Goal: Task Accomplishment & Management: Use online tool/utility

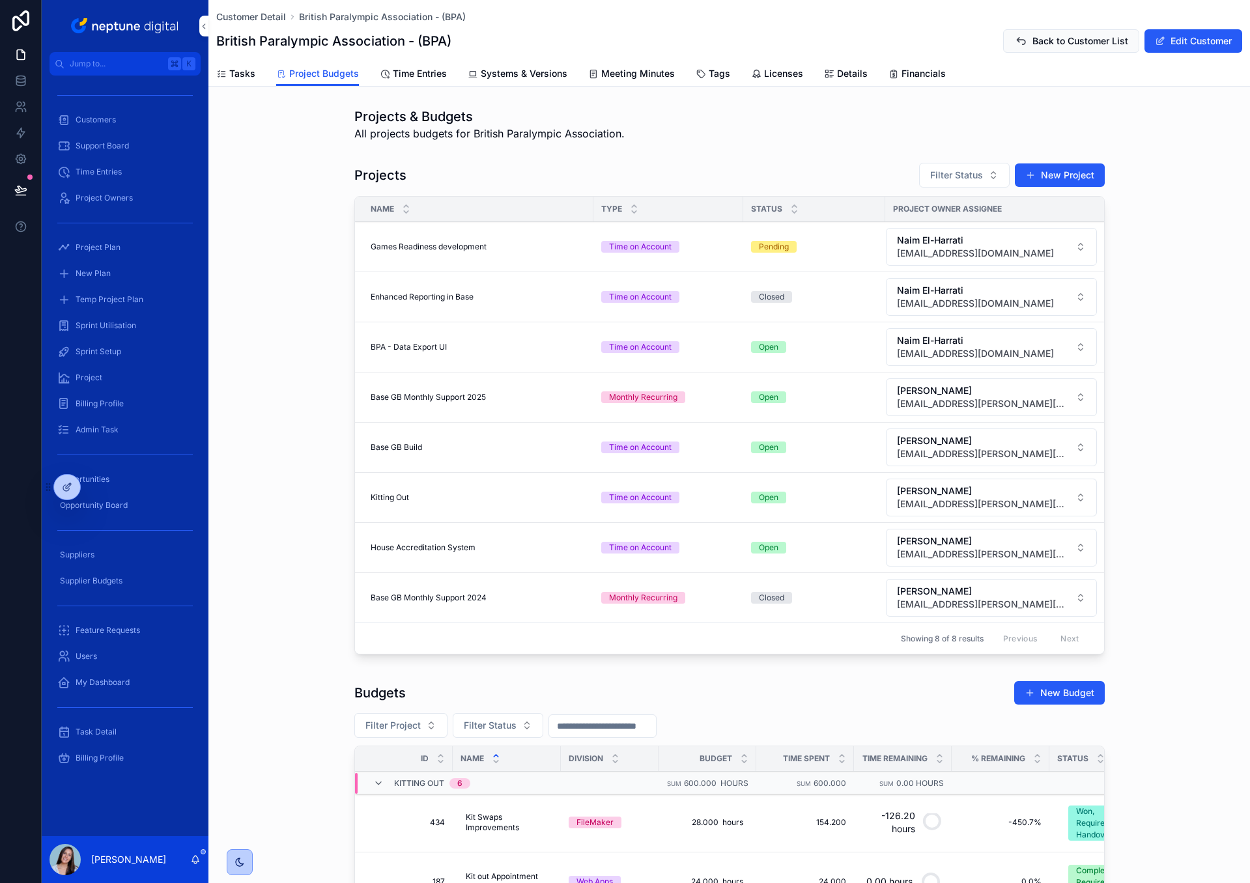
scroll to position [393, 0]
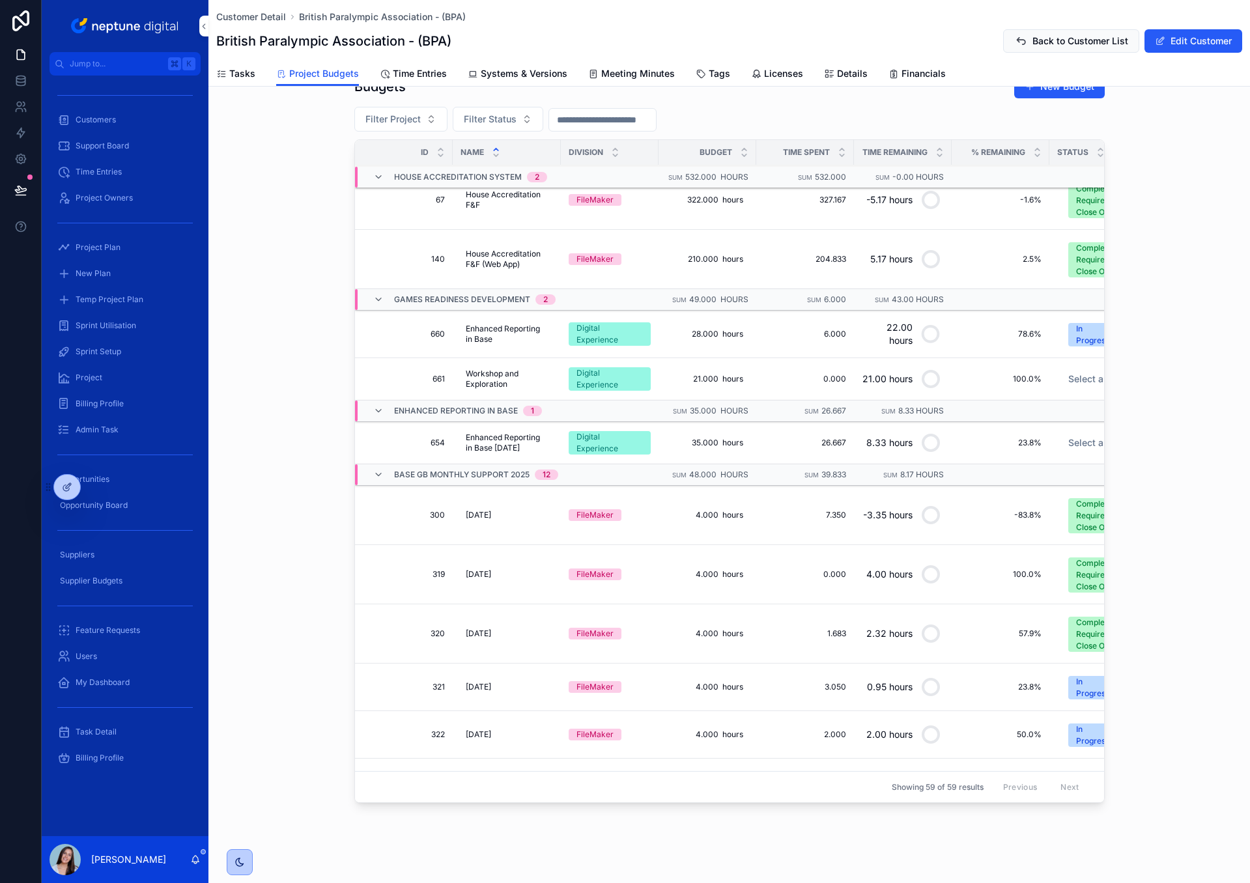
click at [110, 251] on span "Project Plan" at bounding box center [98, 247] width 45 height 10
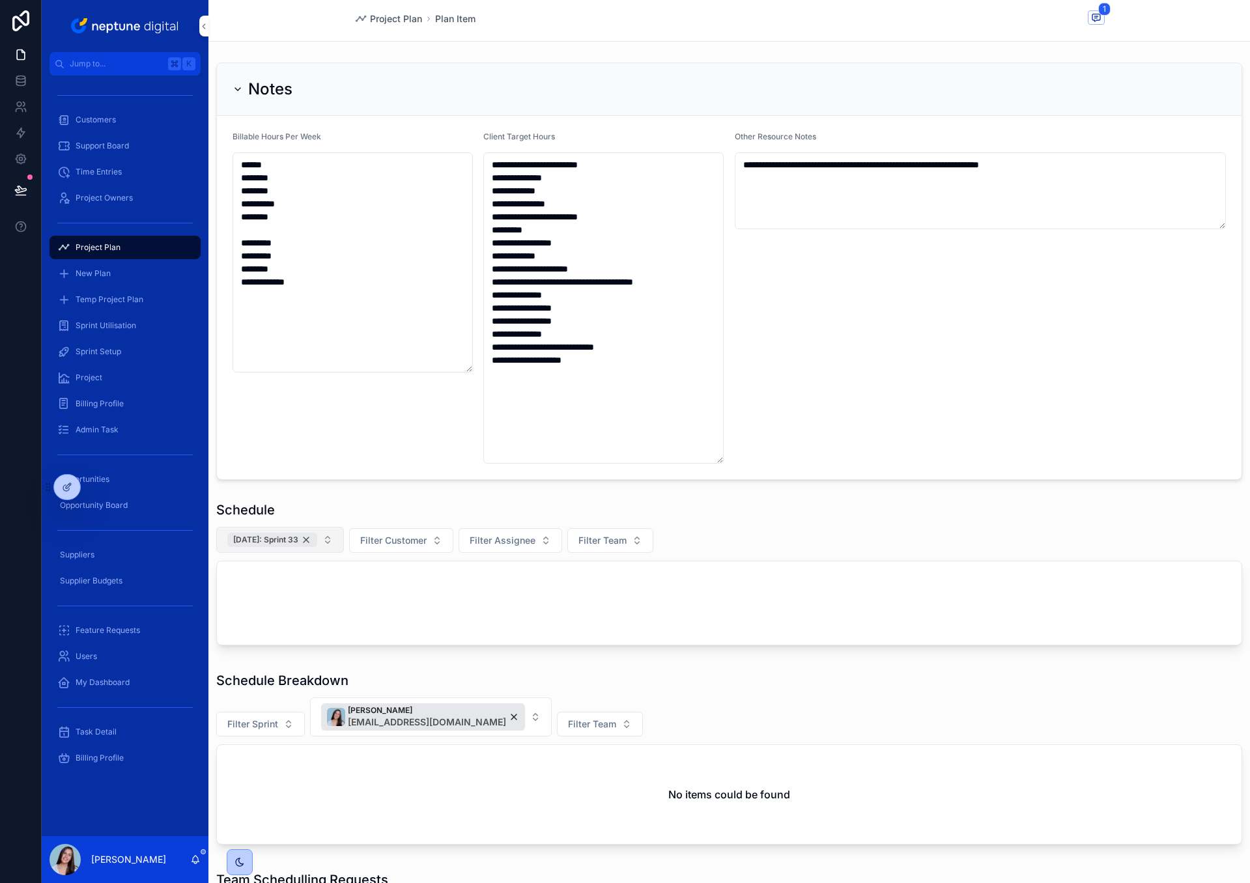
click at [317, 542] on div "[DATE]: Sprint 33" at bounding box center [272, 540] width 90 height 14
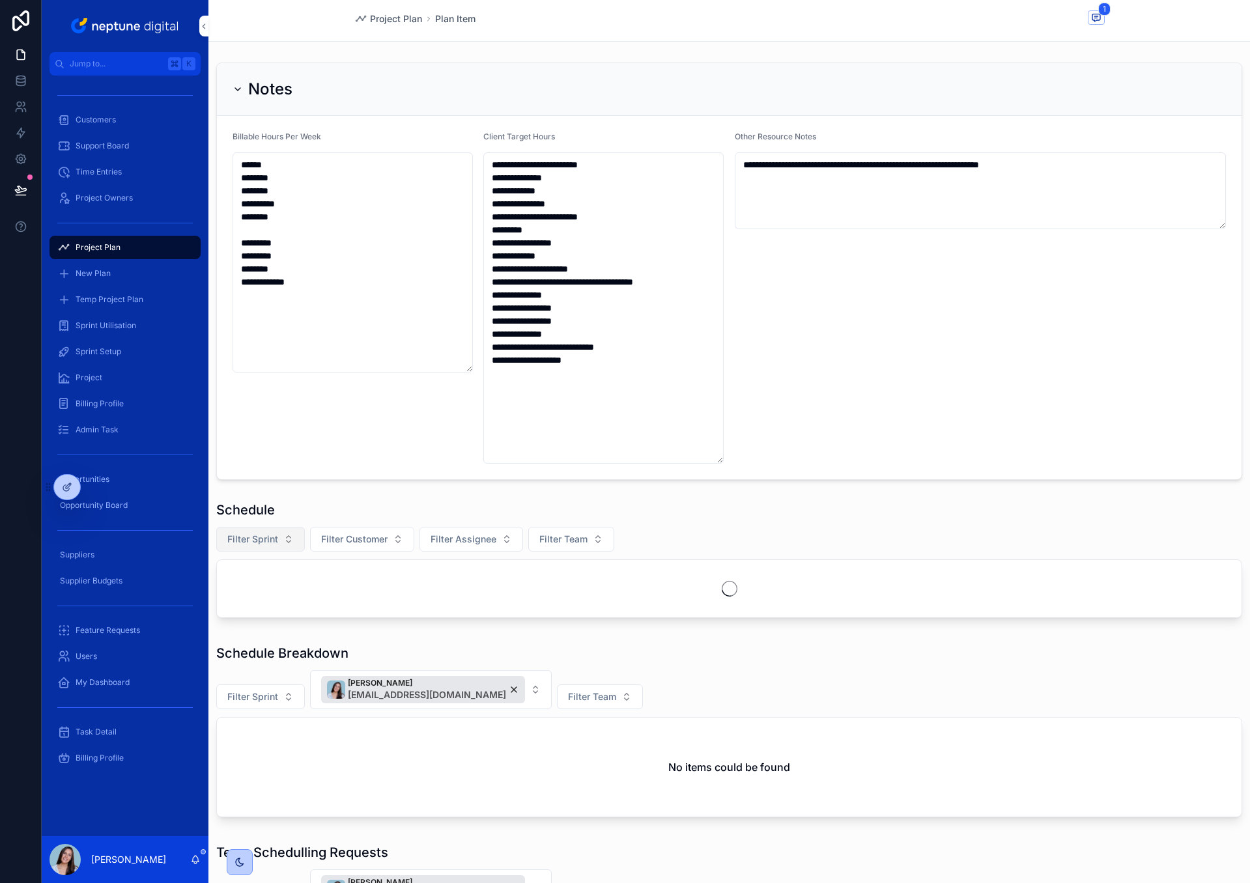
click at [284, 544] on button "Filter Sprint" at bounding box center [260, 539] width 89 height 25
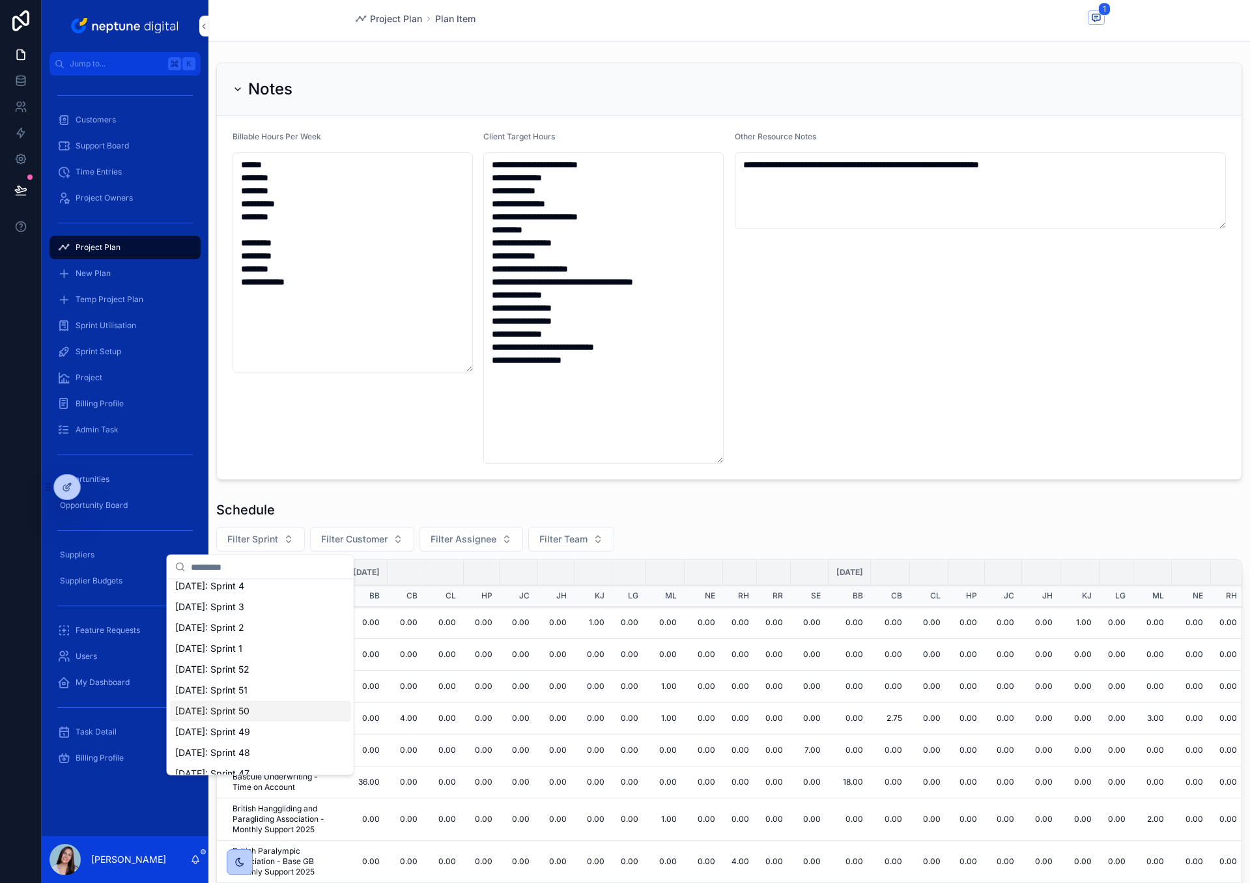
scroll to position [223, 0]
click at [278, 710] on div "[DATE]: Sprint 41" at bounding box center [260, 710] width 181 height 21
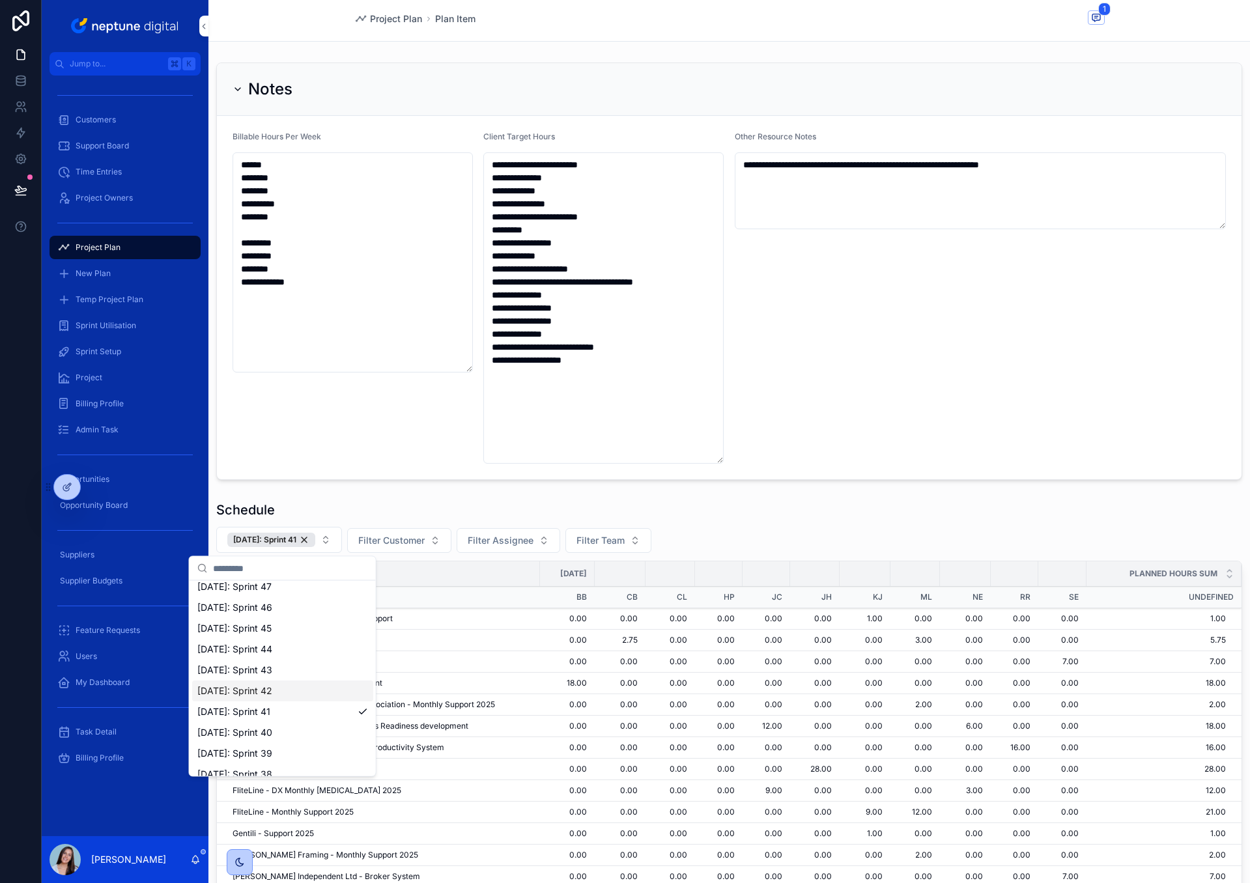
click at [730, 540] on div "[DATE]: Sprint 41 Filter Customer Filter Assignee Filter Team" at bounding box center [729, 540] width 1026 height 26
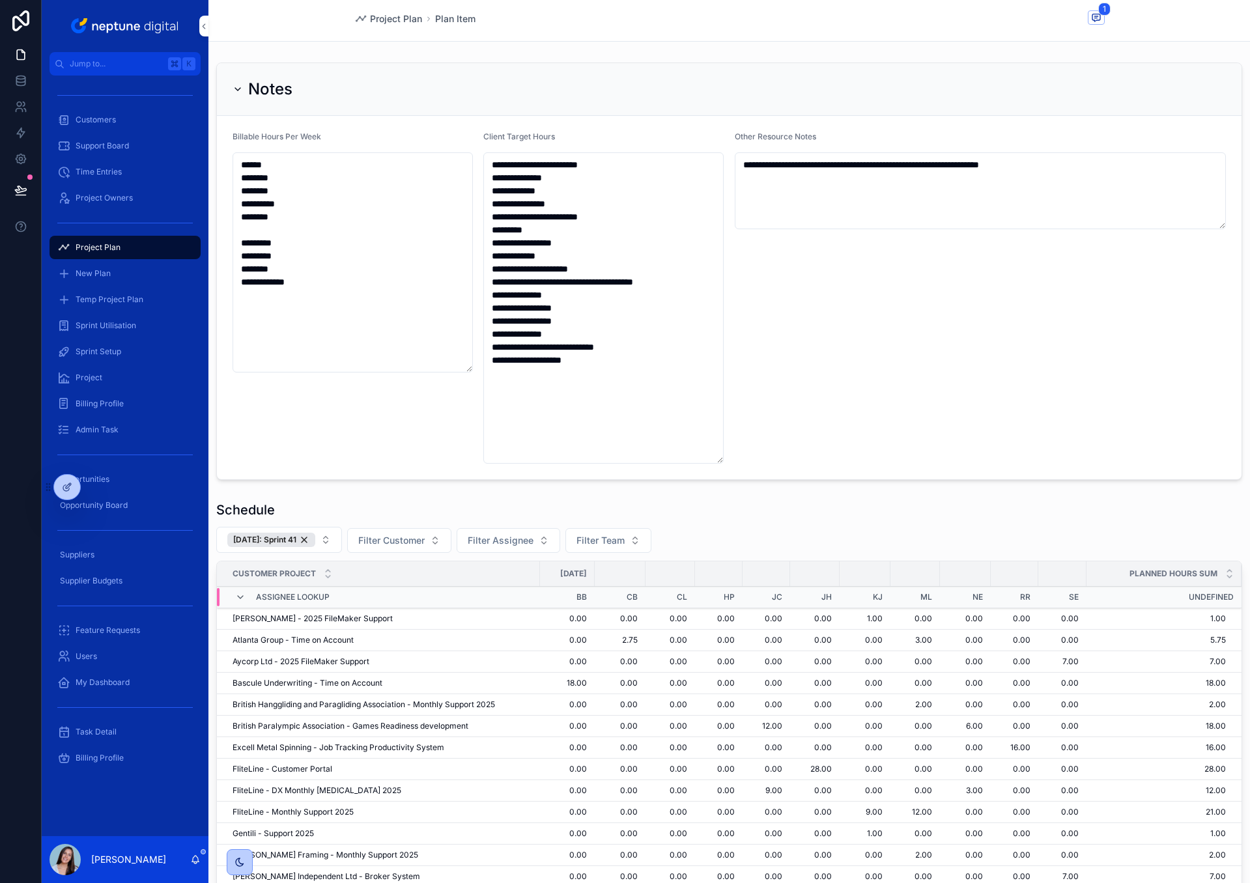
click at [776, 512] on div "Schedule" at bounding box center [729, 510] width 1026 height 18
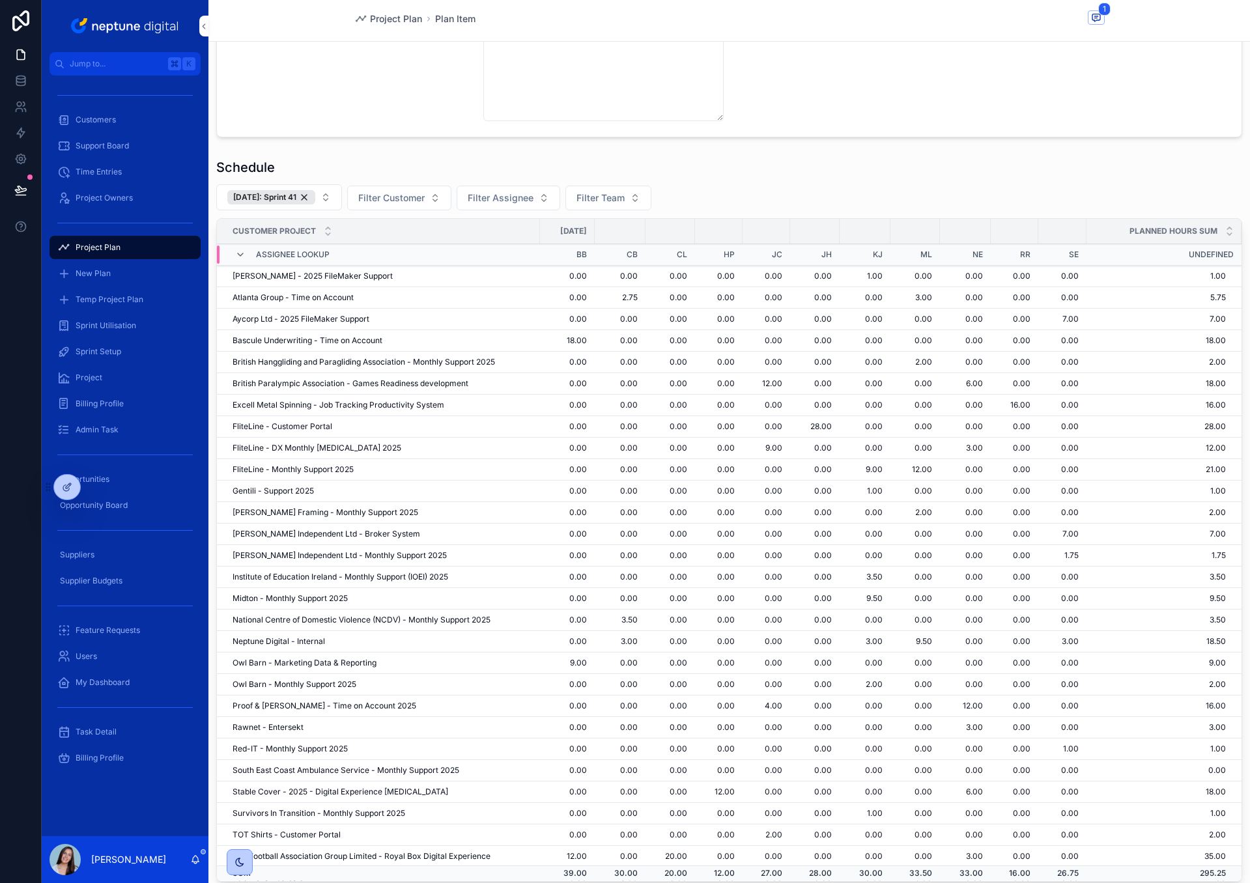
scroll to position [347, 0]
click at [421, 156] on div "Schedule [DATE]: Sprint 41 Filter Customer Filter Assignee Filter Team Customer…" at bounding box center [728, 521] width 1041 height 739
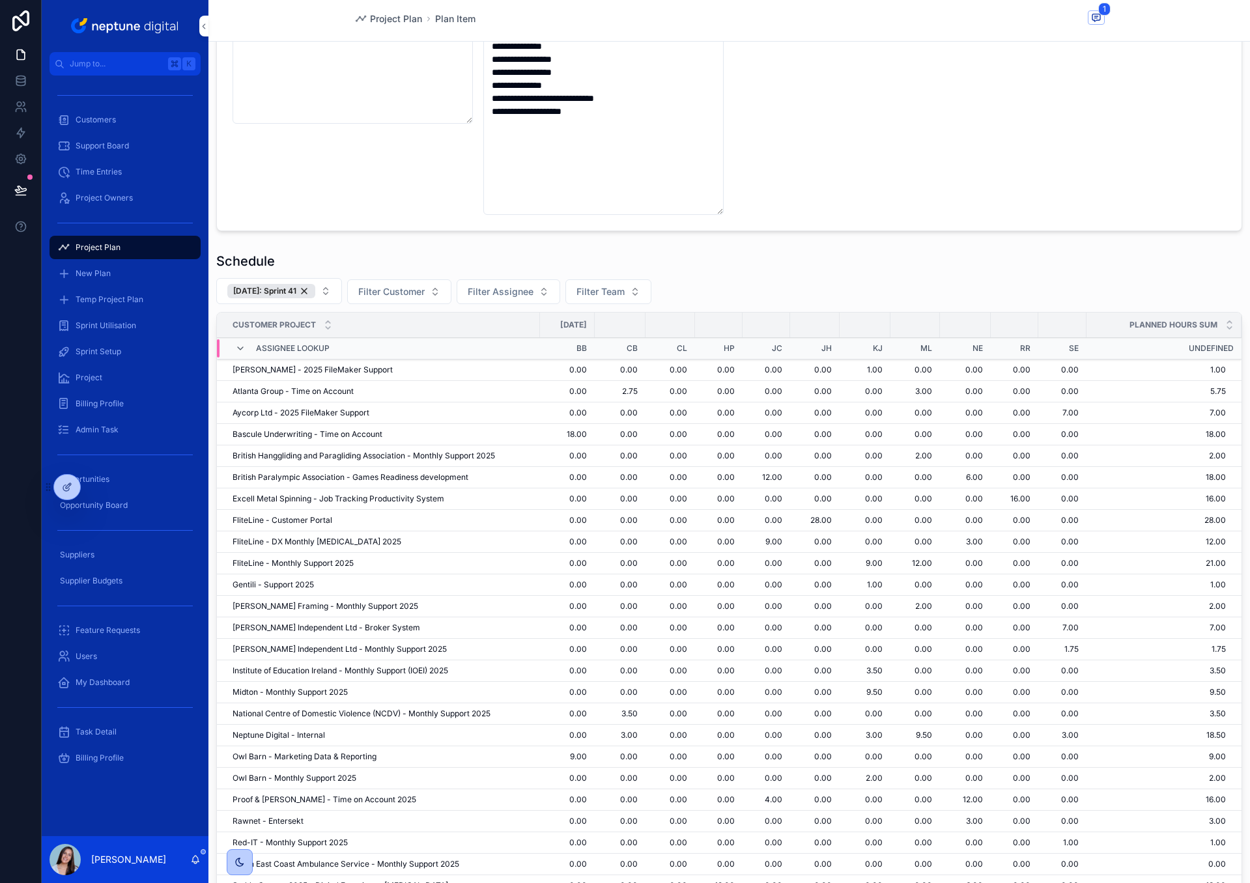
scroll to position [251, 0]
click at [588, 290] on span "Filter Team" at bounding box center [600, 289] width 48 height 13
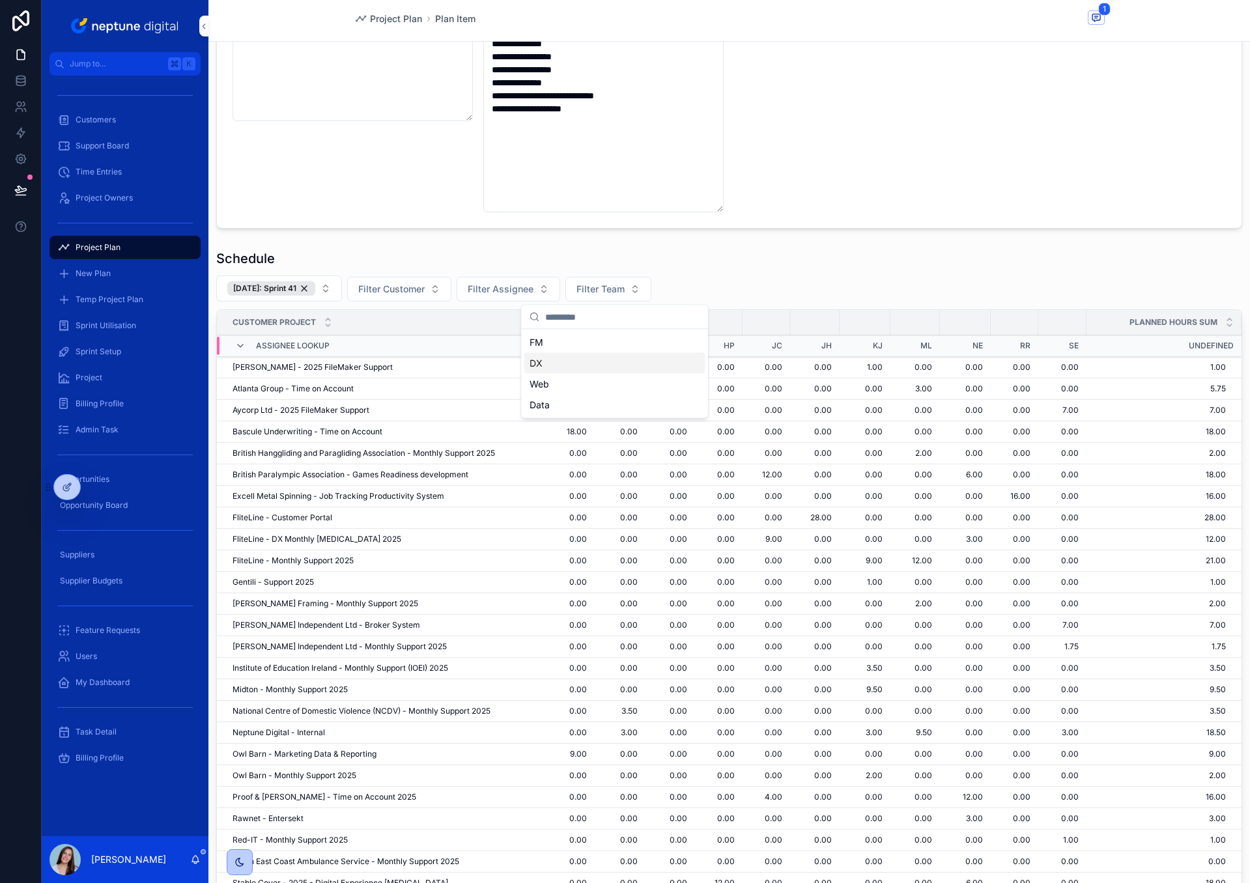
click at [581, 369] on div "DX" at bounding box center [614, 363] width 181 height 21
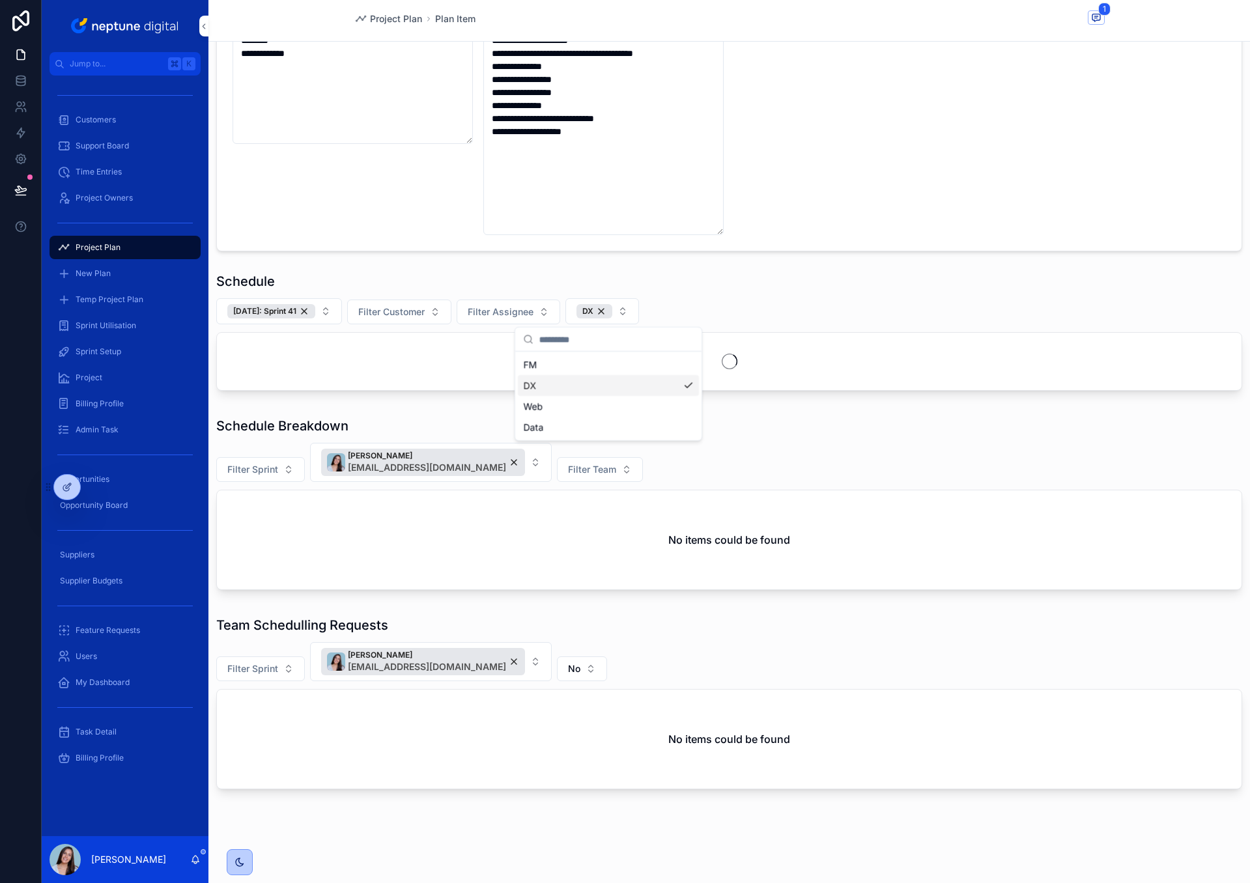
scroll to position [251, 0]
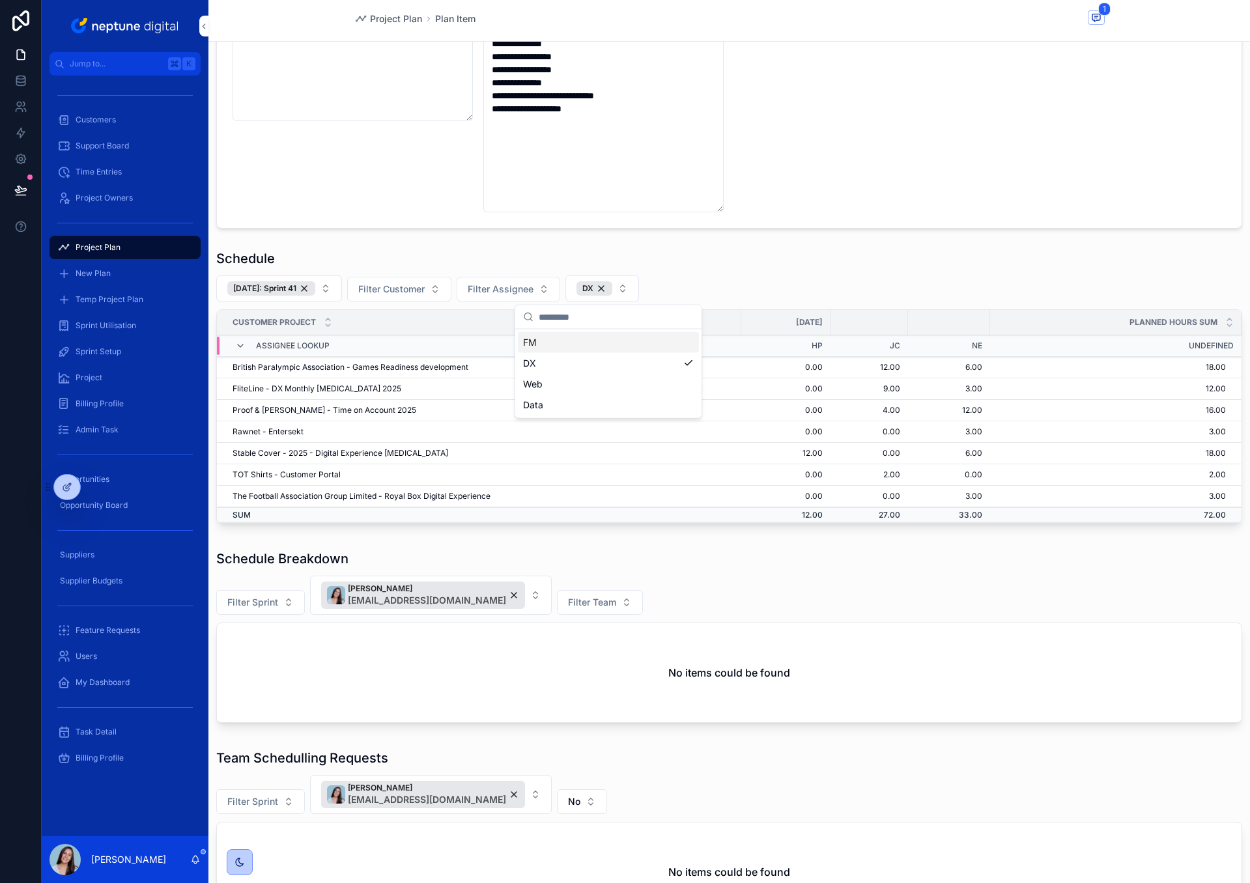
click at [714, 298] on div "[DATE]: Sprint 41 Filter Customer Filter Assignee DX" at bounding box center [729, 288] width 1026 height 26
click at [628, 288] on button "DX" at bounding box center [602, 288] width 74 height 26
click at [623, 381] on div "Web" at bounding box center [608, 384] width 181 height 21
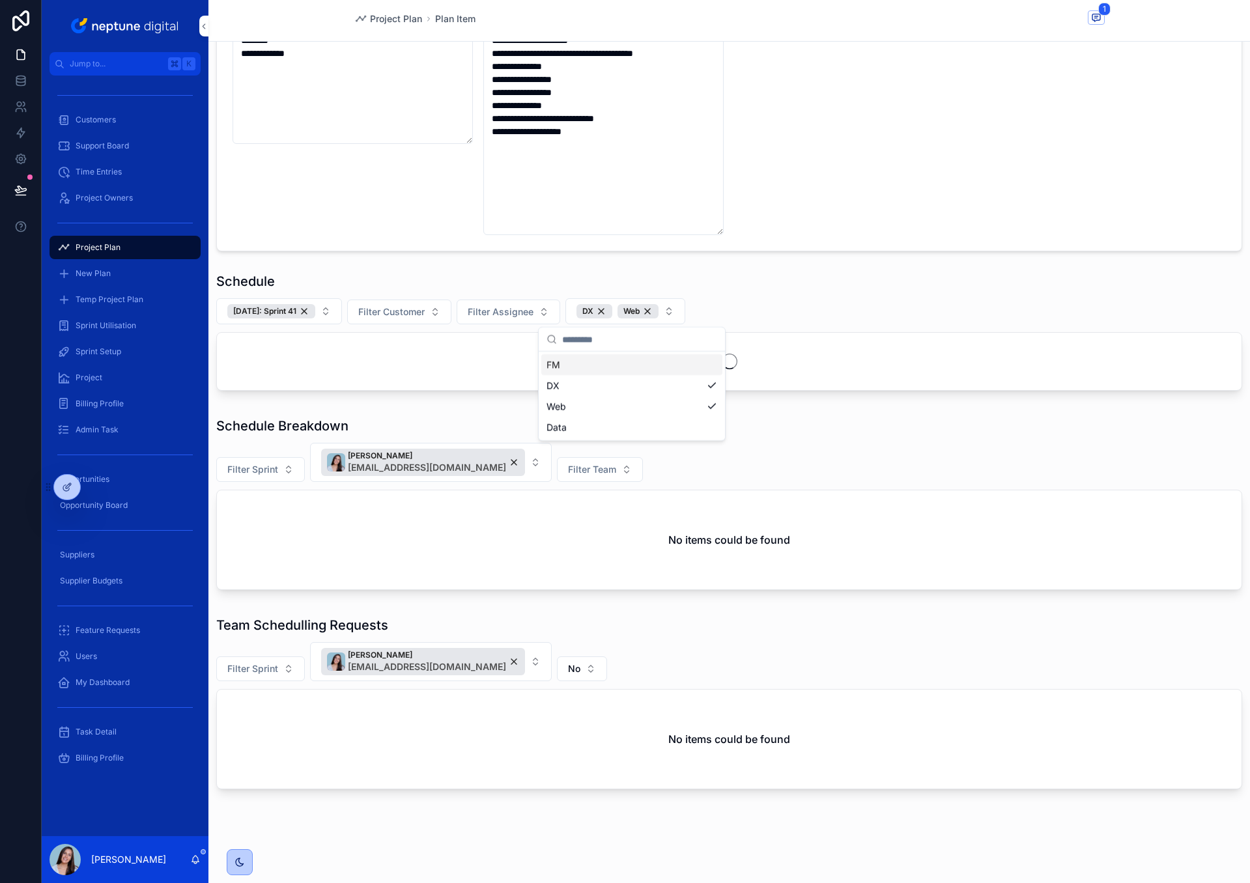
scroll to position [251, 0]
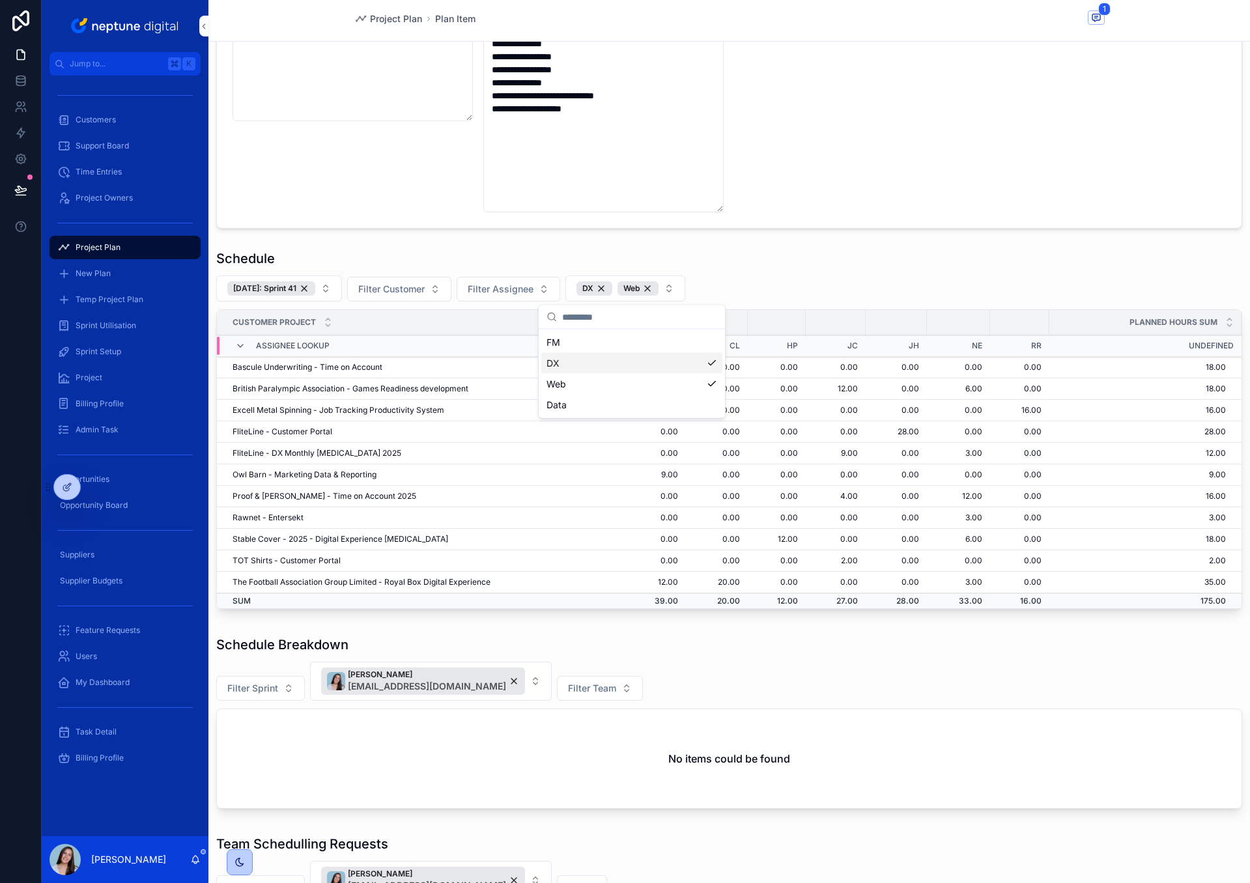
click at [741, 267] on div "Schedule" at bounding box center [729, 258] width 1026 height 18
click at [776, 271] on div "Schedule [DATE]: Sprint 41 Filter Customer Filter Assignee DX Web Customer Proj…" at bounding box center [729, 429] width 1026 height 360
click at [842, 292] on div "[DATE]: Sprint 41 Filter Customer Filter Assignee DX Web" at bounding box center [729, 288] width 1026 height 26
click at [856, 272] on div "Schedule [DATE]: Sprint 41 Filter Customer Filter Assignee DX Web Customer Proj…" at bounding box center [729, 429] width 1026 height 360
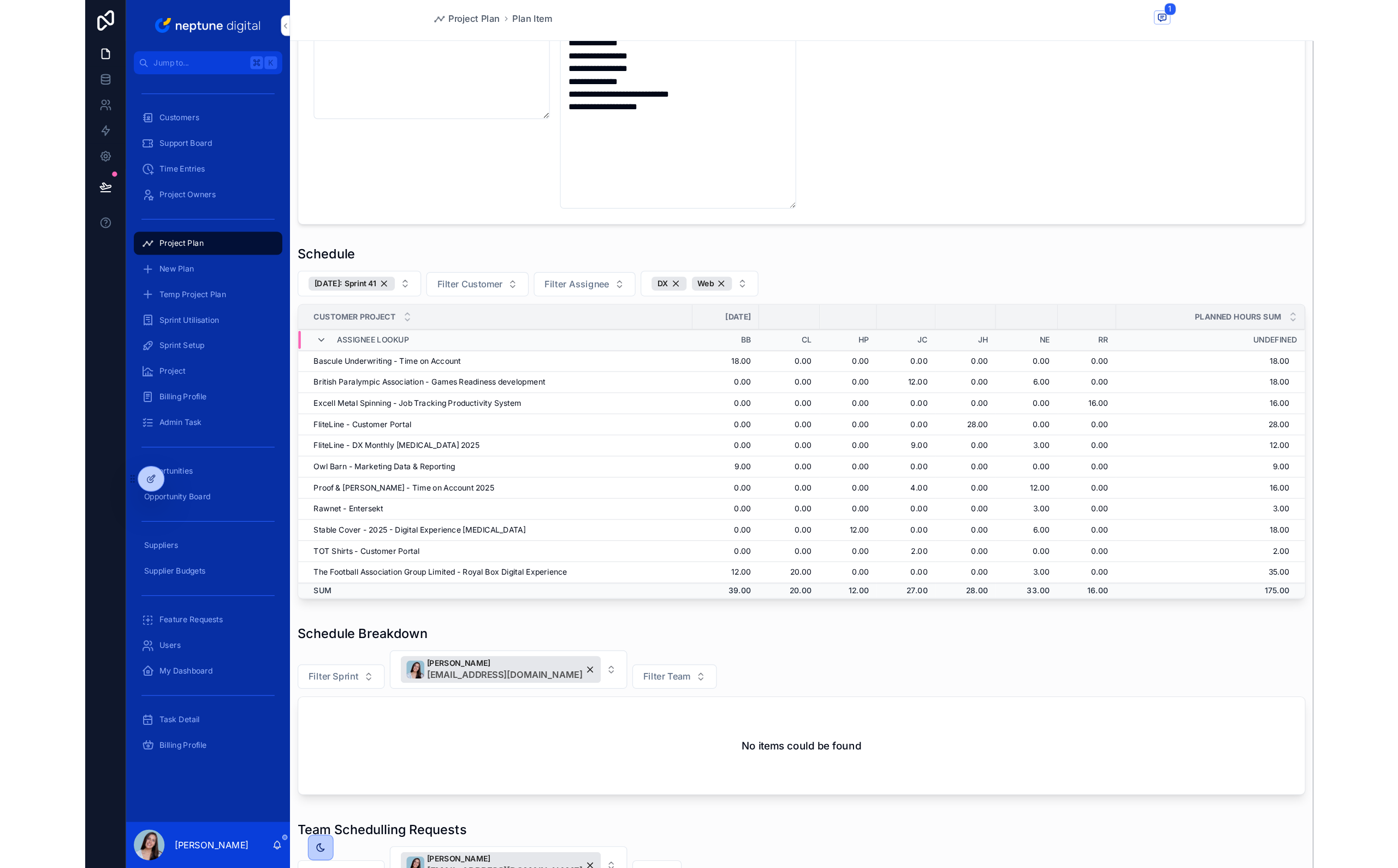
scroll to position [211, 0]
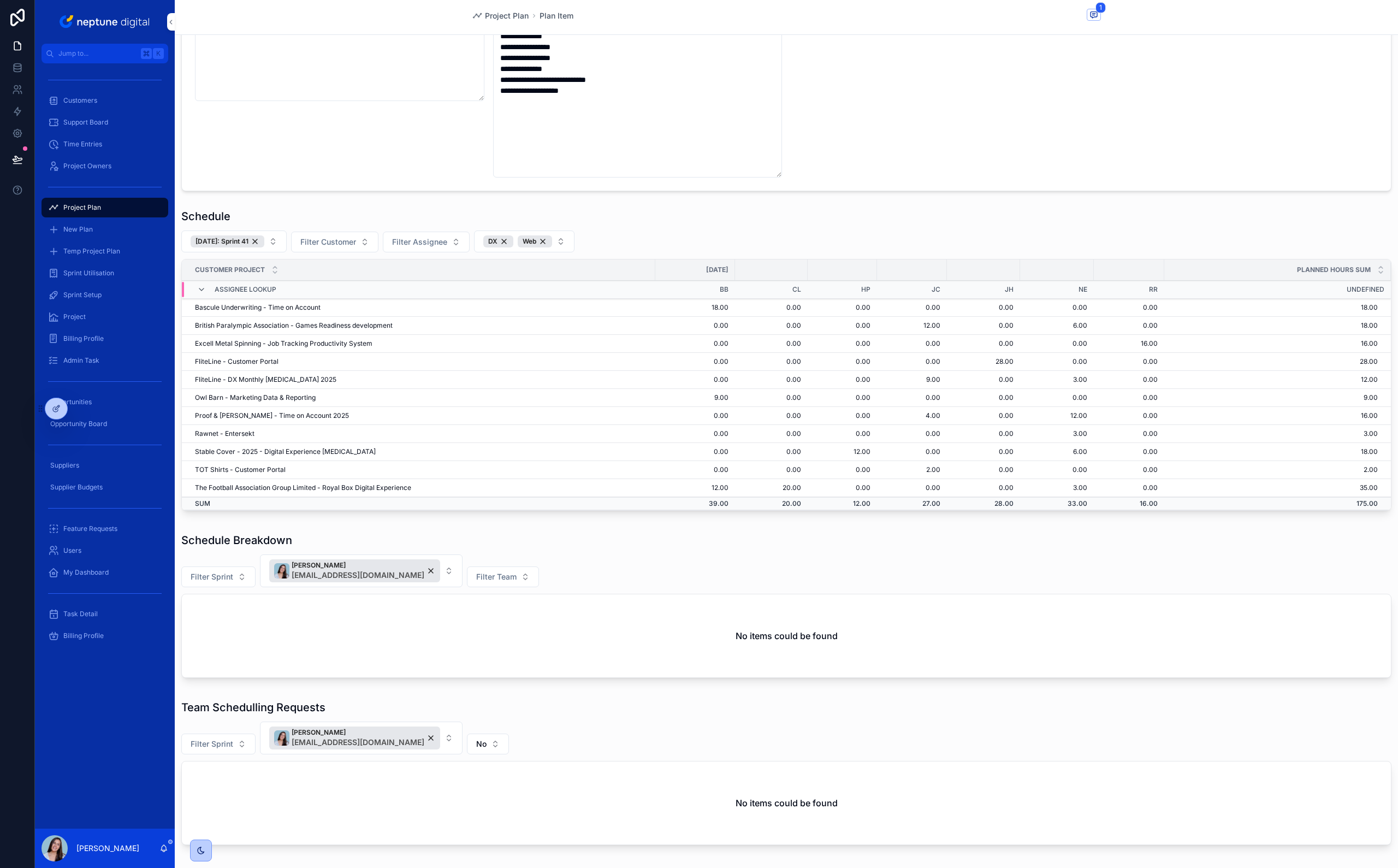
click at [589, 236] on div "[DATE]: Sprint 41 Filter Customer Filter Assignee DX Web" at bounding box center [786, 242] width 1210 height 22
click at [563, 241] on button "DX Web" at bounding box center [524, 242] width 101 height 22
click at [528, 290] on div "FM" at bounding box center [529, 286] width 152 height 18
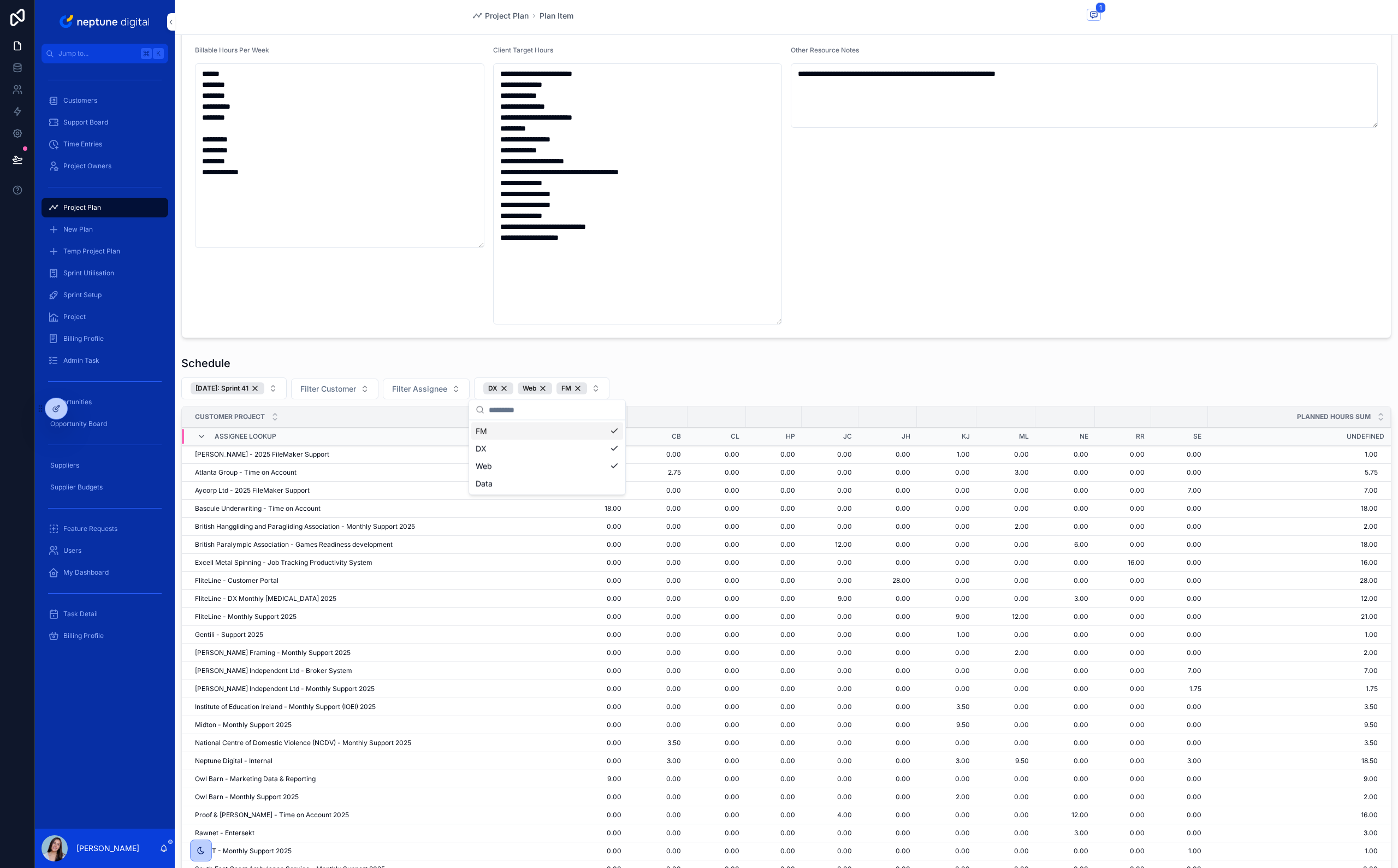
scroll to position [211, 0]
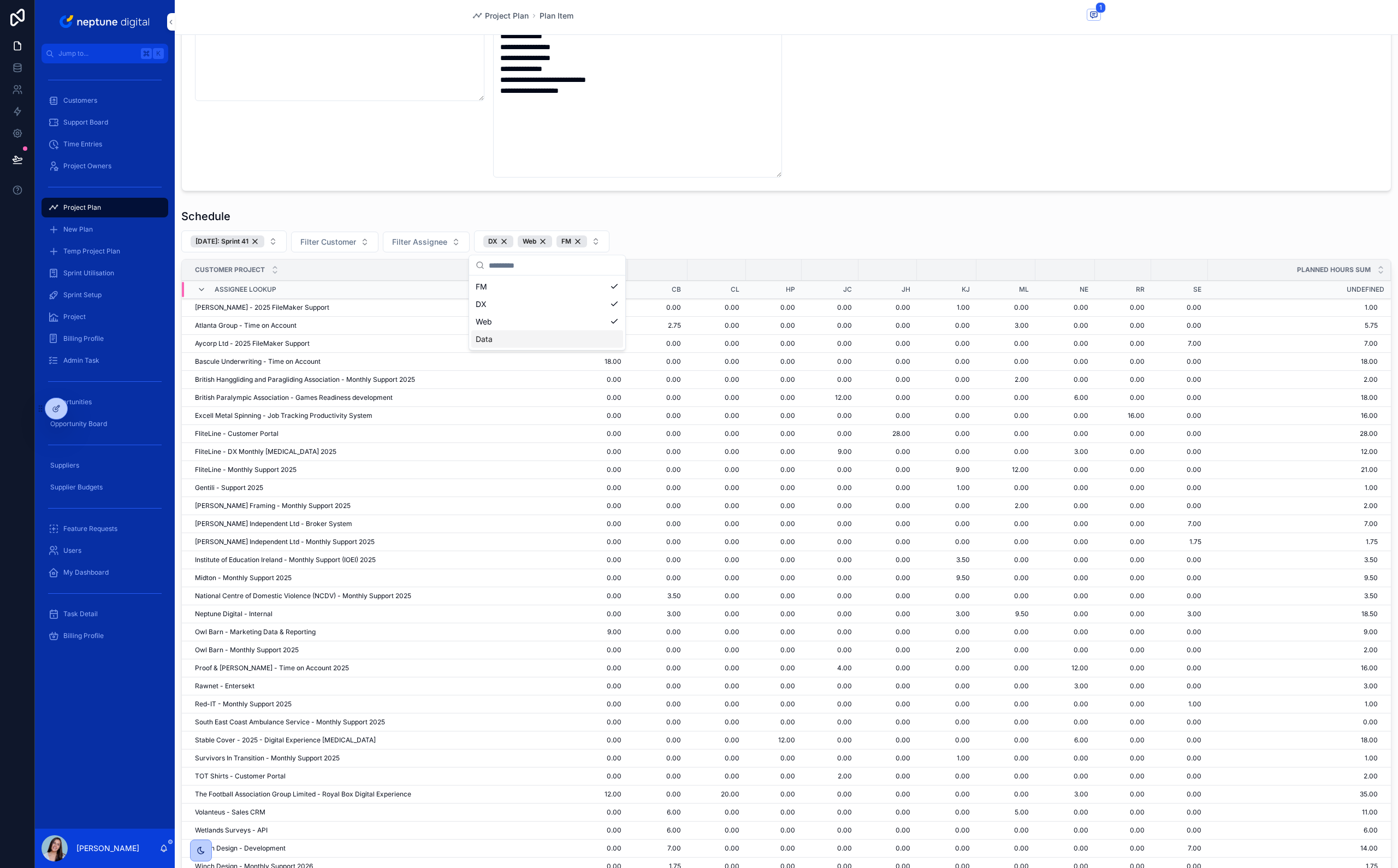
click at [641, 229] on div "Schedule [DATE]: Sprint 41 Filter Customer Filter Assignee DX Web FM Customer P…" at bounding box center [786, 548] width 1210 height 680
click at [605, 245] on button "DX Web FM" at bounding box center [541, 242] width 135 height 22
drag, startPoint x: 532, startPoint y: 340, endPoint x: 680, endPoint y: 209, distance: 197.6
click at [680, 209] on div "**********" at bounding box center [716, 434] width 1363 height 868
click at [607, 242] on button "DX Web FM" at bounding box center [541, 242] width 135 height 22
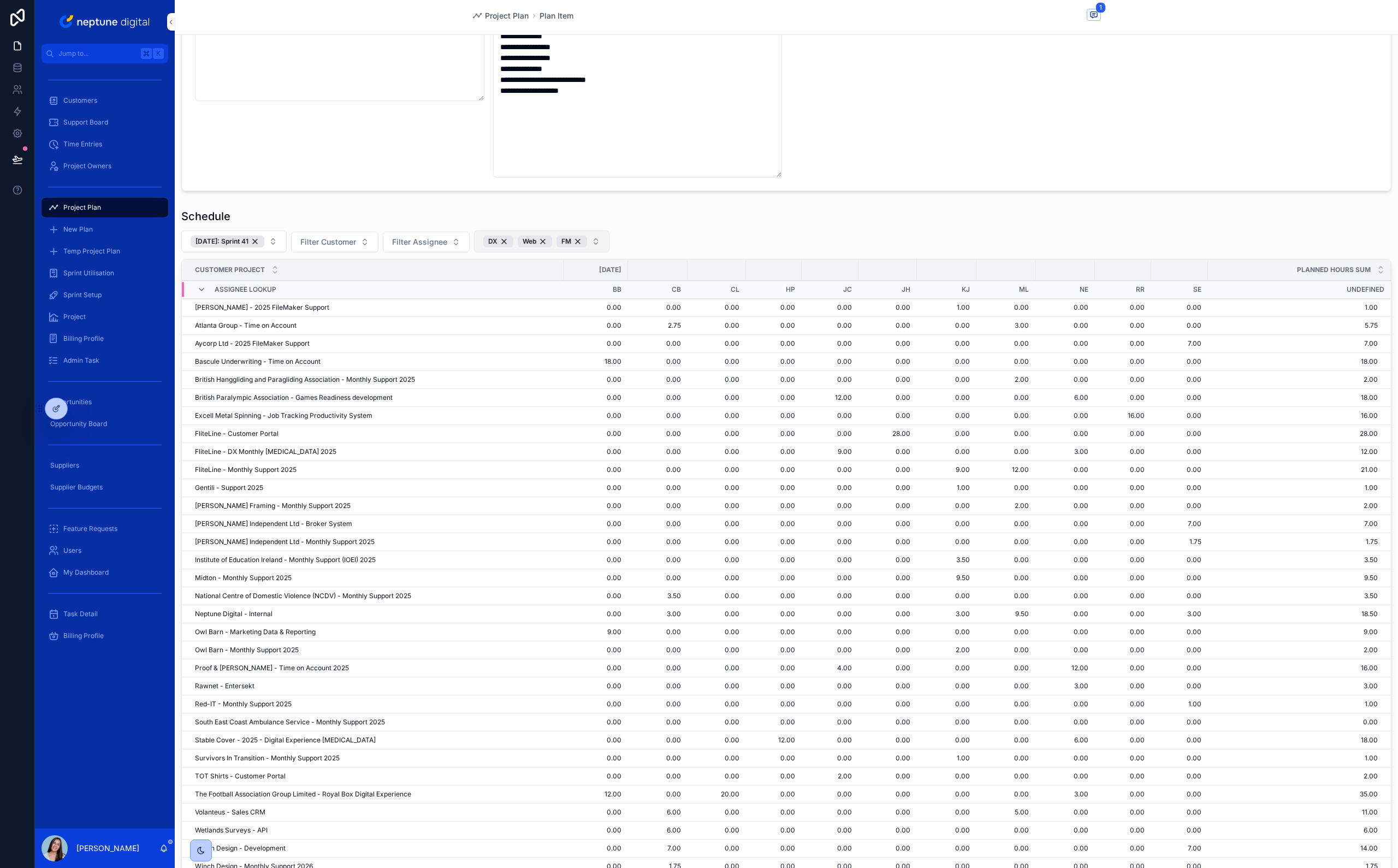
click at [607, 243] on button "DX Web FM" at bounding box center [541, 242] width 135 height 22
click at [700, 216] on div "Schedule" at bounding box center [786, 216] width 1210 height 15
click at [608, 242] on button "DX Web FM" at bounding box center [541, 242] width 135 height 22
click at [725, 187] on form "**********" at bounding box center [787, 38] width 1209 height 304
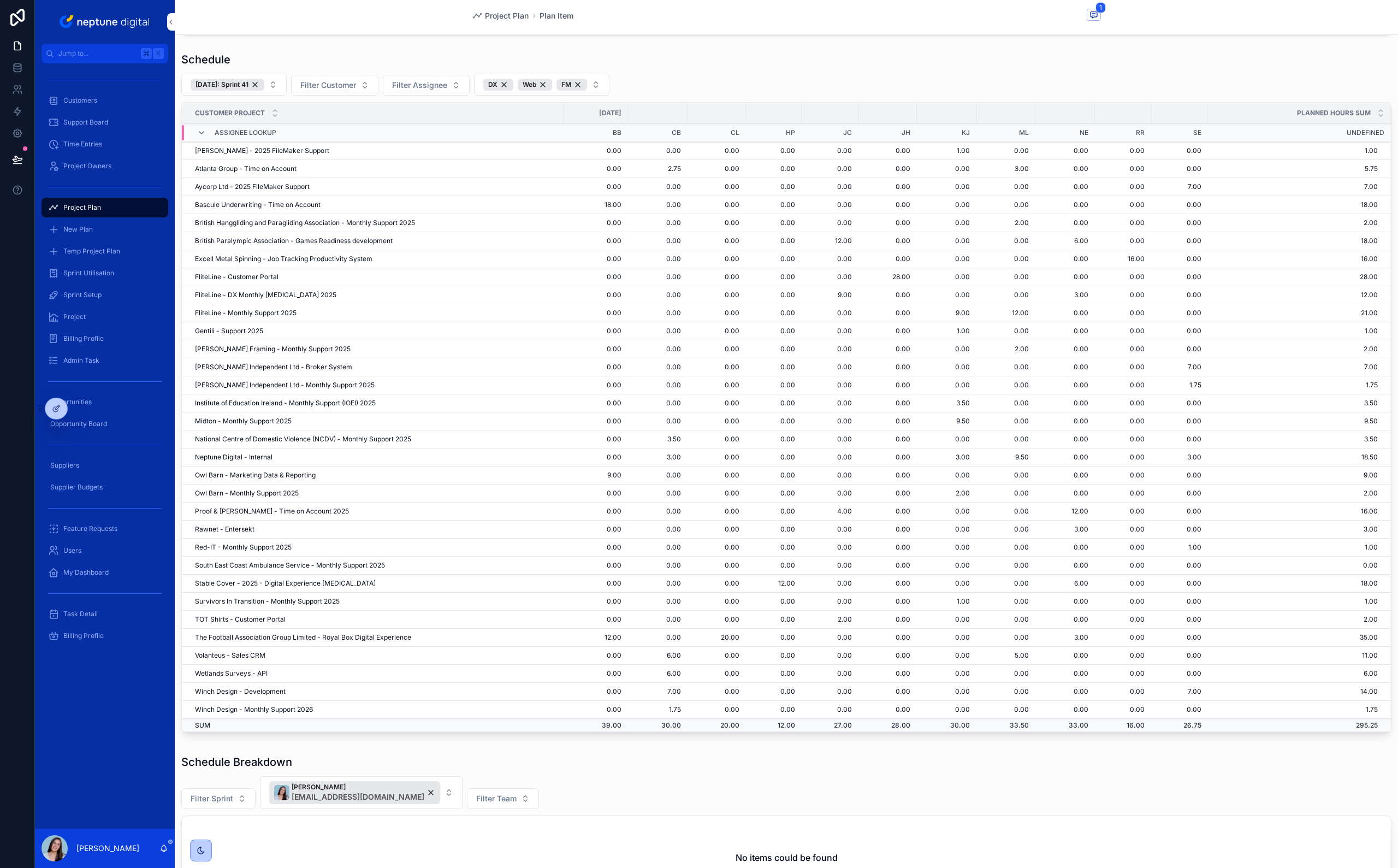
scroll to position [371, 0]
click at [746, 634] on td "20.00" at bounding box center [717, 634] width 59 height 18
click at [338, 254] on td "Excell Metal Spinning - Job Tracking Productivity System" at bounding box center [372, 256] width 382 height 18
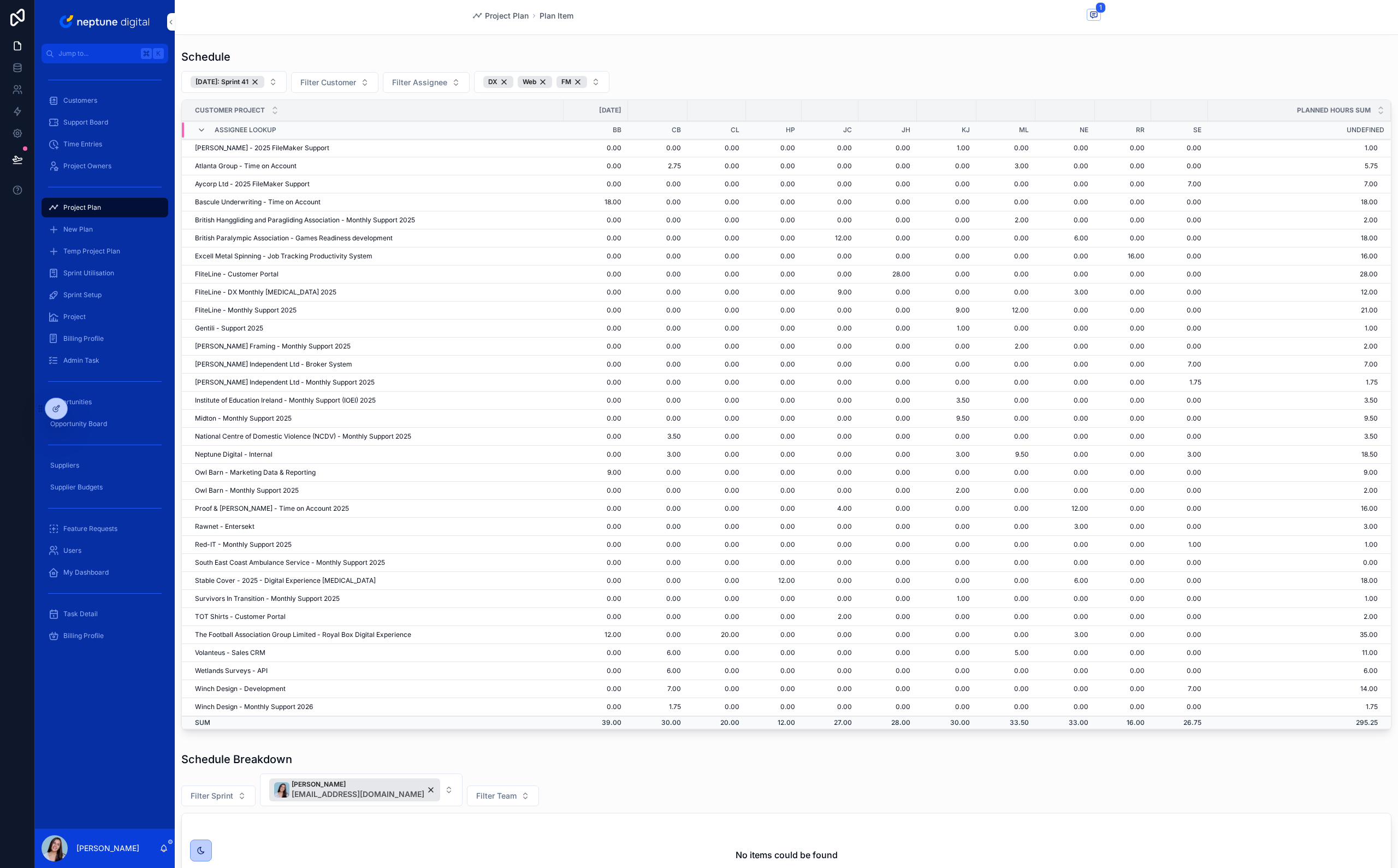
click at [328, 257] on td "Excell Metal Spinning - Job Tracking Productivity System" at bounding box center [372, 256] width 382 height 18
click at [288, 256] on td "Excell Metal Spinning - Job Tracking Productivity System" at bounding box center [372, 256] width 382 height 18
click at [1047, 256] on td "16.00" at bounding box center [1124, 256] width 57 height 18
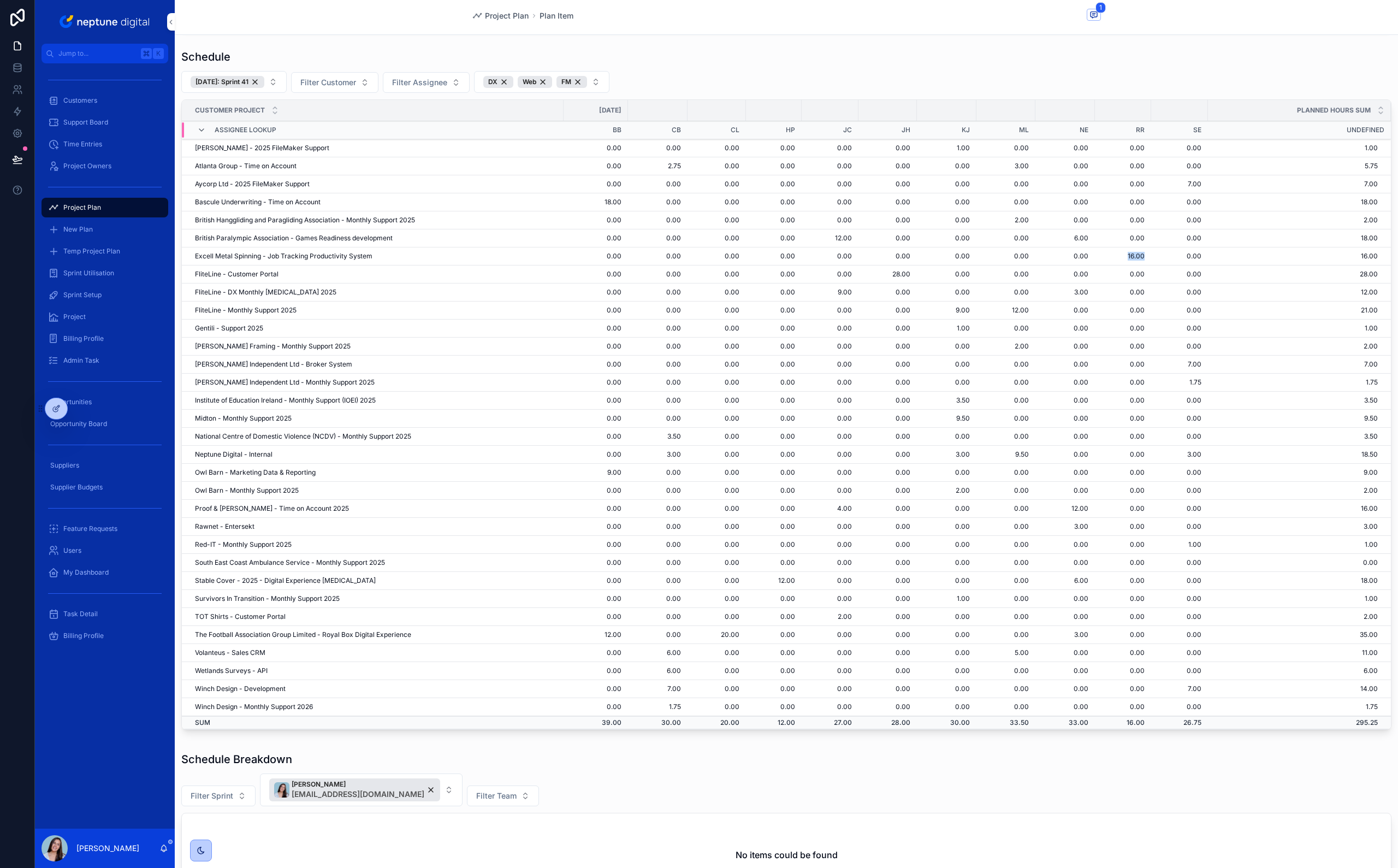
click at [1047, 256] on td "16.00" at bounding box center [1124, 256] width 57 height 18
click at [628, 202] on td "18.00" at bounding box center [595, 200] width 65 height 18
click at [628, 470] on td "9.00" at bounding box center [595, 470] width 65 height 18
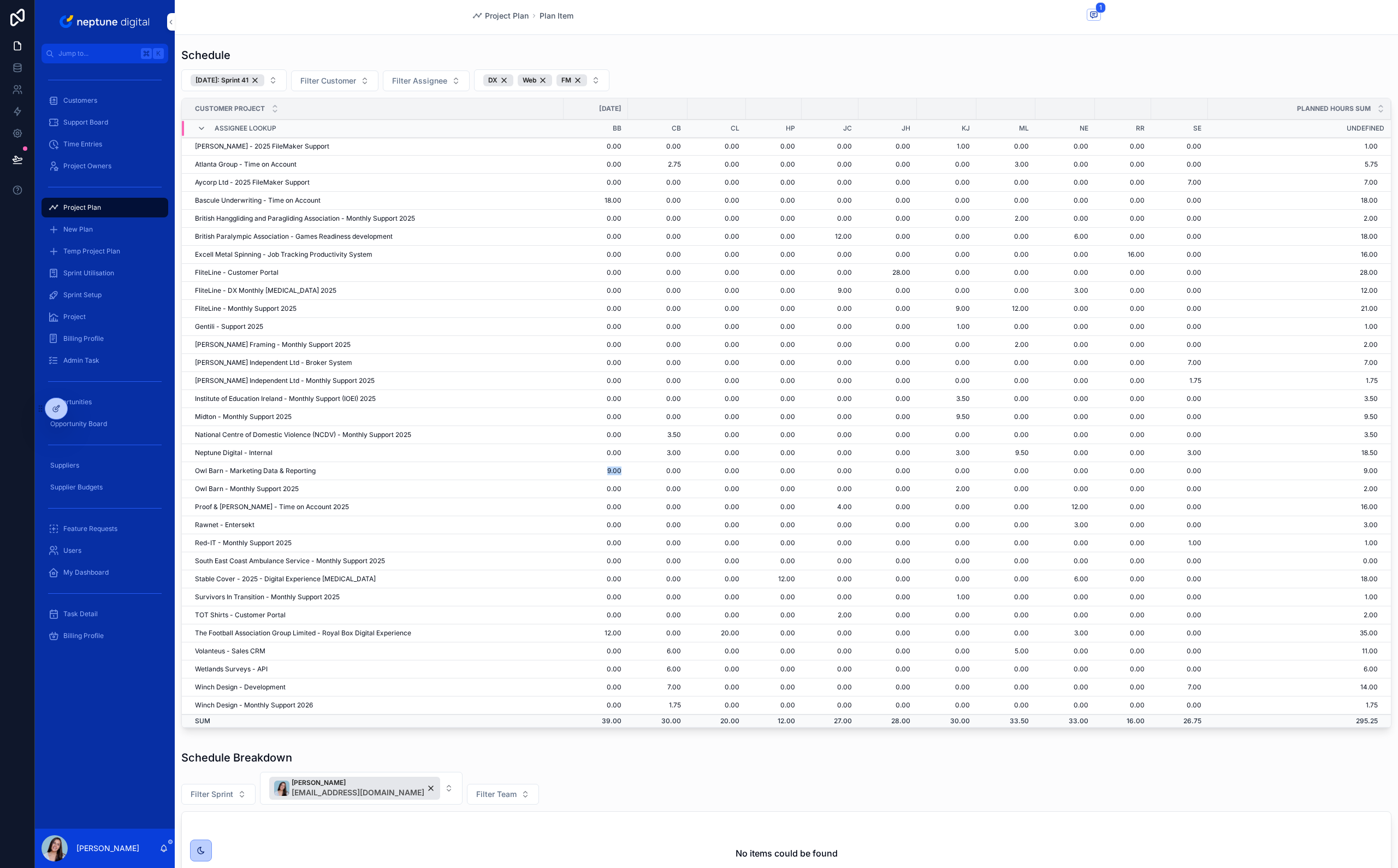
click at [628, 470] on td "9.00" at bounding box center [595, 470] width 65 height 18
click at [628, 633] on td "12.00" at bounding box center [595, 632] width 65 height 18
click at [602, 81] on button "DX Web FM" at bounding box center [541, 80] width 135 height 22
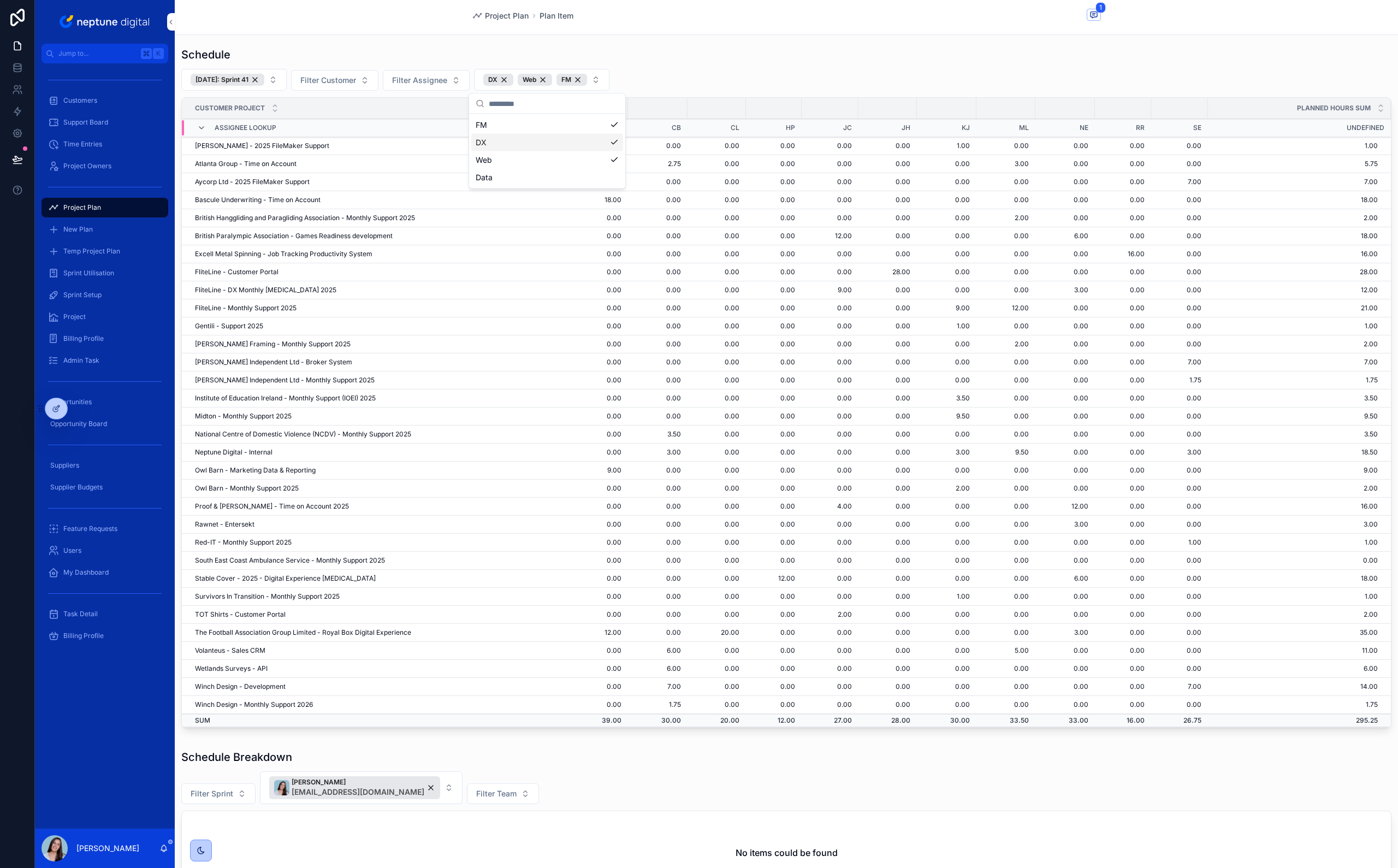
click at [539, 145] on div "DX" at bounding box center [547, 143] width 152 height 18
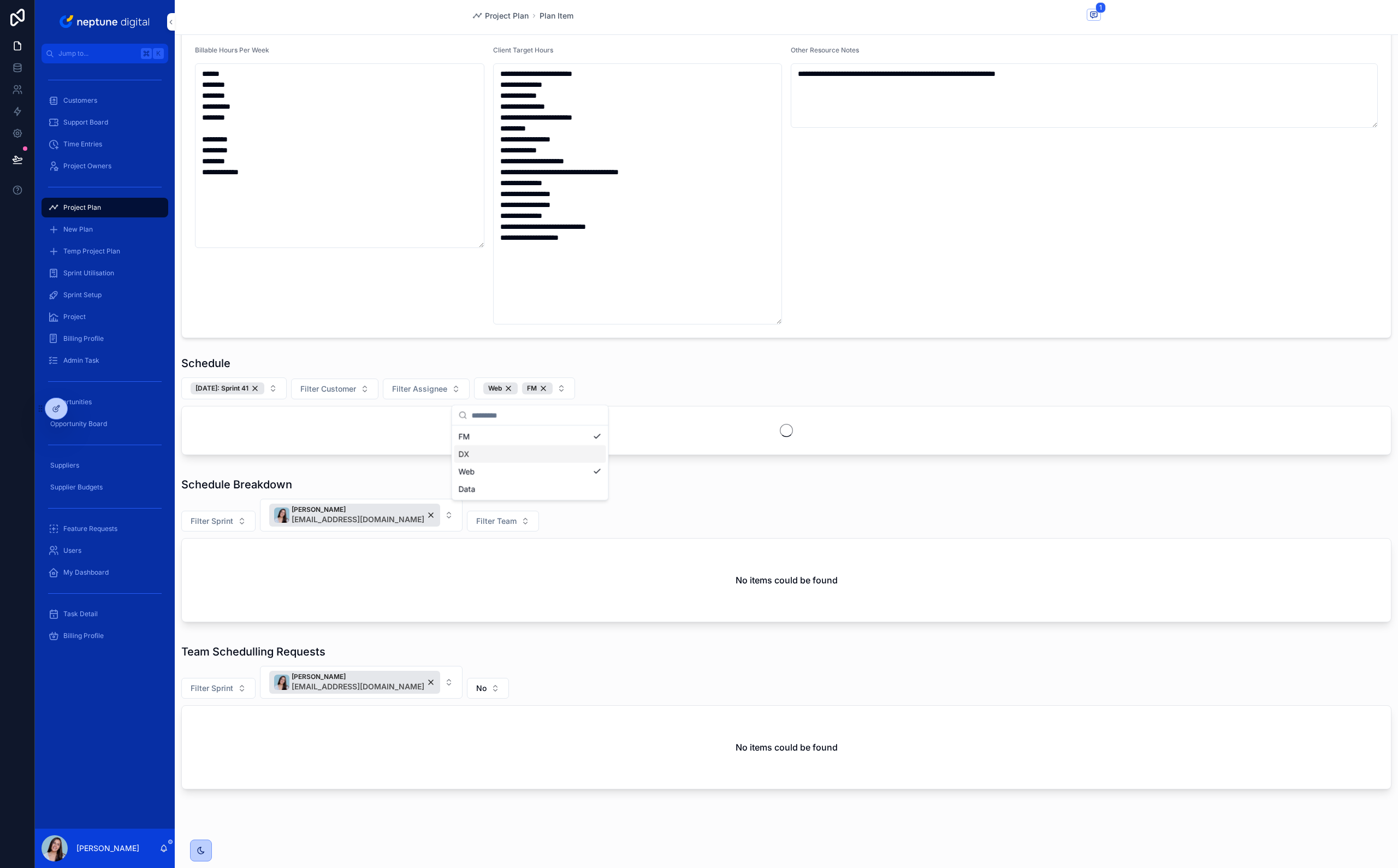
scroll to position [61, 0]
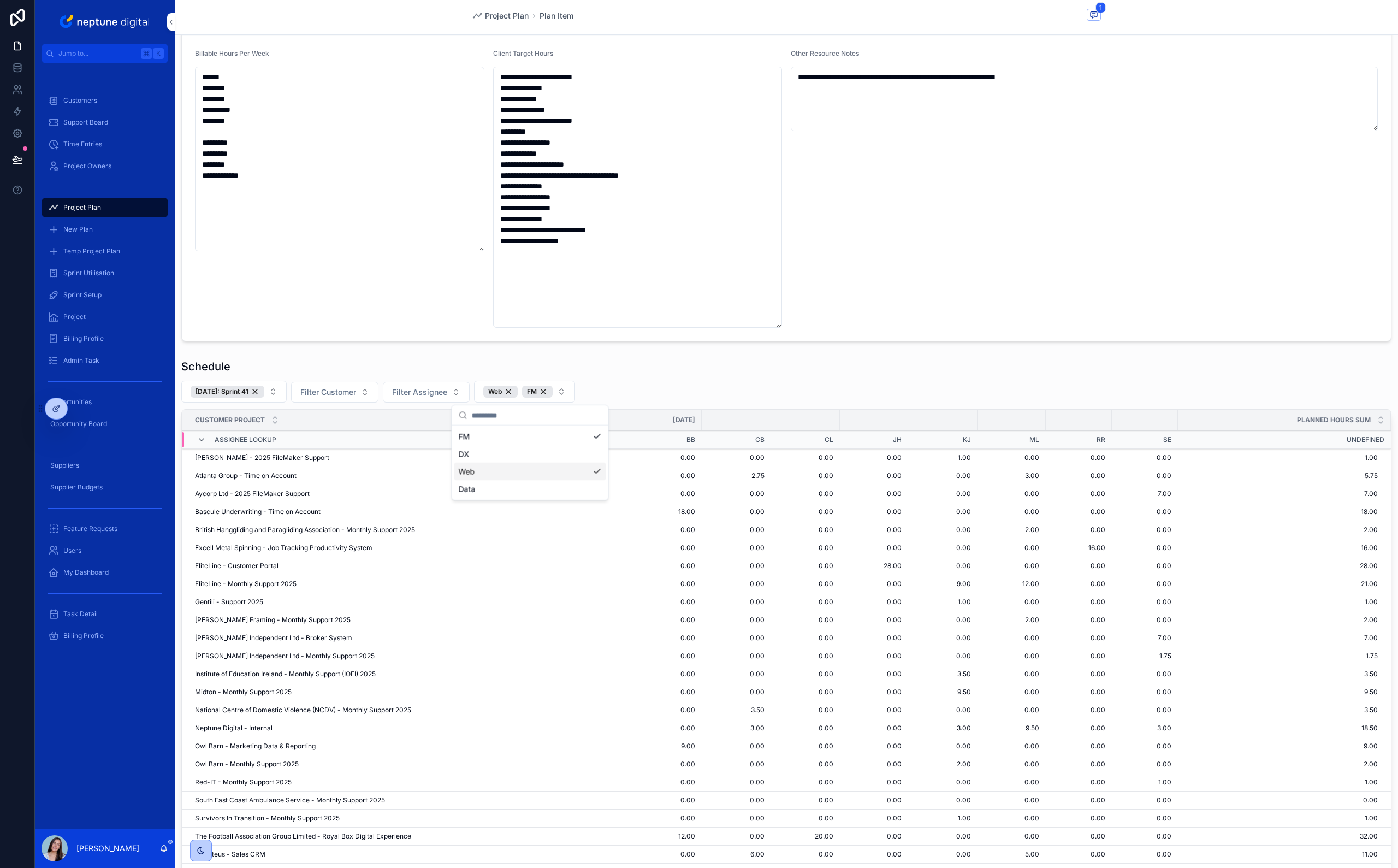
click at [548, 472] on div "Web" at bounding box center [530, 471] width 152 height 18
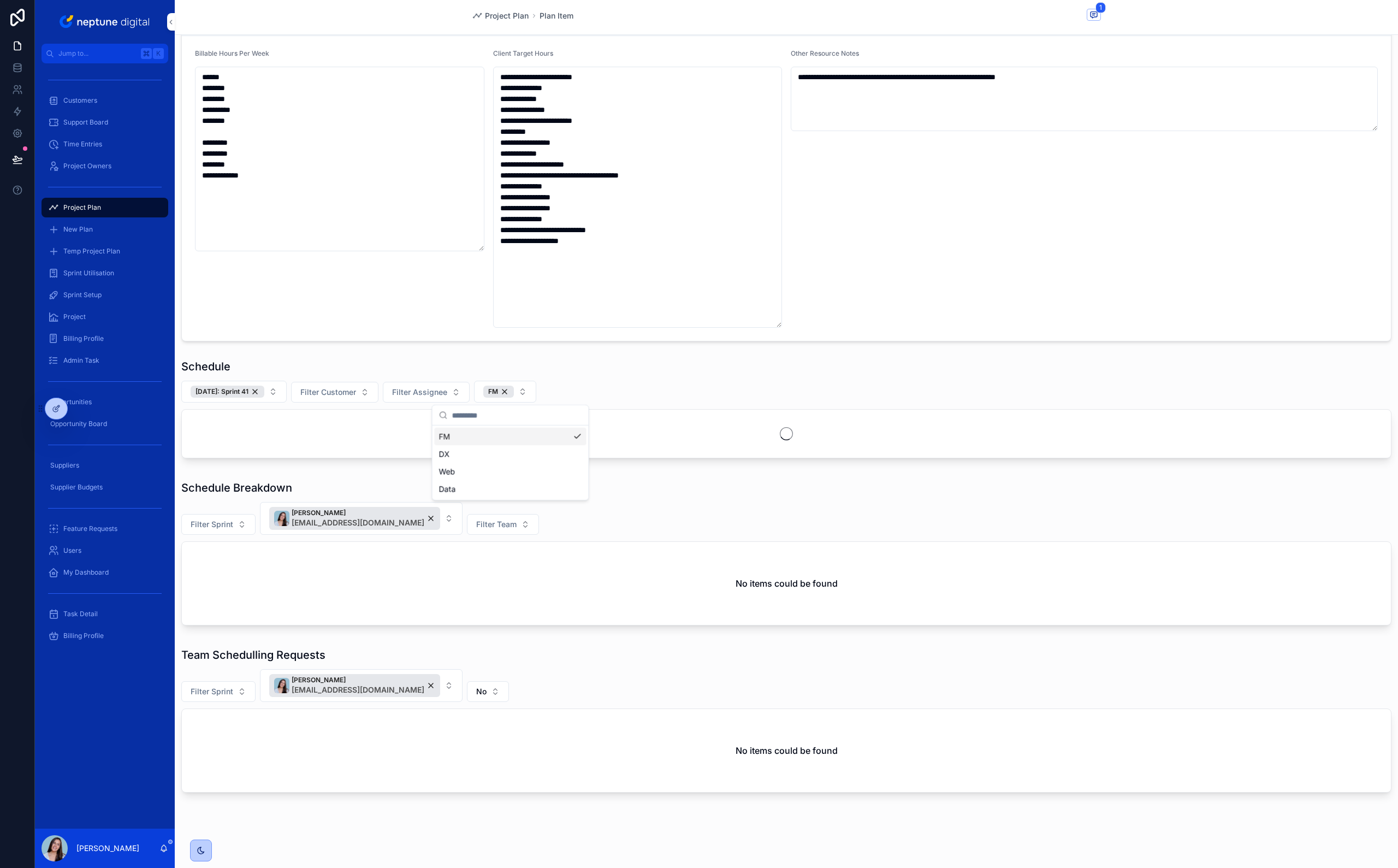
click at [629, 380] on div "Schedule [DATE]: Sprint 41 Filter Customer Filter Assignee FM" at bounding box center [786, 408] width 1210 height 100
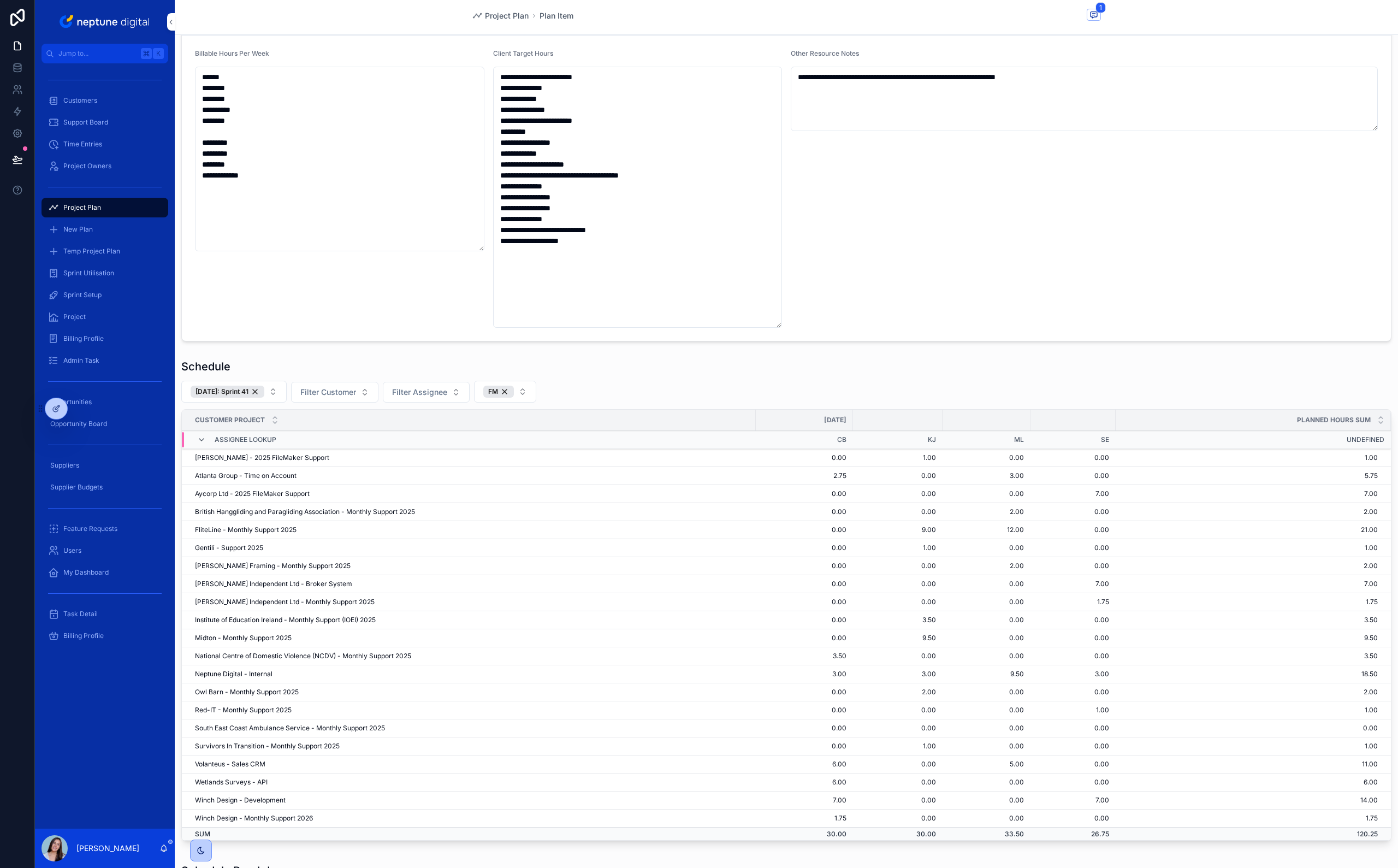
click at [572, 370] on div "Schedule" at bounding box center [786, 366] width 1210 height 15
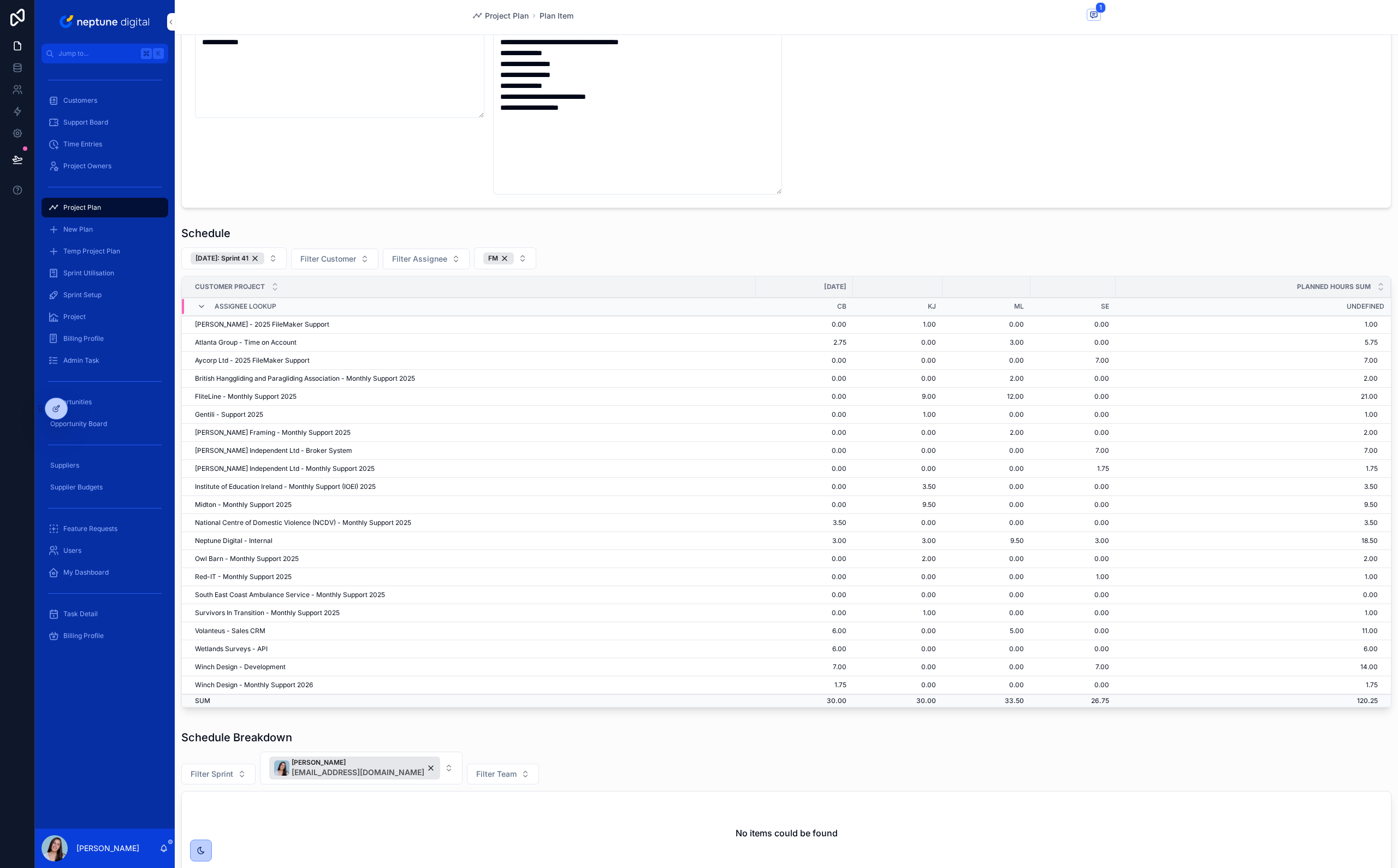
scroll to position [214, 0]
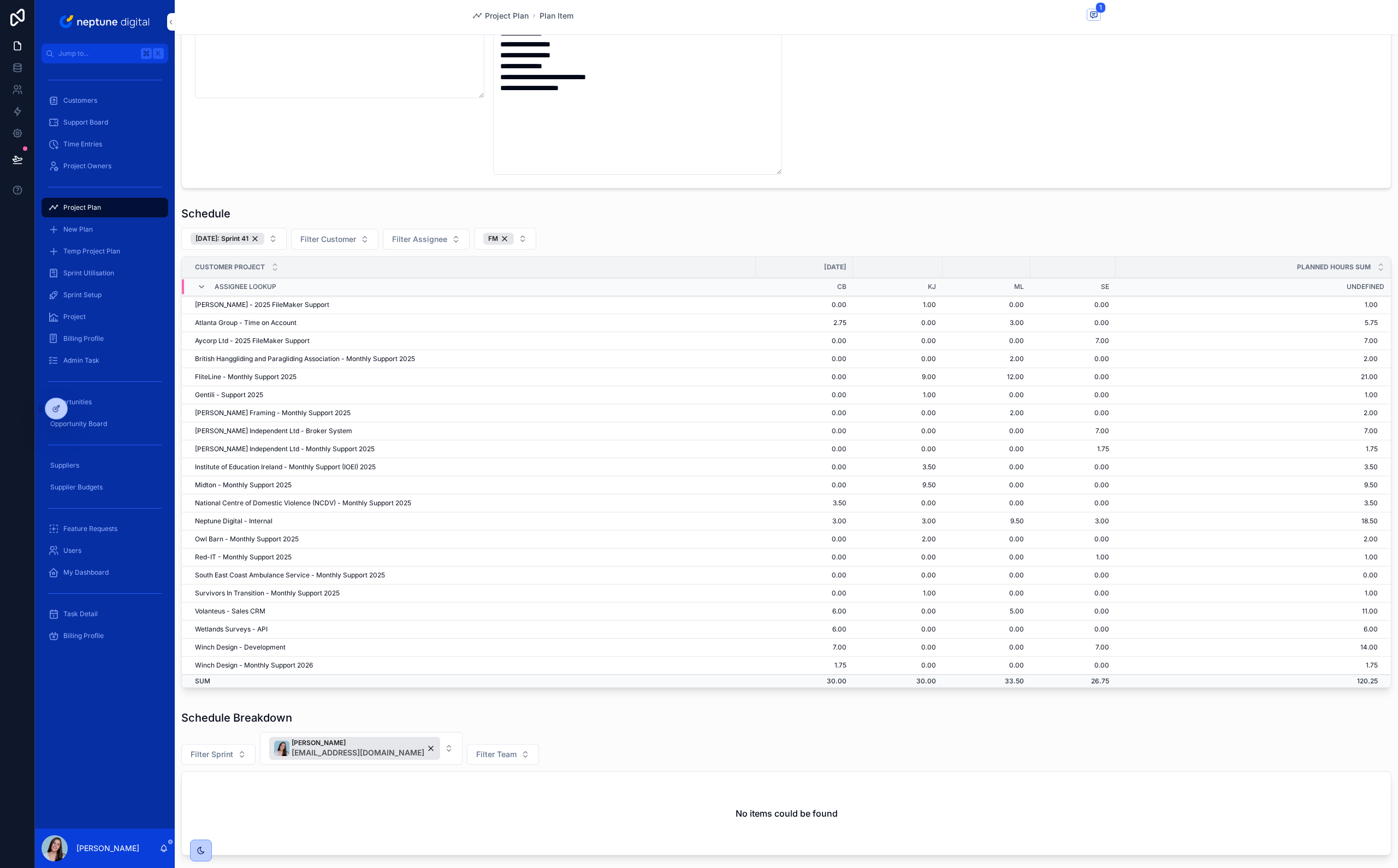
click at [259, 240] on div "[DATE]: Sprint 41" at bounding box center [227, 238] width 74 height 12
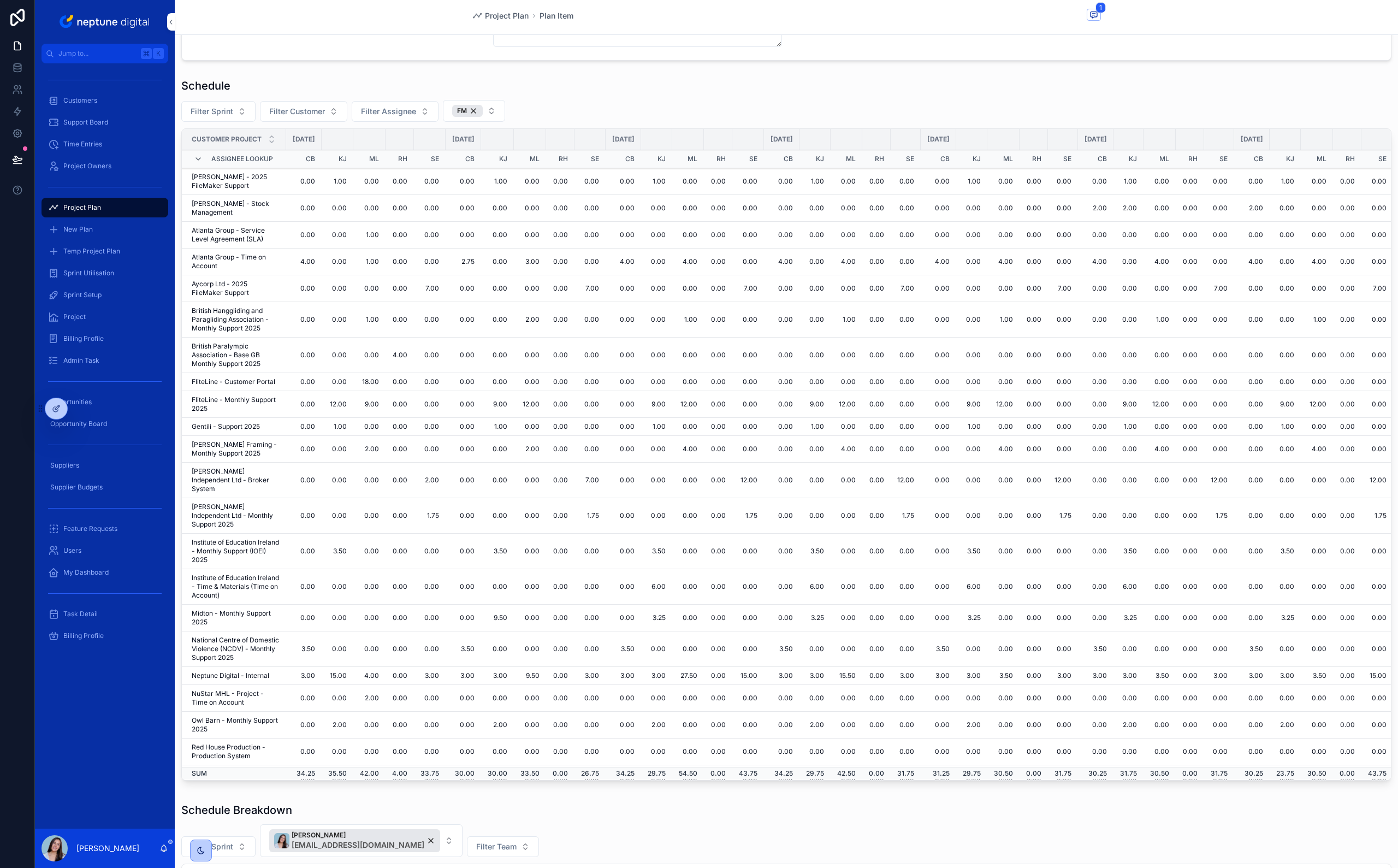
scroll to position [346, 0]
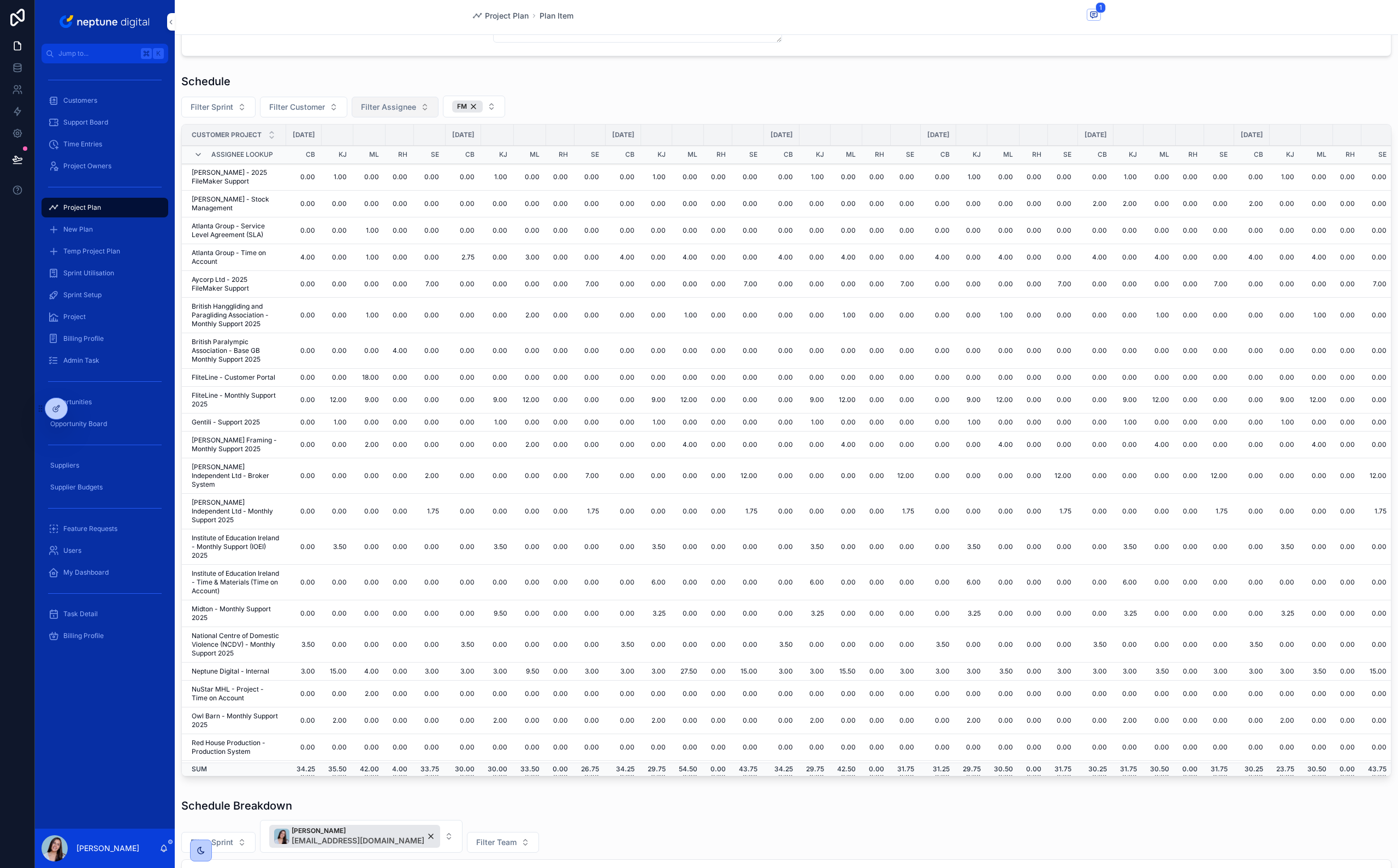
click at [403, 103] on span "Filter Assignee" at bounding box center [388, 107] width 55 height 11
click at [546, 103] on div "Filter Sprint Filter Customer Filter Assignee FM" at bounding box center [786, 107] width 1210 height 22
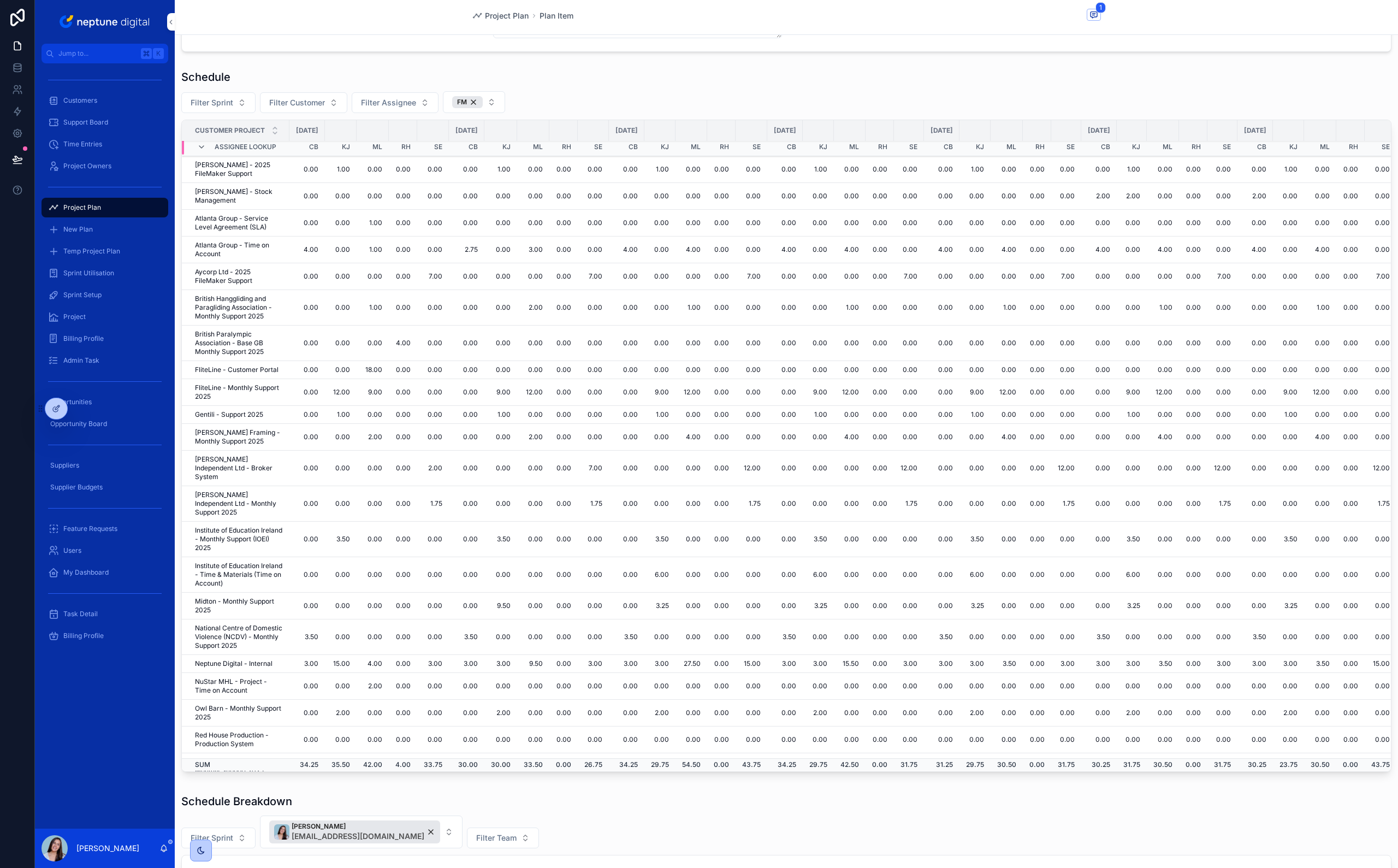
scroll to position [4, 0]
click at [485, 256] on td "2.75" at bounding box center [466, 249] width 35 height 27
click at [485, 250] on td "2.75" at bounding box center [466, 249] width 35 height 27
click at [485, 654] on td "3.00" at bounding box center [466, 663] width 35 height 18
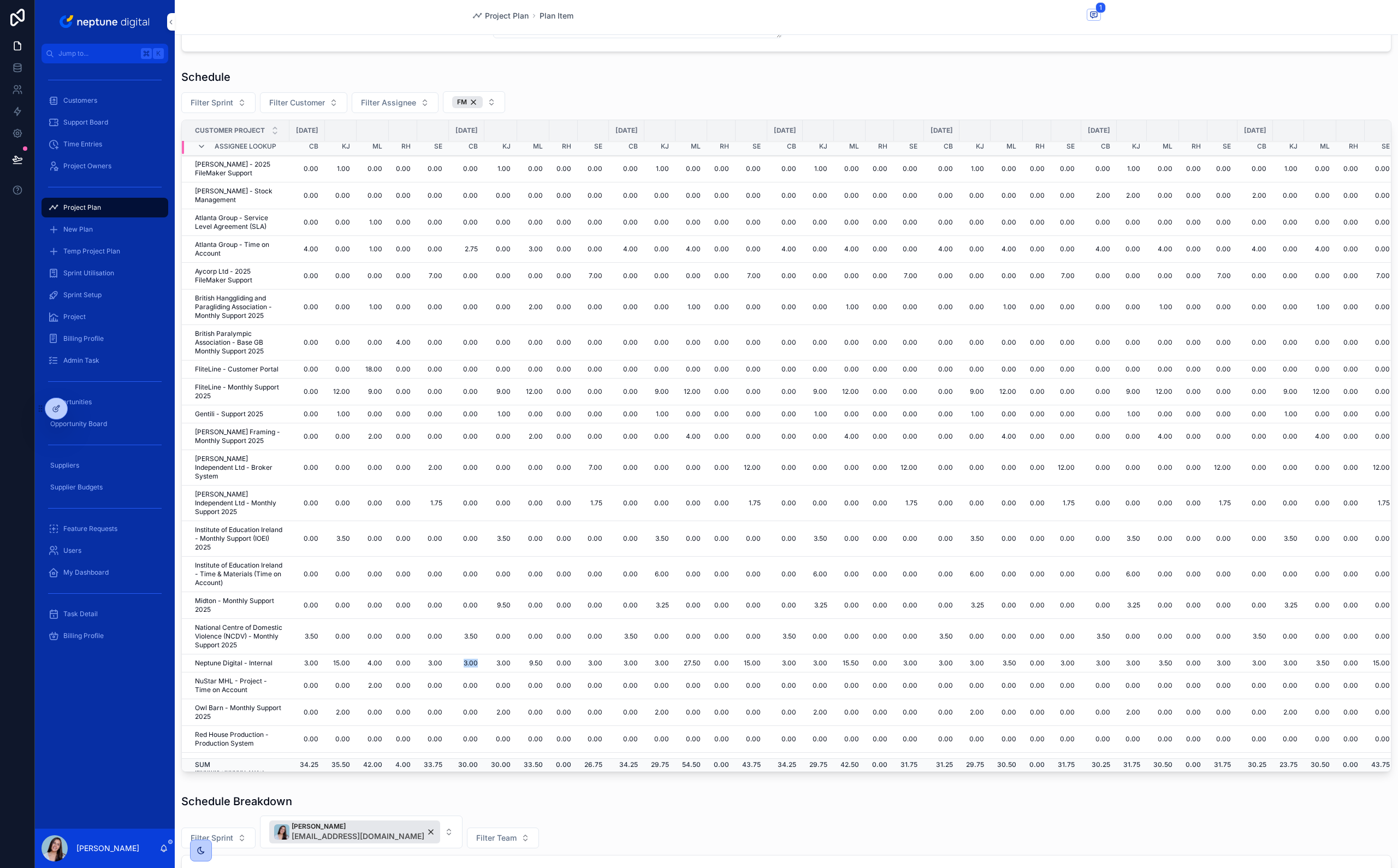
click at [485, 654] on td "3.00" at bounding box center [466, 663] width 35 height 18
click at [485, 619] on td "3.50" at bounding box center [466, 637] width 35 height 35
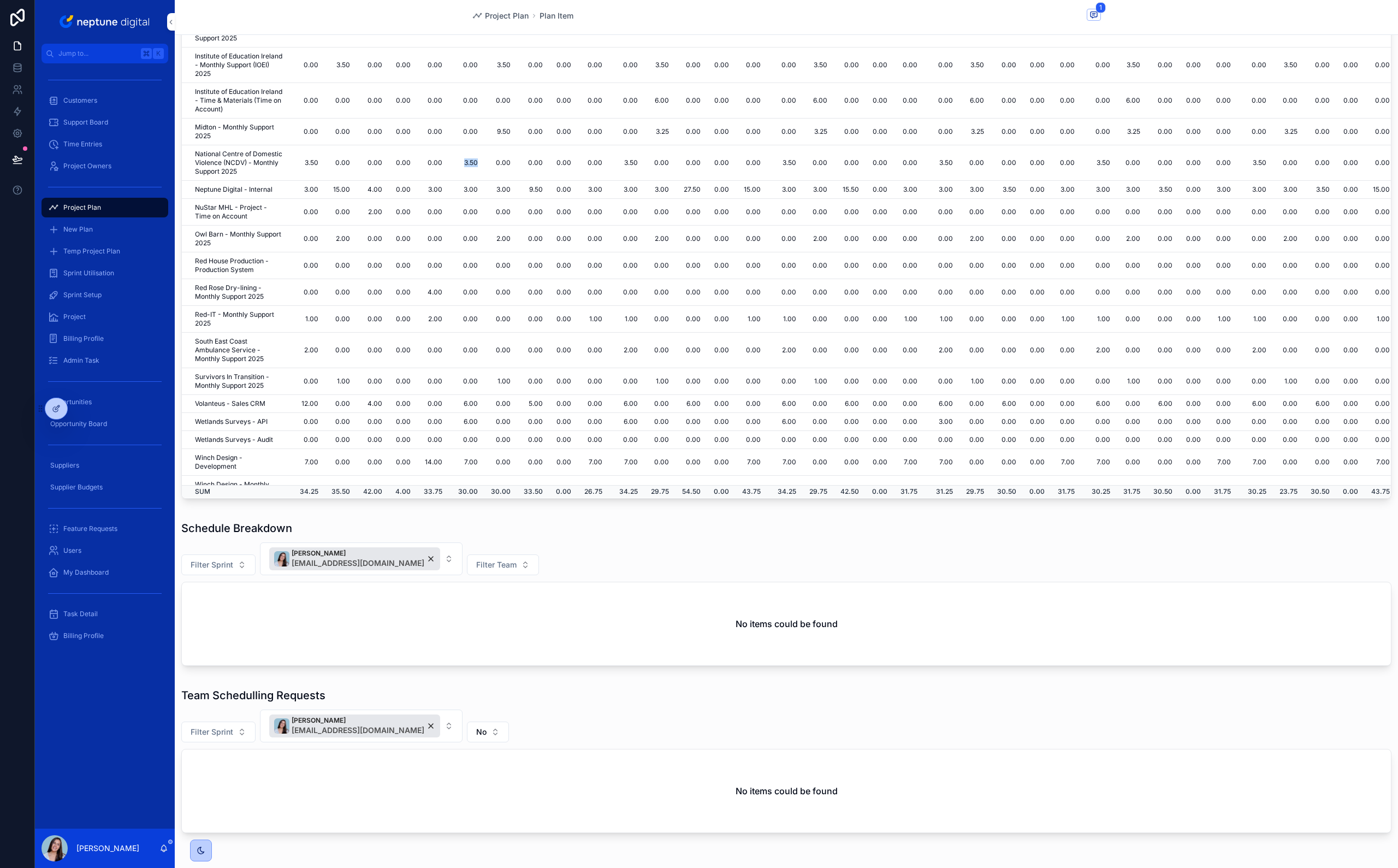
scroll to position [625, 0]
click at [485, 412] on td "6.00" at bounding box center [466, 420] width 35 height 18
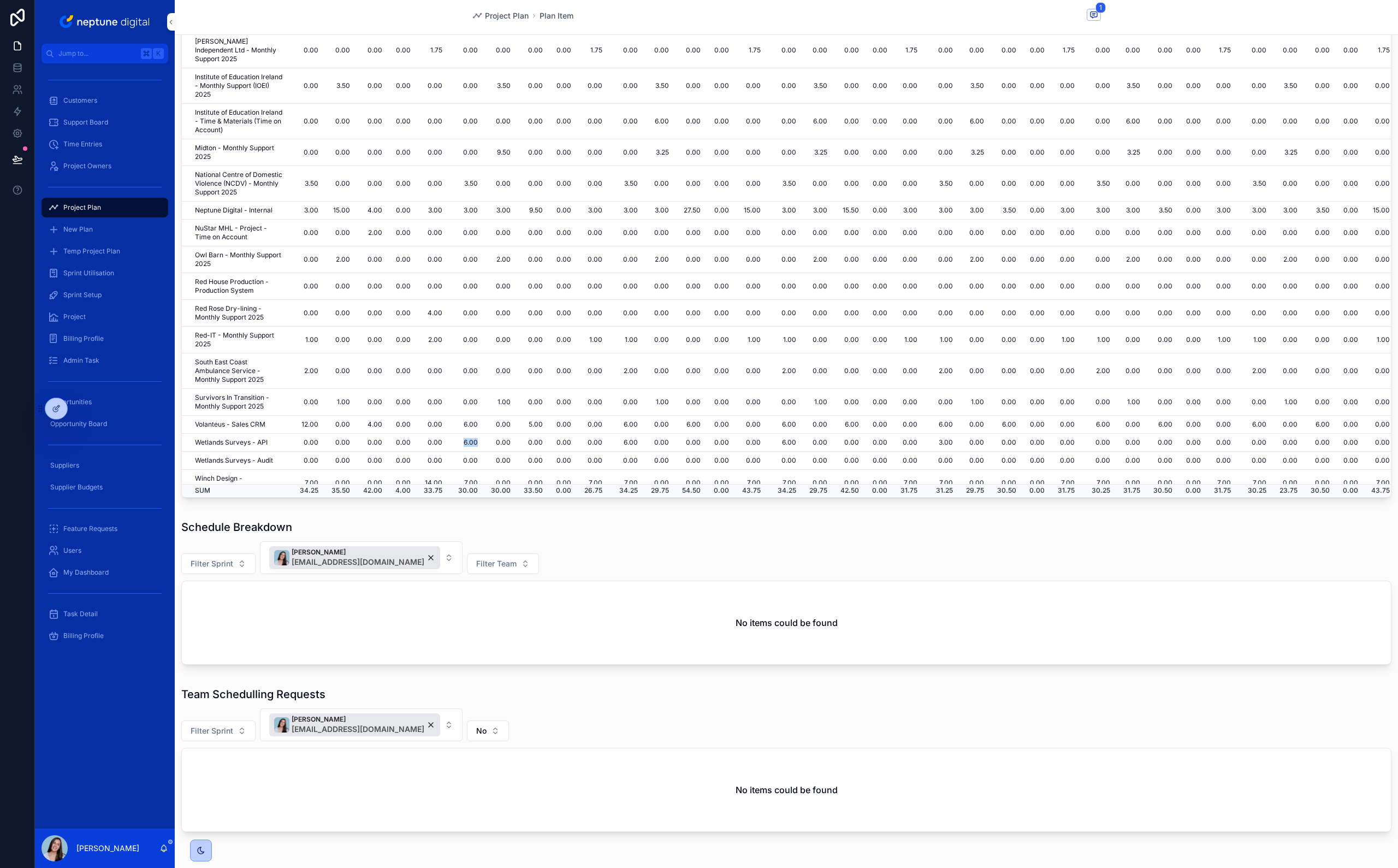
scroll to position [182, 0]
click at [485, 434] on td "6.00" at bounding box center [466, 443] width 35 height 18
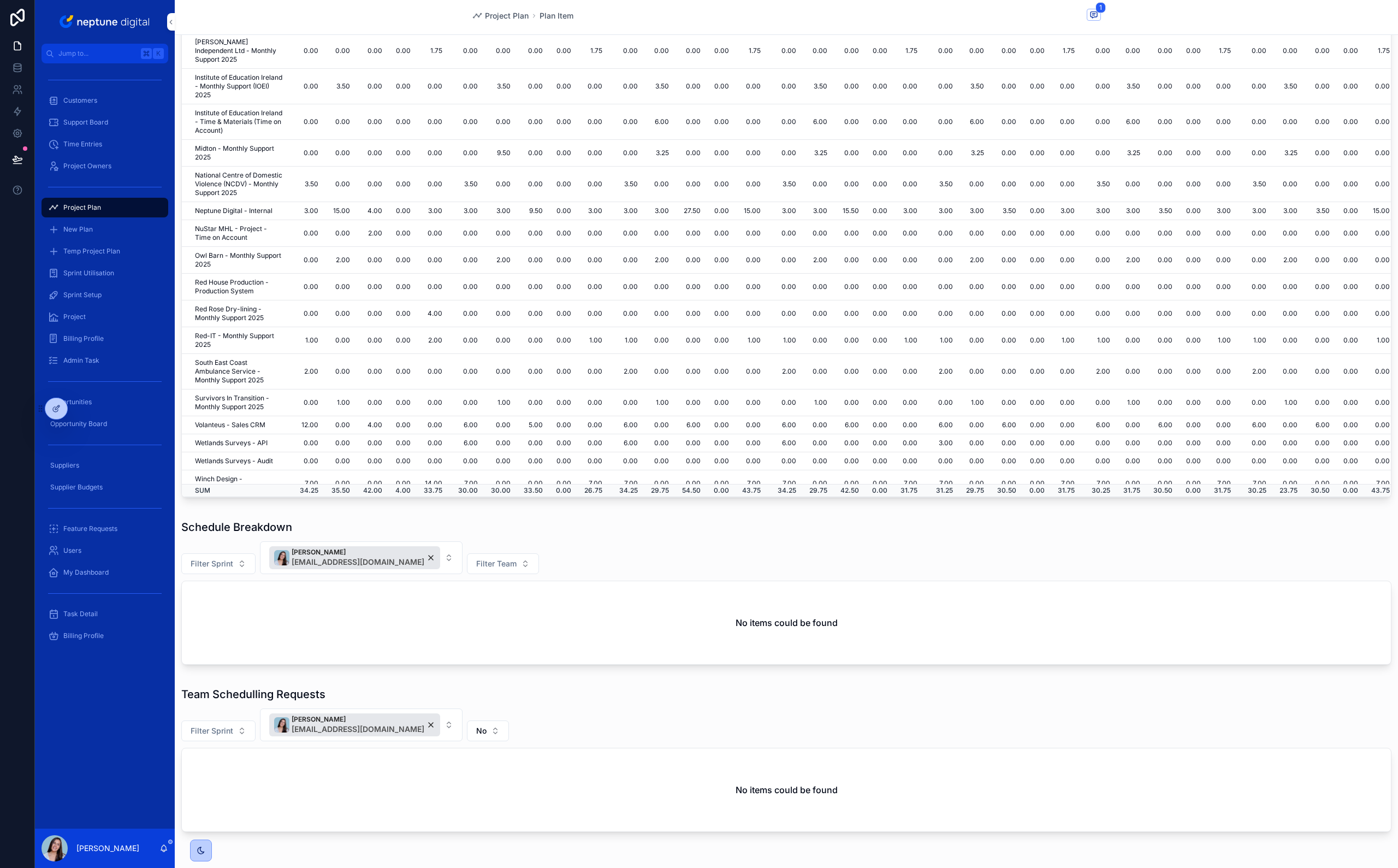
click at [485, 434] on td "6.00" at bounding box center [466, 443] width 35 height 18
click at [485, 416] on td "6.00" at bounding box center [466, 424] width 35 height 18
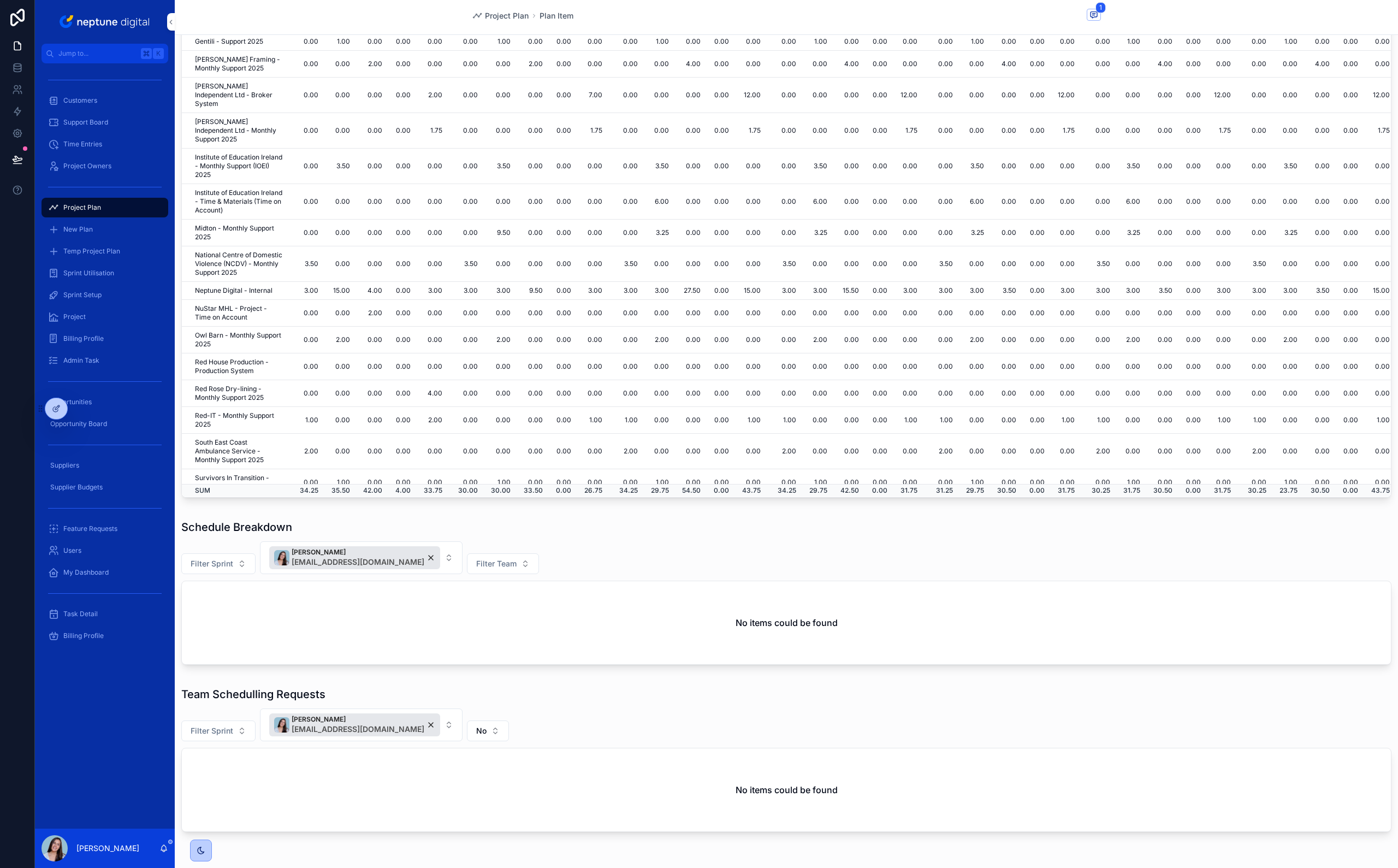
scroll to position [105, 0]
click at [485, 279] on td "3.00" at bounding box center [466, 288] width 35 height 18
click at [485, 244] on td "3.50" at bounding box center [466, 261] width 35 height 35
click at [485, 245] on td "3.50" at bounding box center [466, 261] width 35 height 35
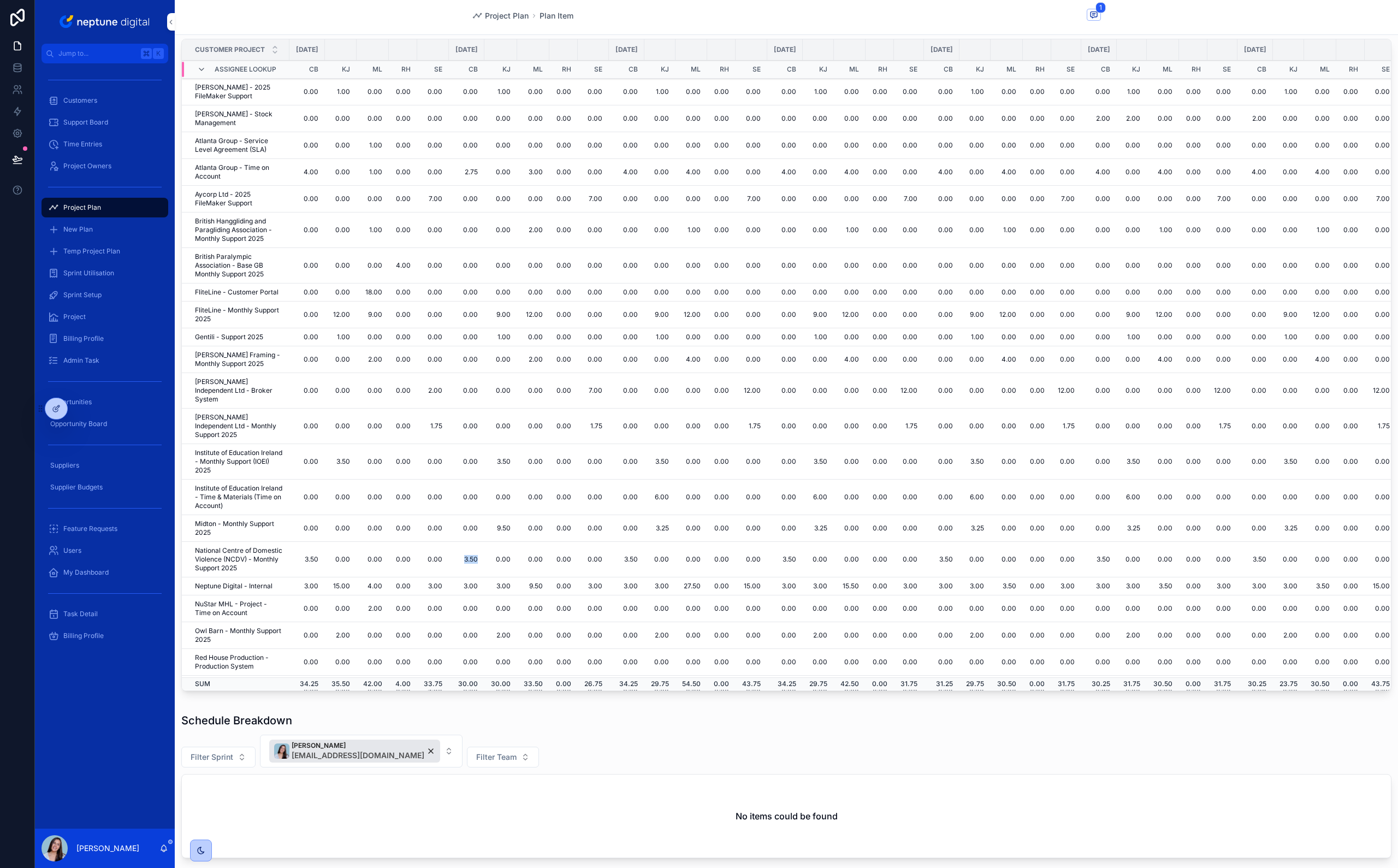
scroll to position [428, 0]
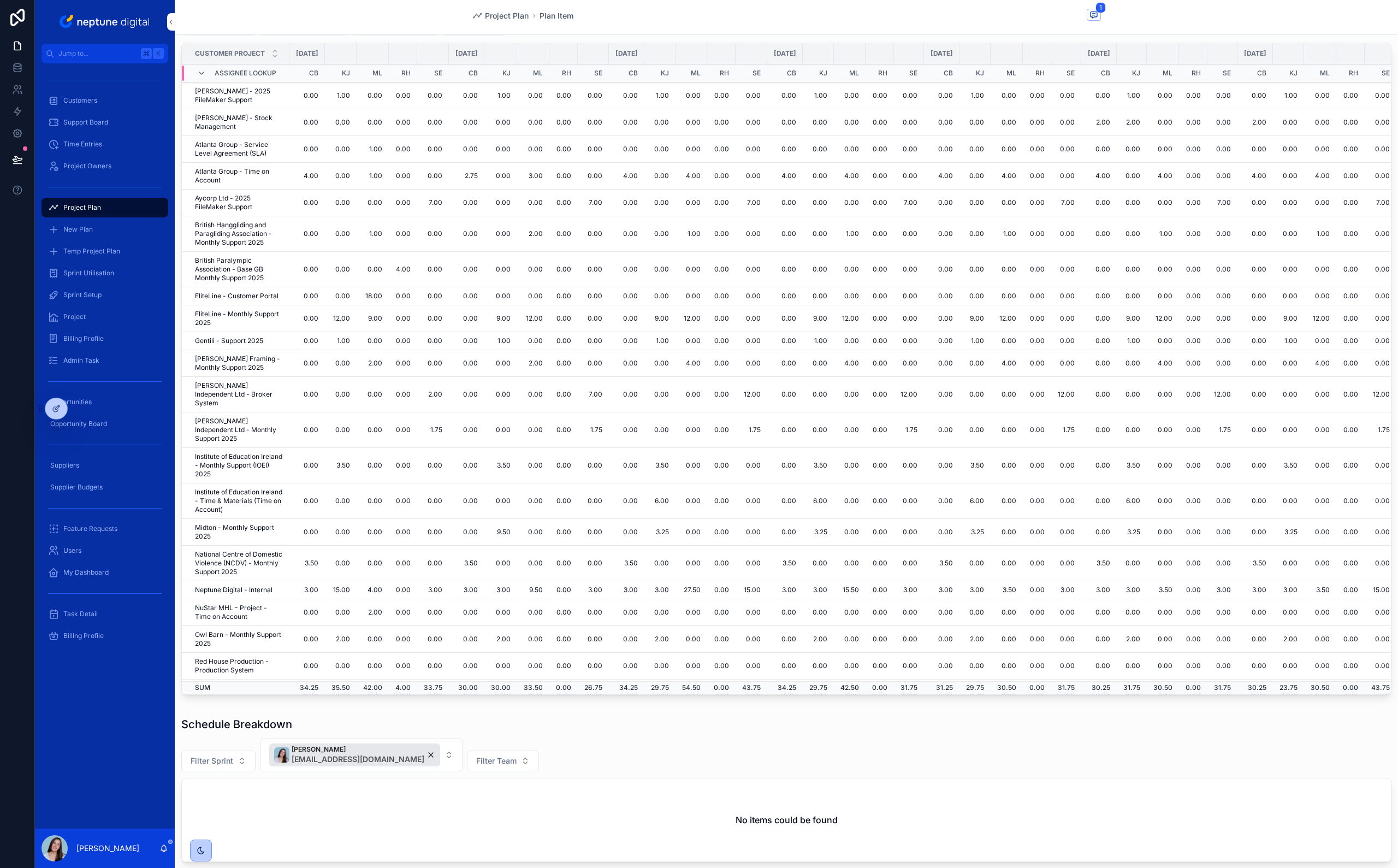
click at [549, 233] on td "2.00" at bounding box center [533, 234] width 32 height 35
click at [549, 322] on td "12.00" at bounding box center [533, 319] width 32 height 27
click at [549, 361] on td "2.00" at bounding box center [533, 363] width 32 height 27
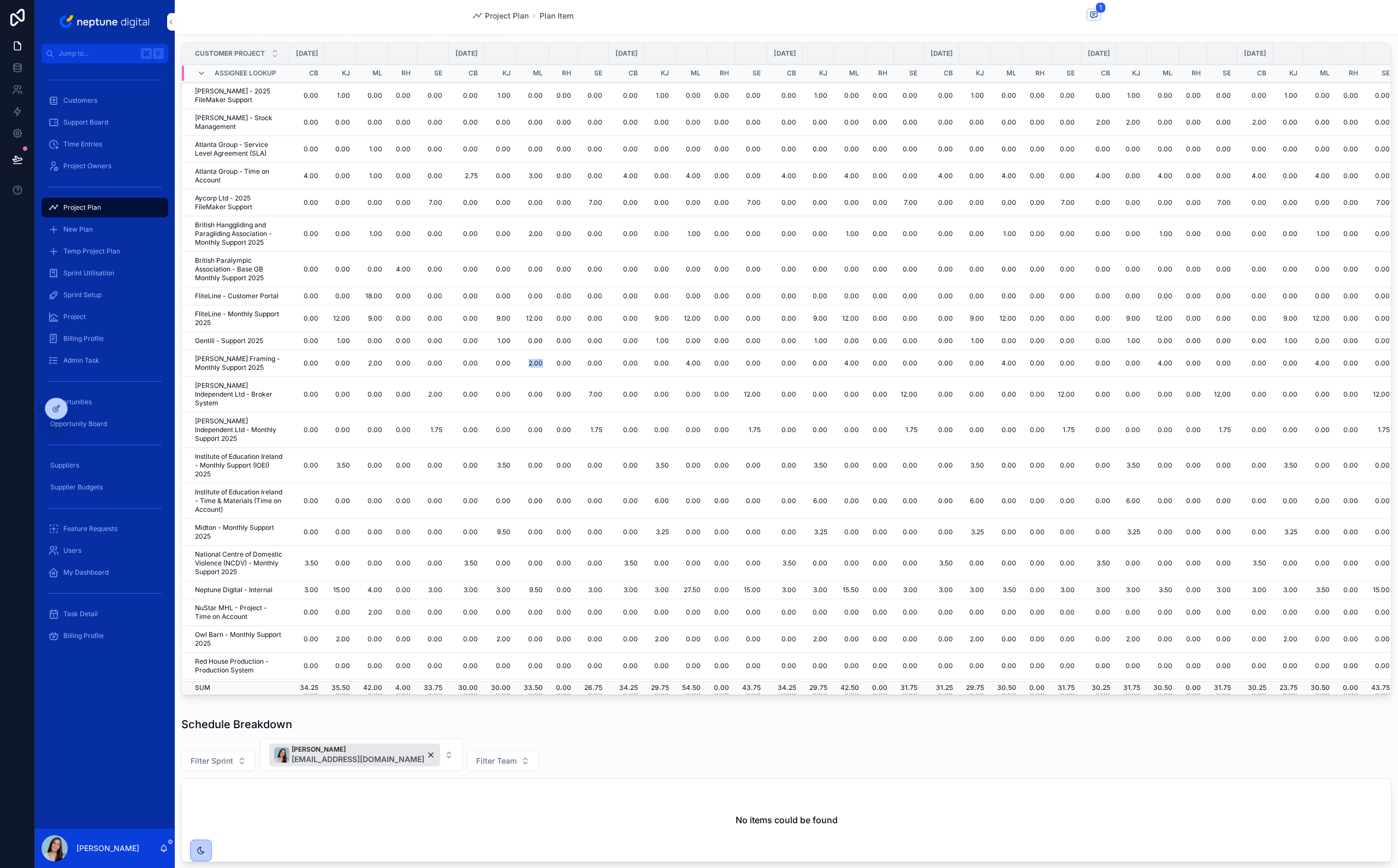
click at [549, 361] on td "2.00" at bounding box center [533, 363] width 32 height 27
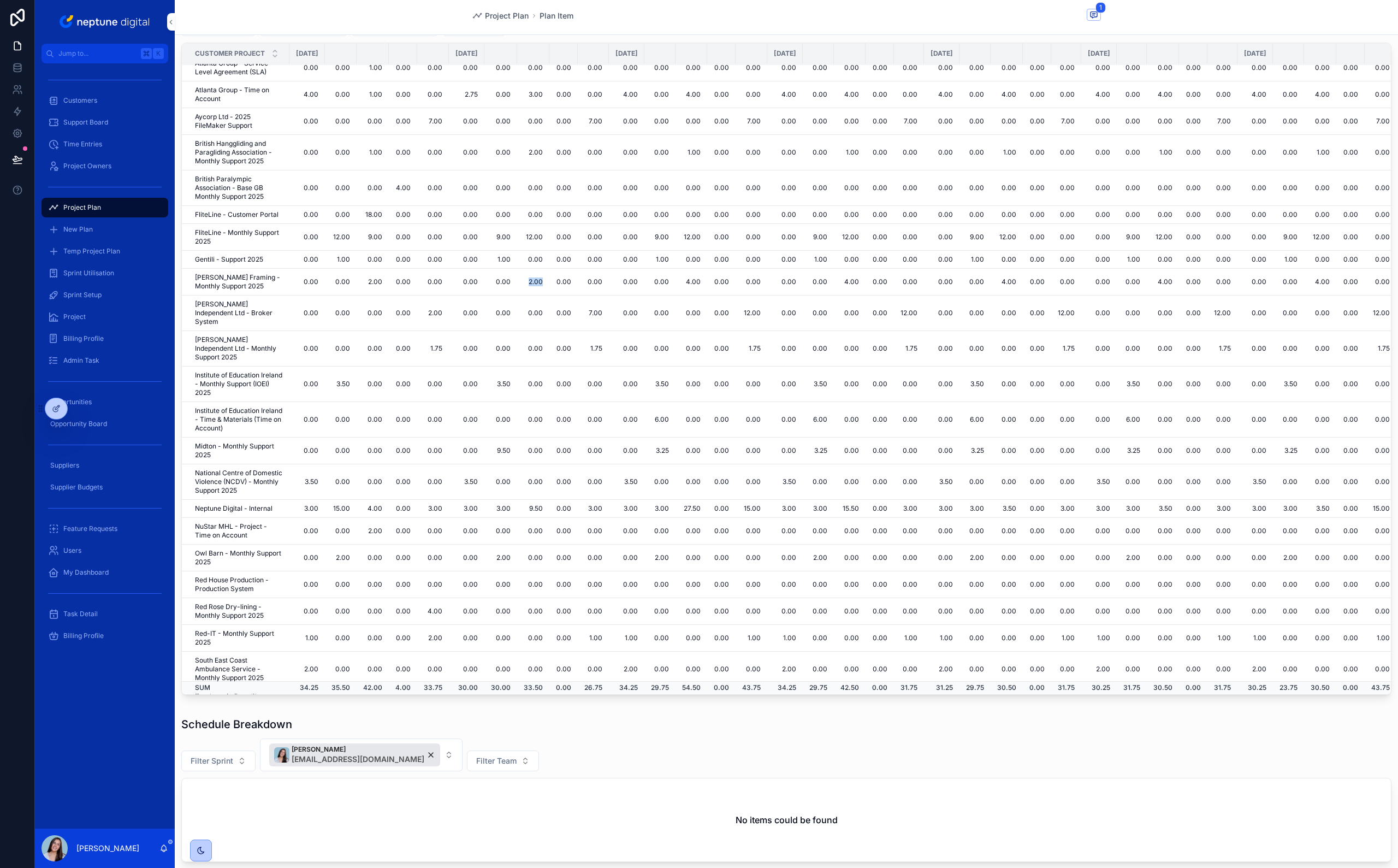
scroll to position [88, 0]
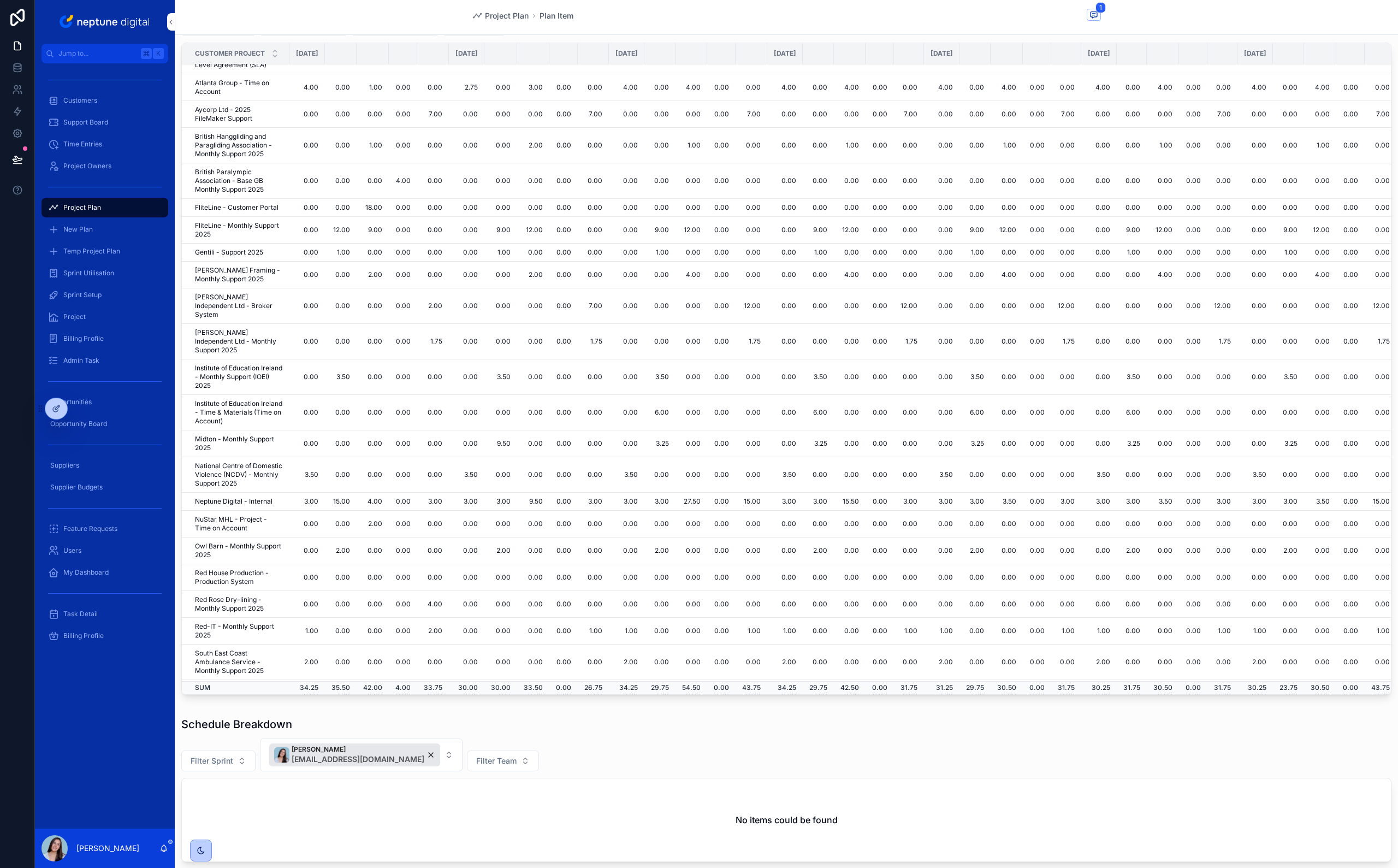
click at [549, 492] on td "9.50" at bounding box center [533, 501] width 32 height 18
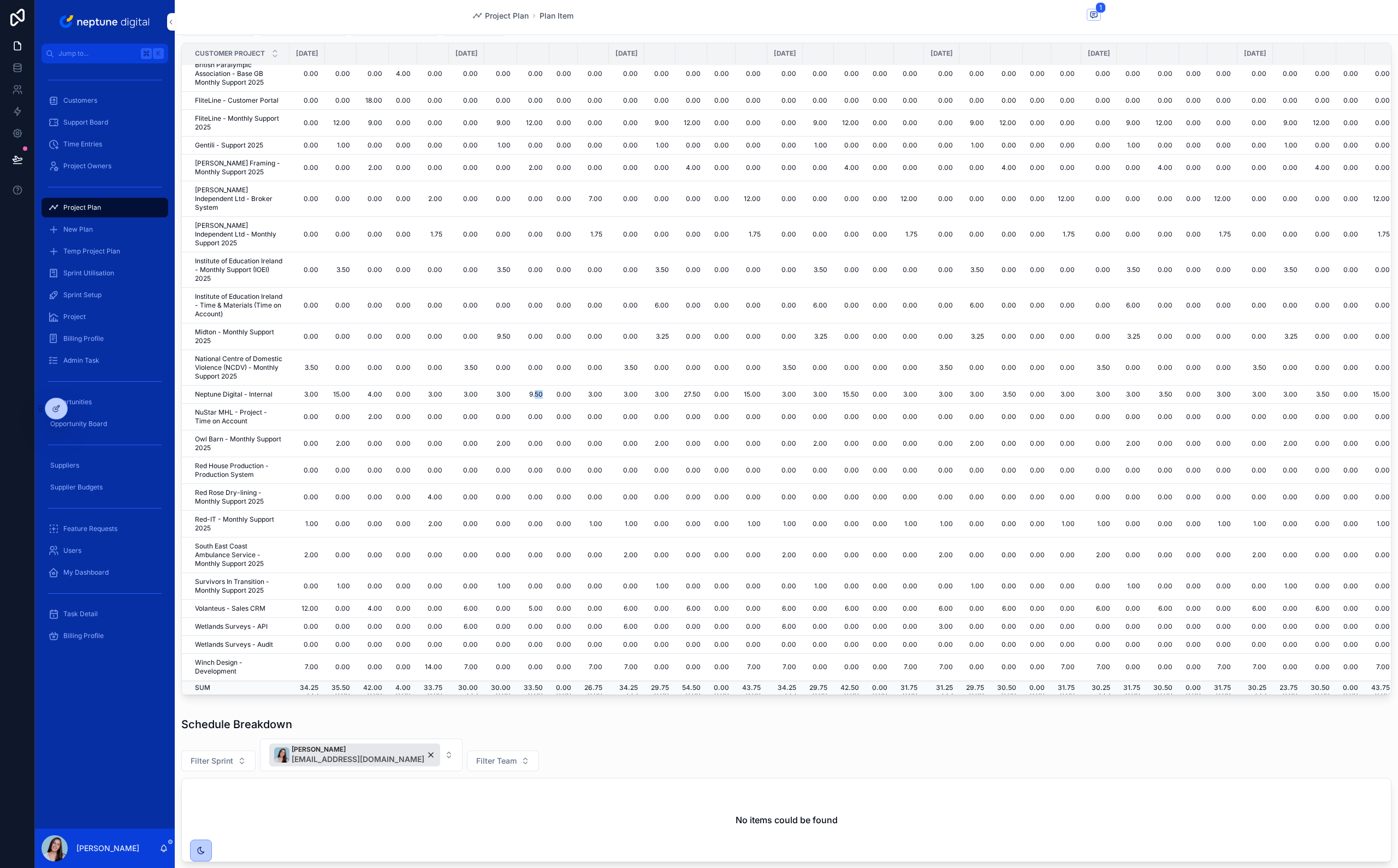
scroll to position [205, 0]
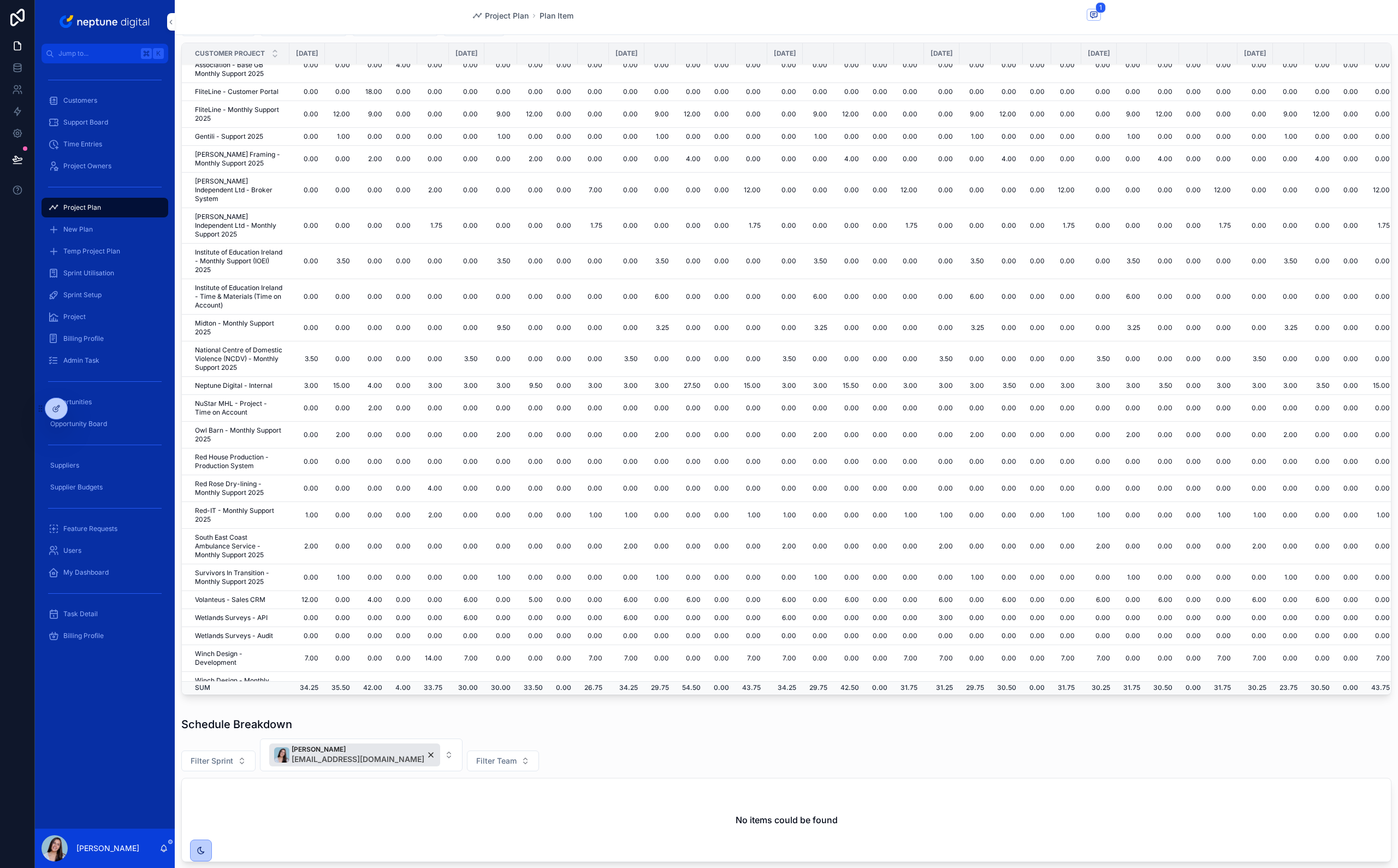
click at [549, 591] on td "5.00" at bounding box center [533, 600] width 32 height 18
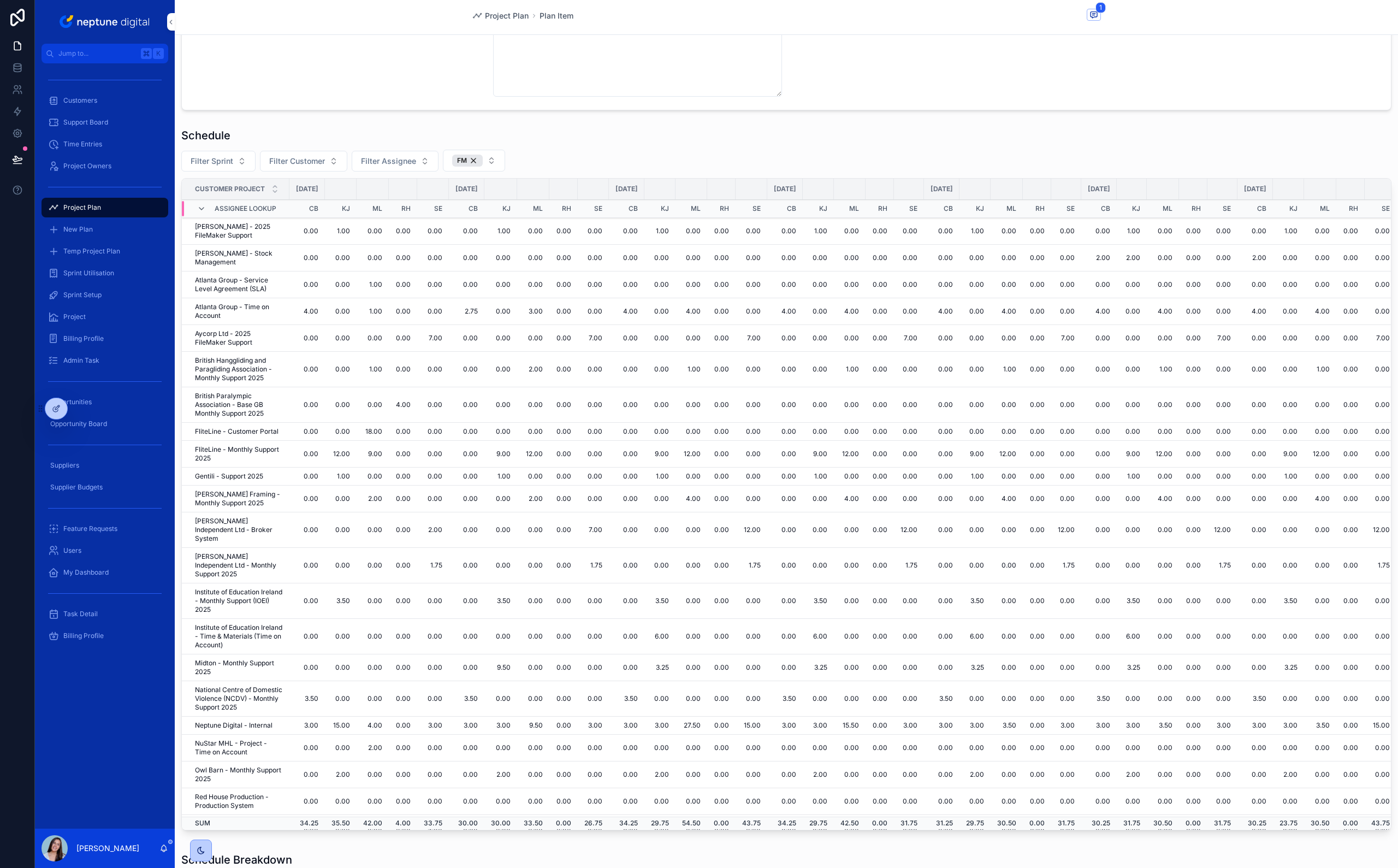
scroll to position [288, 0]
click at [517, 458] on td "9.00" at bounding box center [501, 458] width 33 height 27
click at [517, 481] on td "1.00" at bounding box center [501, 480] width 33 height 18
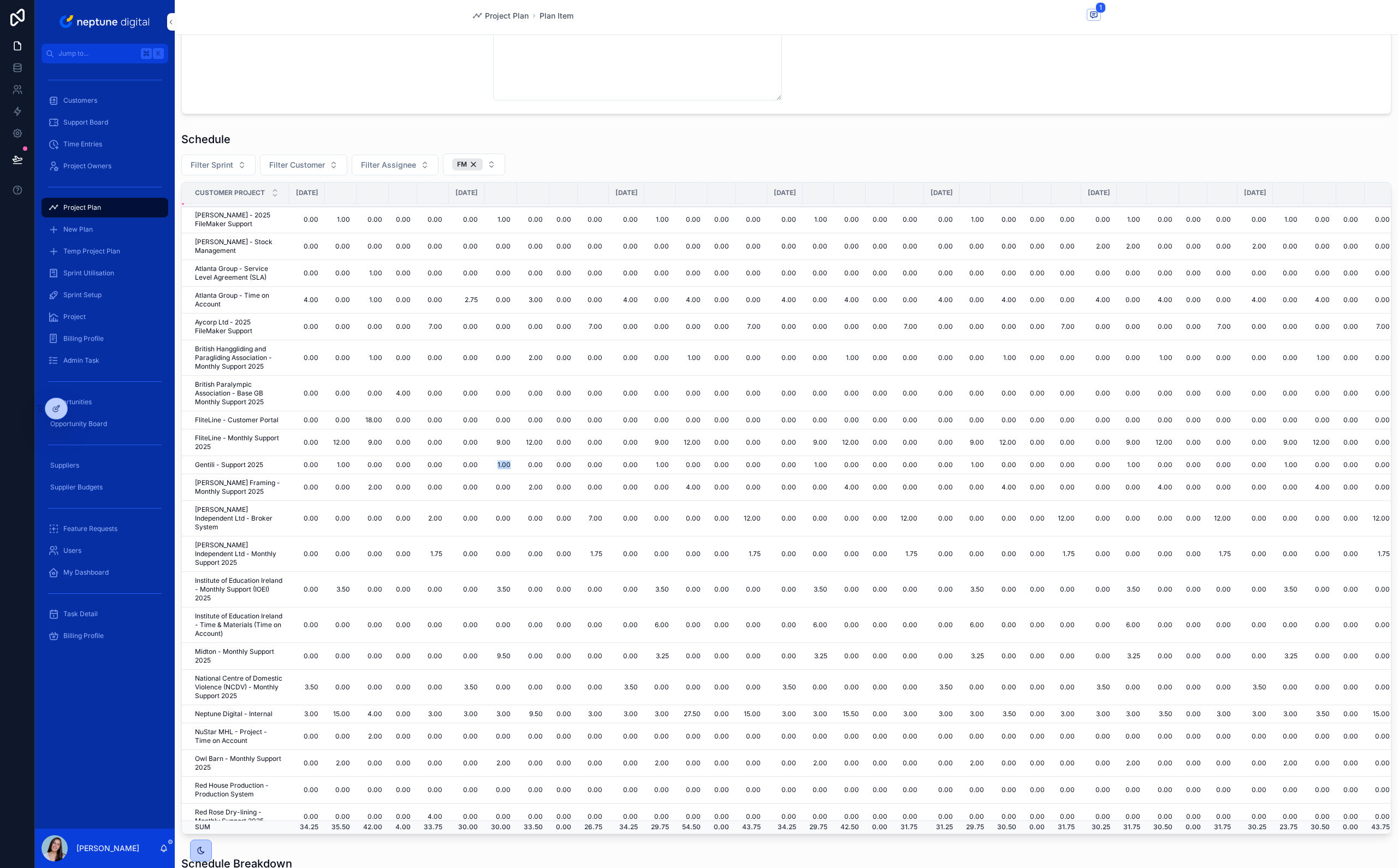
scroll to position [43, 0]
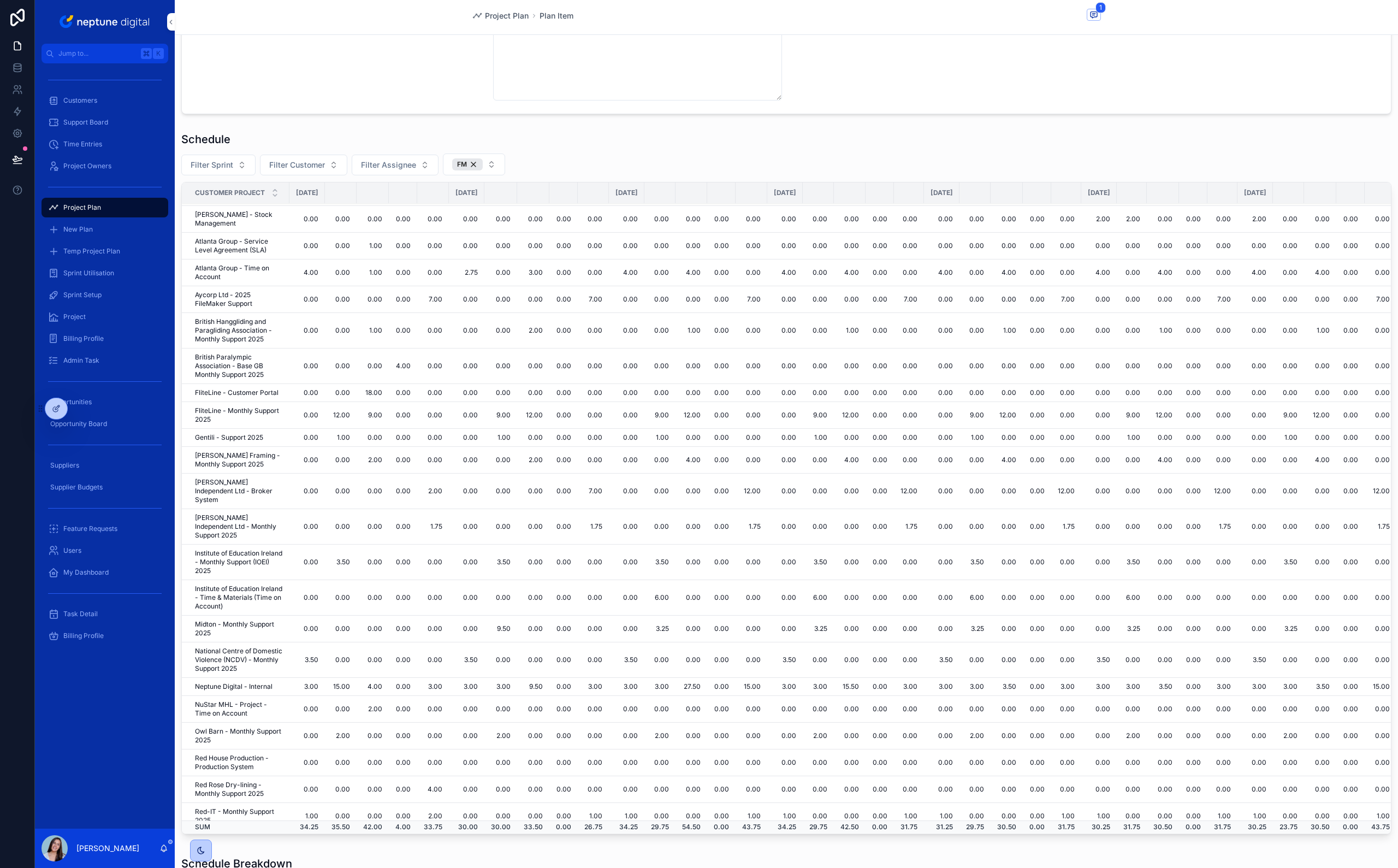
click at [517, 580] on td "0.00" at bounding box center [501, 598] width 33 height 35
click at [517, 547] on td "3.50" at bounding box center [501, 562] width 33 height 35
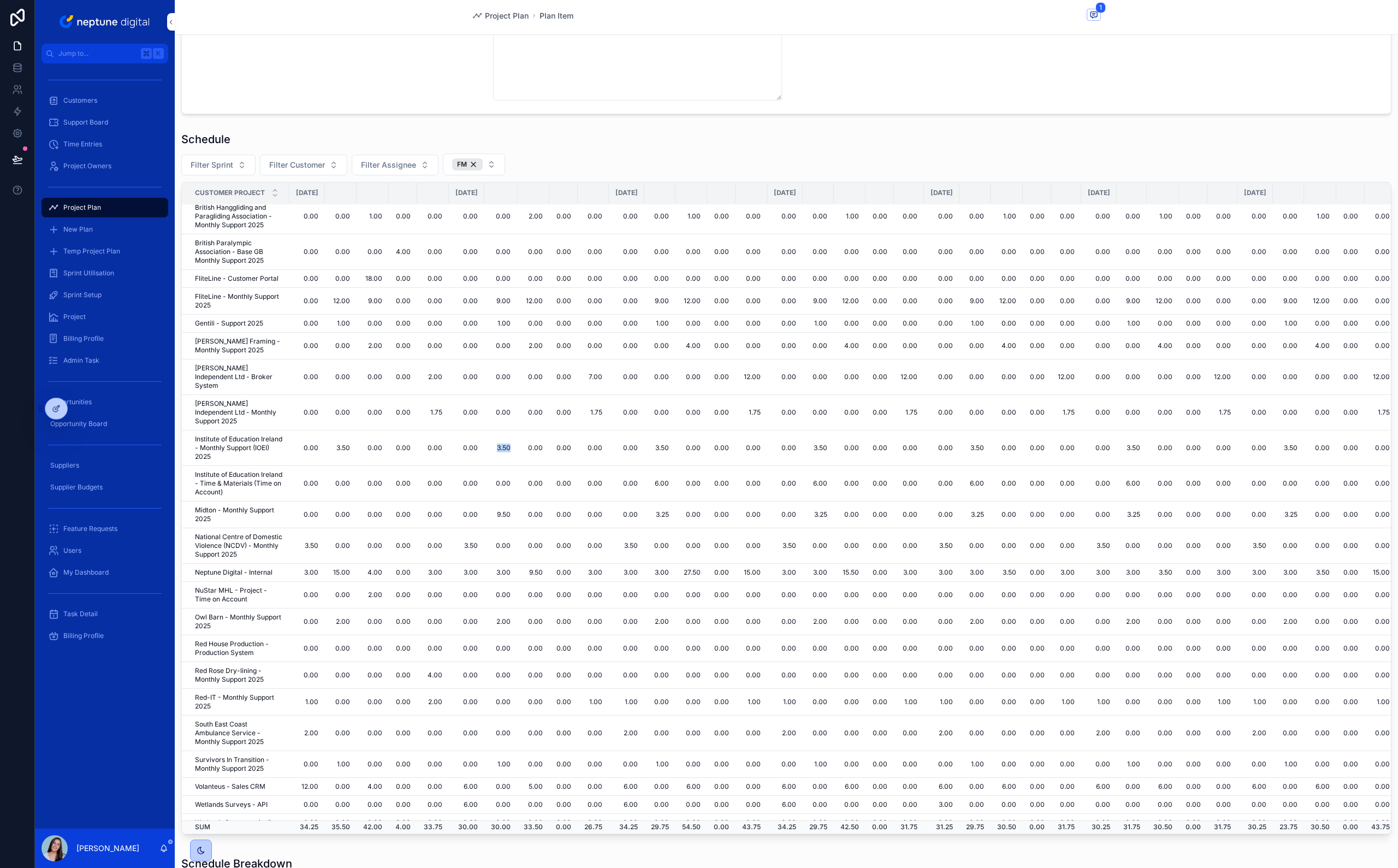
scroll to position [164, 0]
click at [517, 602] on td "2.00" at bounding box center [501, 616] width 33 height 27
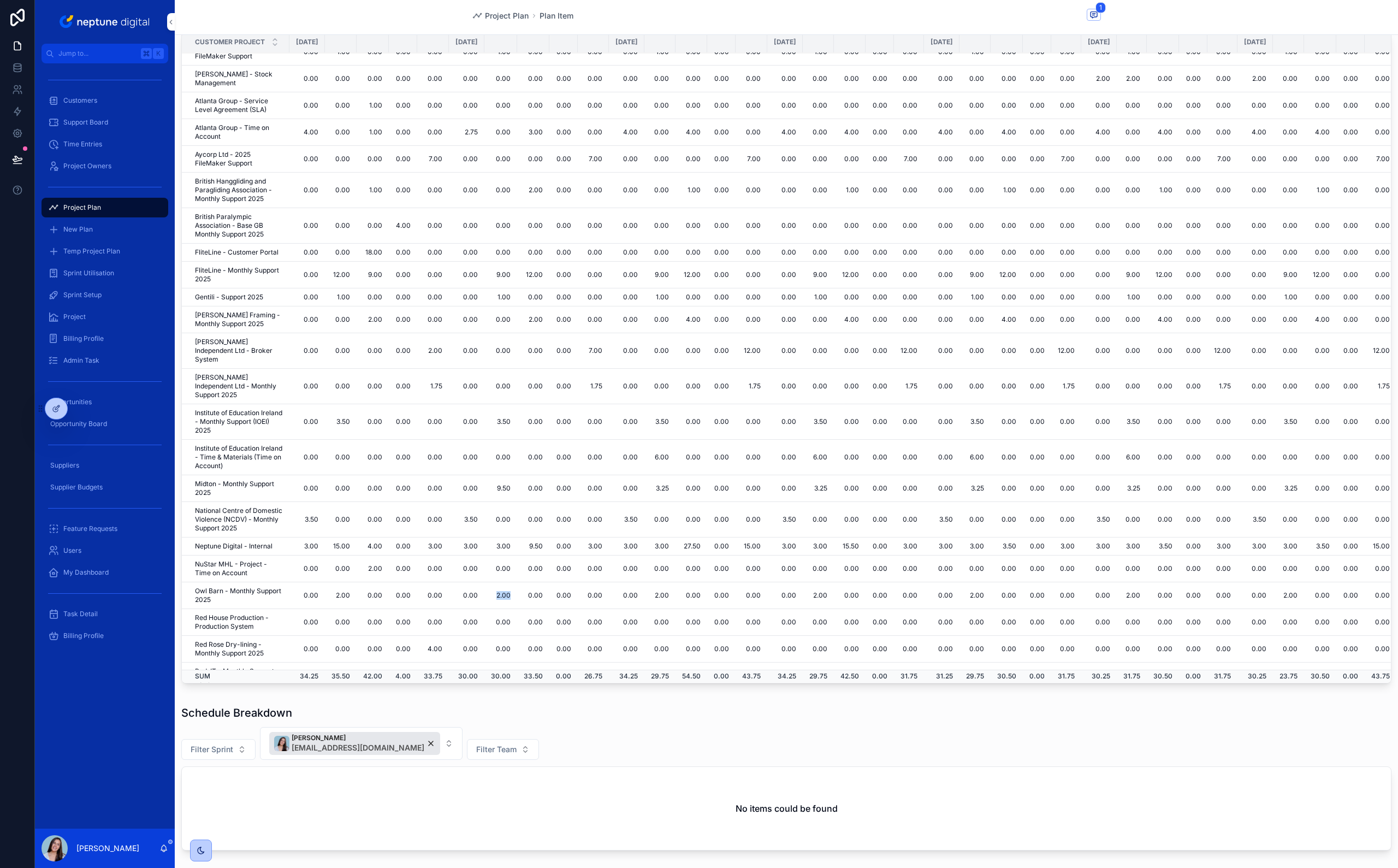
scroll to position [30, 0]
click at [609, 159] on td "7.00" at bounding box center [593, 161] width 31 height 27
click at [609, 350] on td "7.00" at bounding box center [593, 352] width 31 height 35
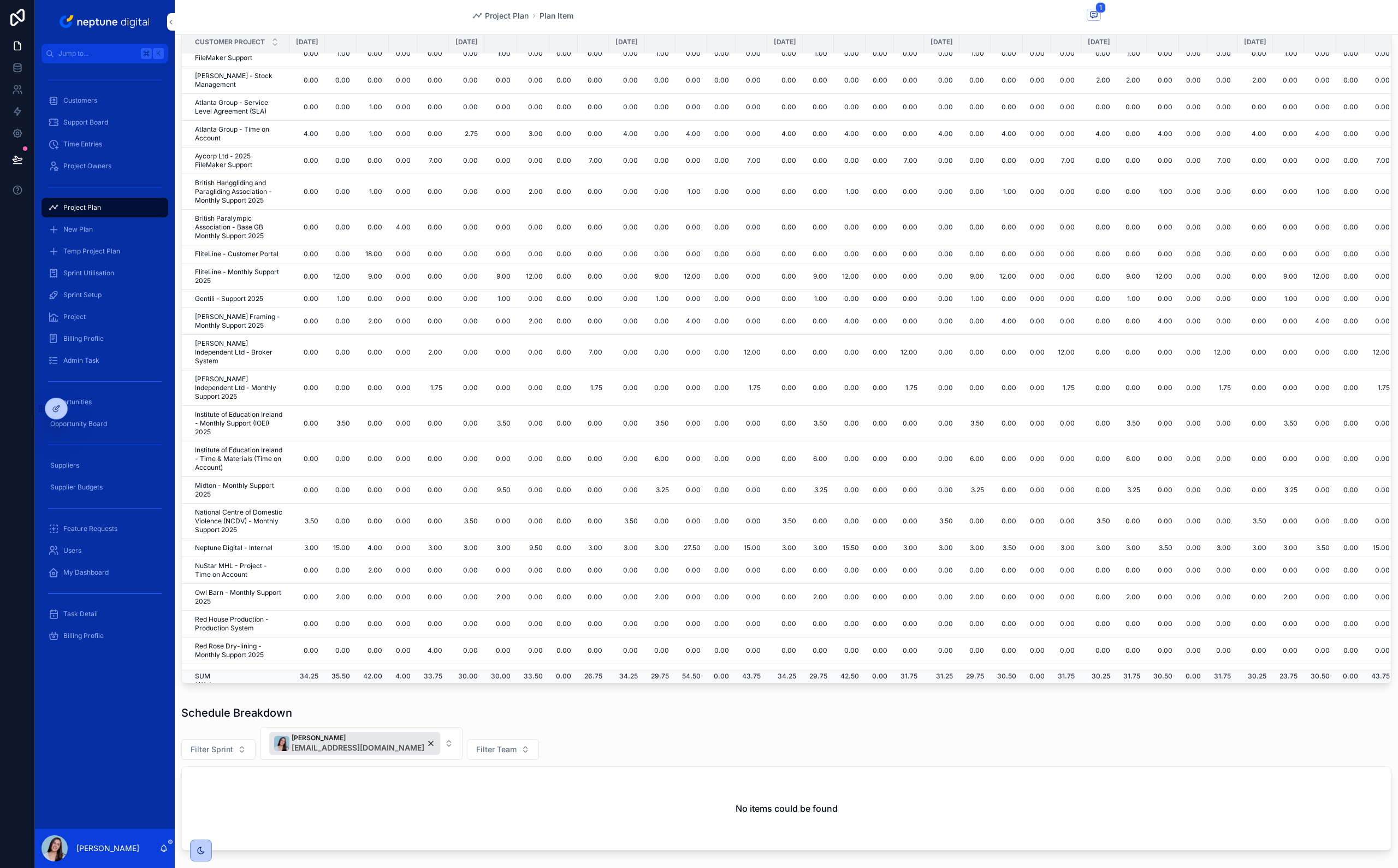
click at [609, 376] on td "1.75" at bounding box center [593, 387] width 31 height 35
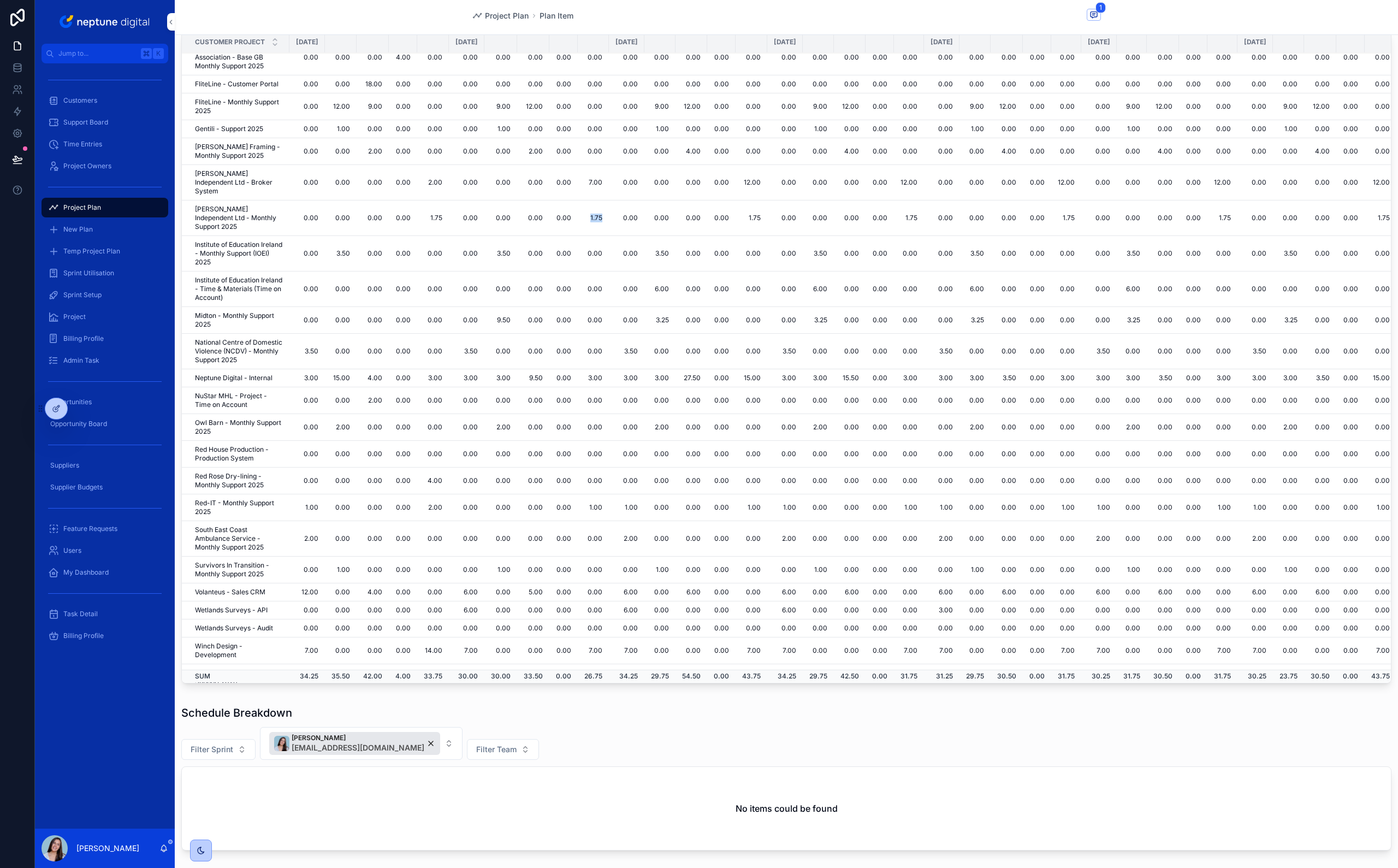
scroll to position [205, 0]
click at [609, 491] on td "1.00" at bounding box center [593, 504] width 31 height 27
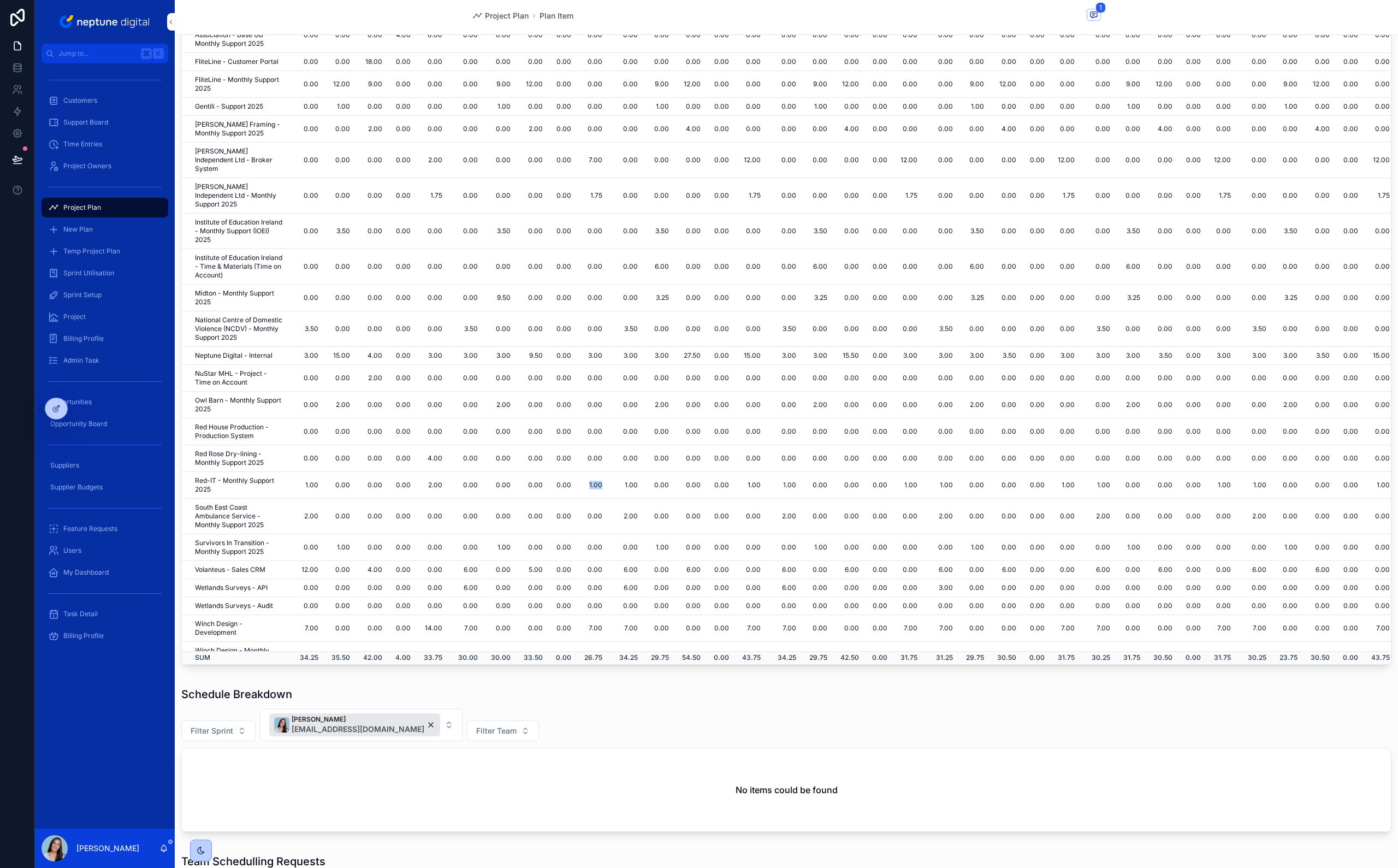
scroll to position [467, 0]
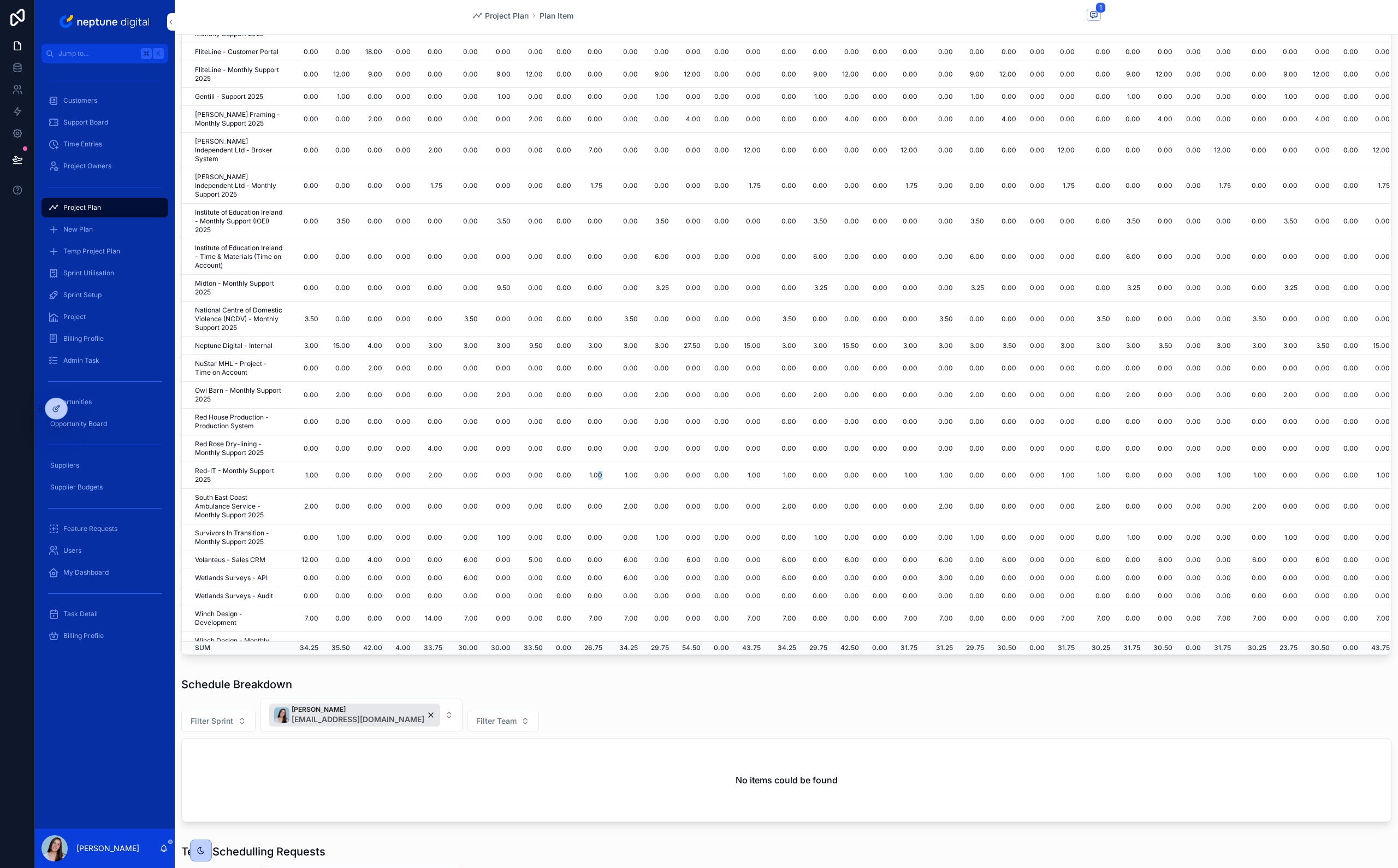
click at [609, 462] on td "1.00" at bounding box center [593, 476] width 31 height 27
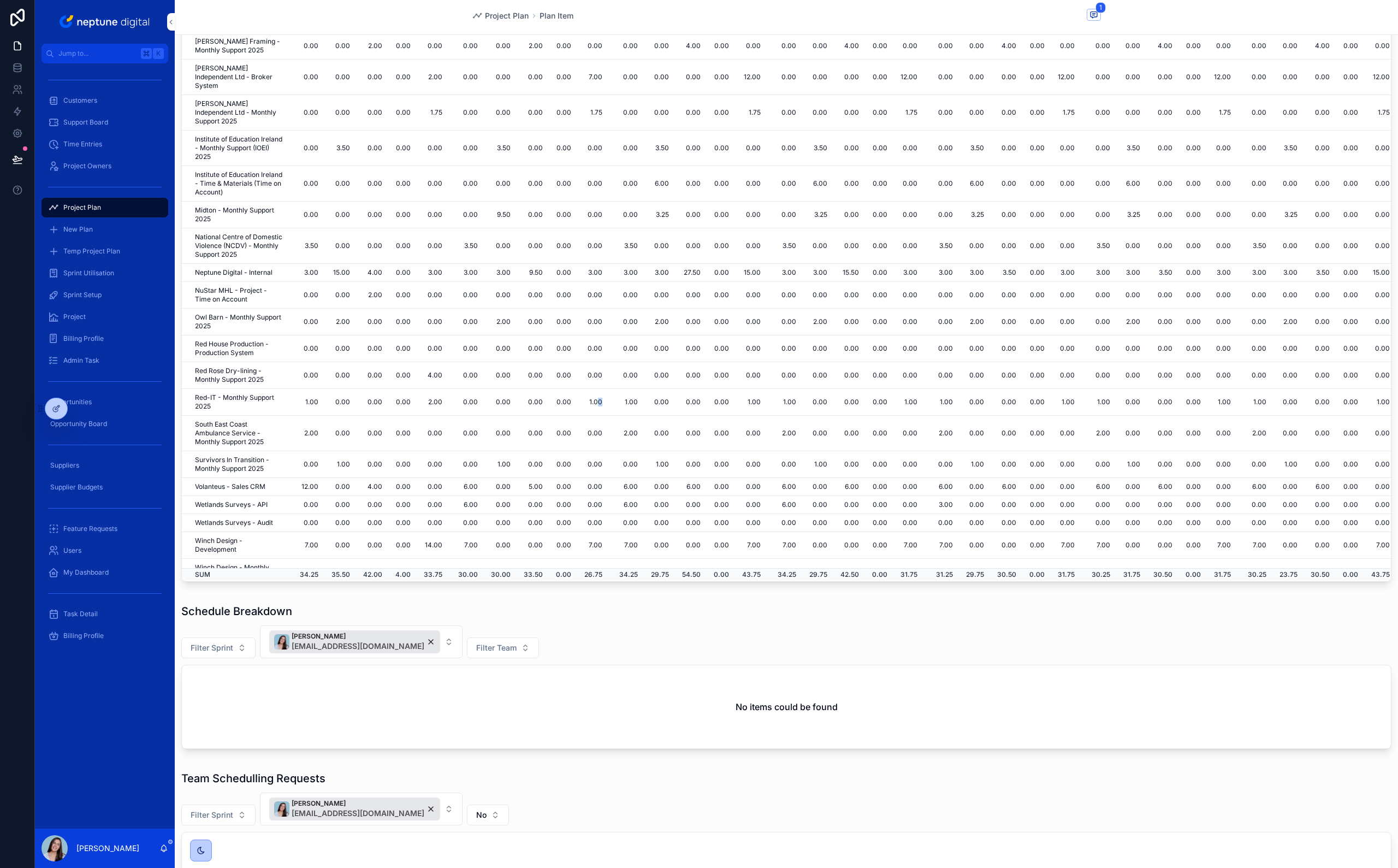
scroll to position [548, 0]
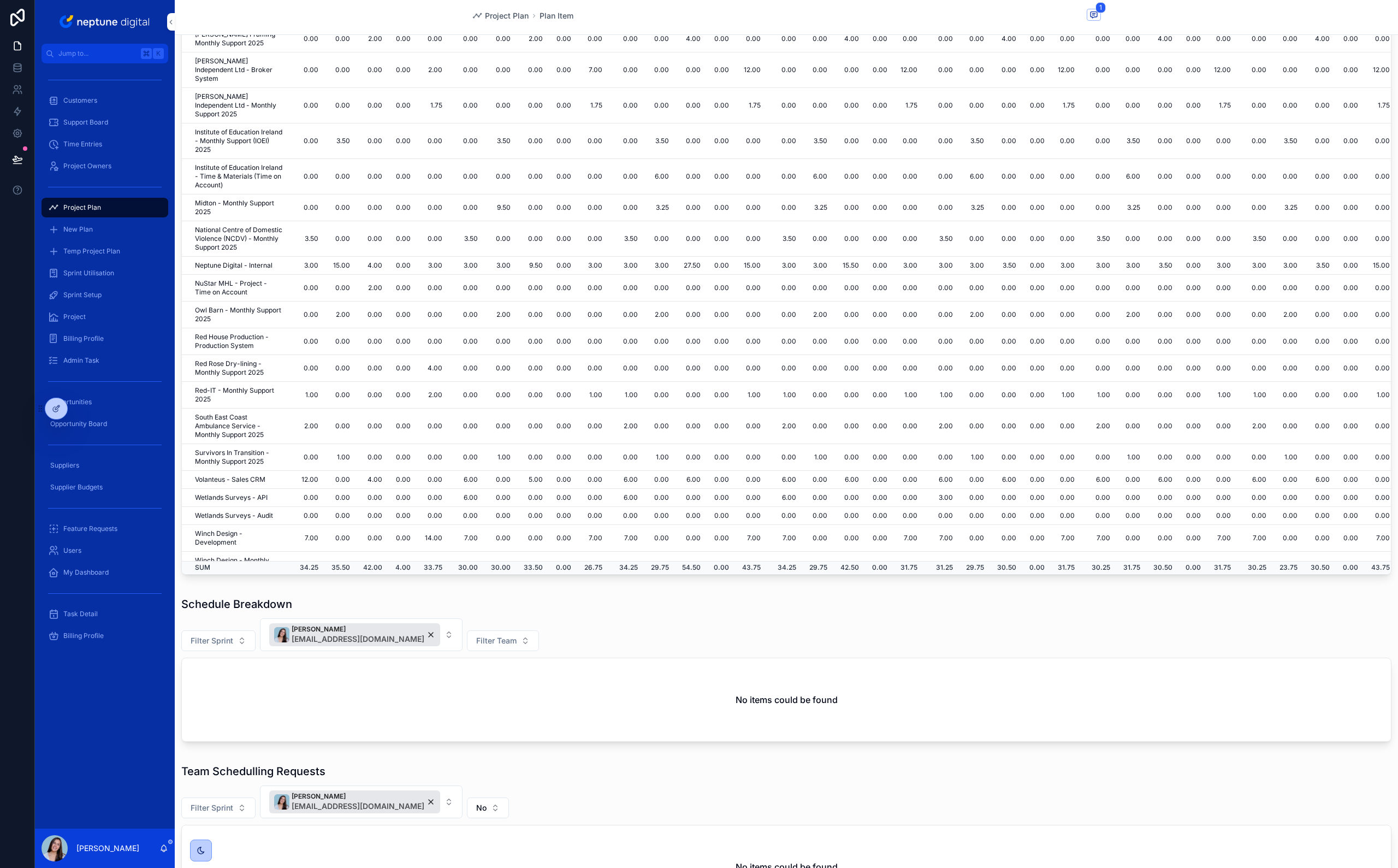
click at [609, 525] on td "7.00" at bounding box center [593, 538] width 31 height 27
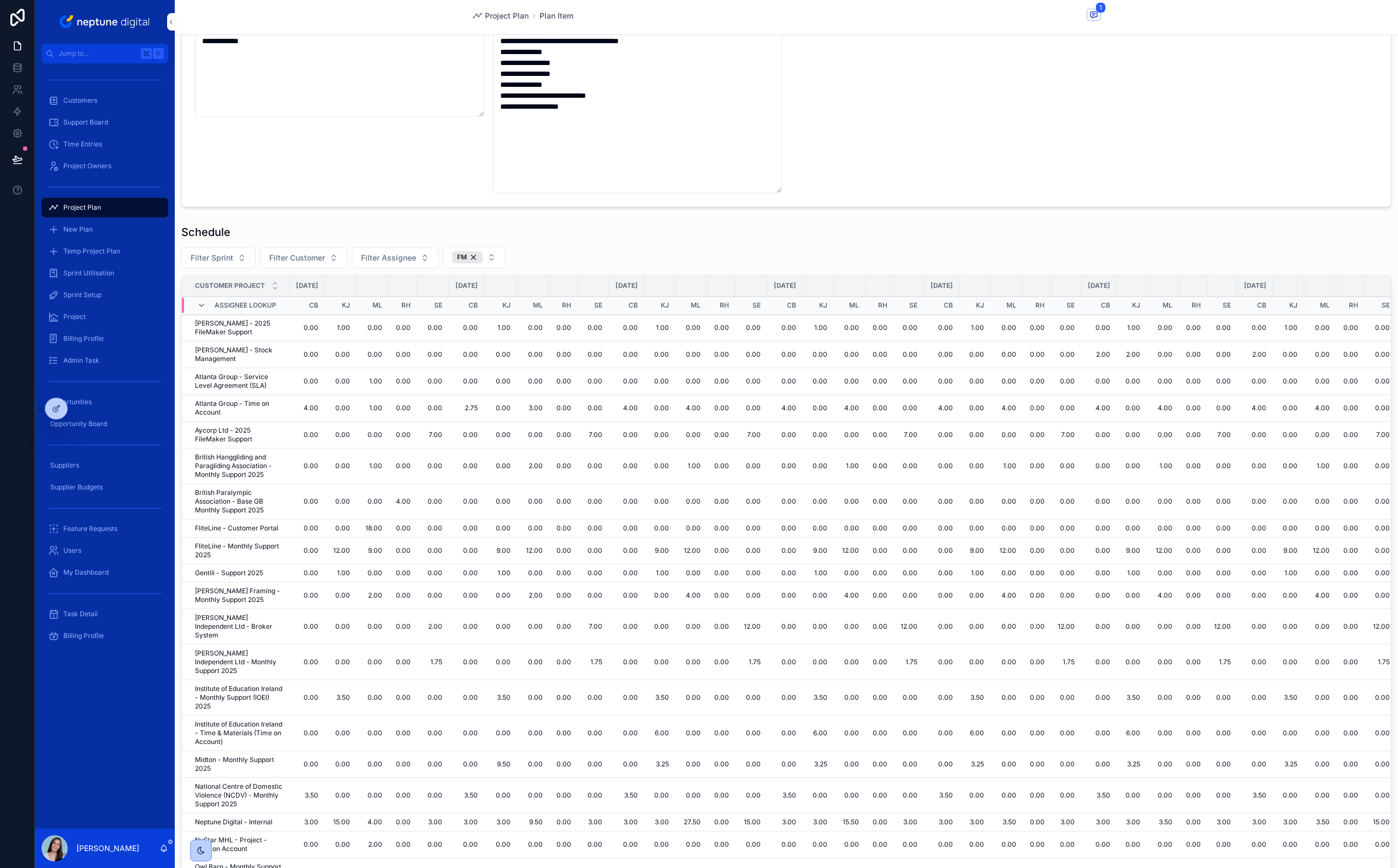
scroll to position [187, 0]
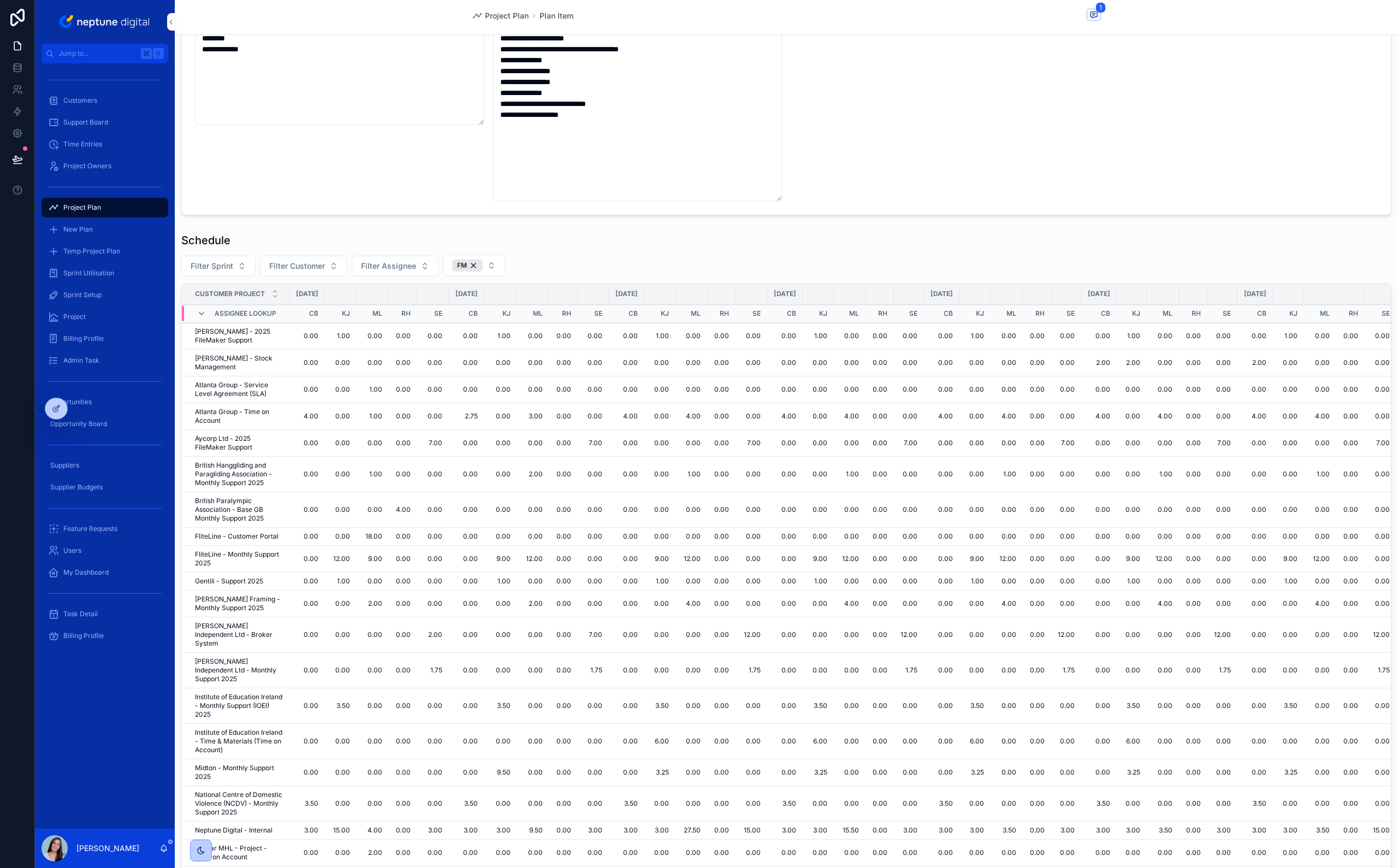
click at [567, 250] on div "Schedule Filter Sprint Filter Customer Filter Assignee FM Customer Project [DAT…" at bounding box center [786, 583] width 1210 height 702
click at [483, 266] on button "FM" at bounding box center [474, 265] width 62 height 22
click at [429, 328] on div "DX" at bounding box center [473, 327] width 152 height 18
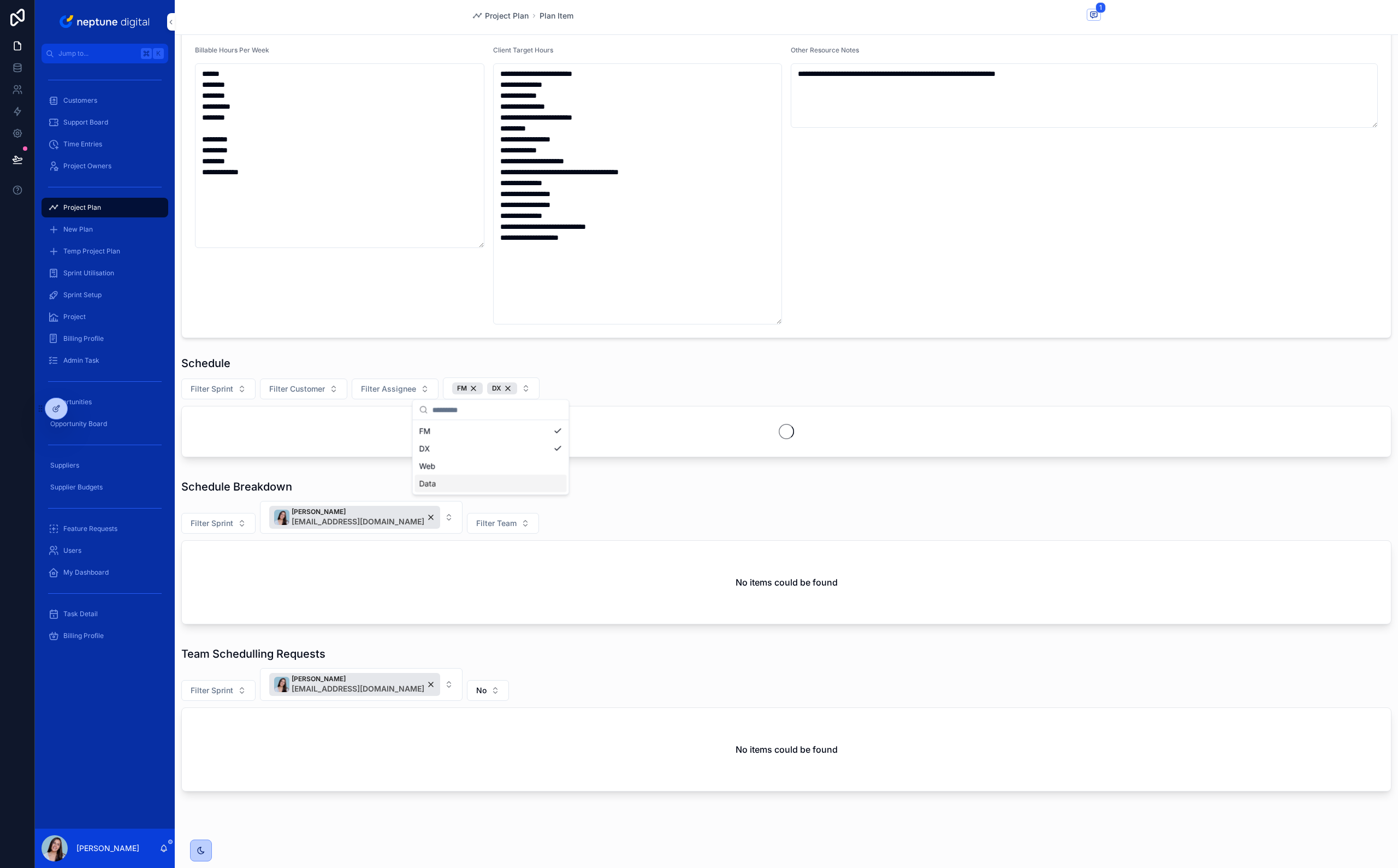
scroll to position [188, 0]
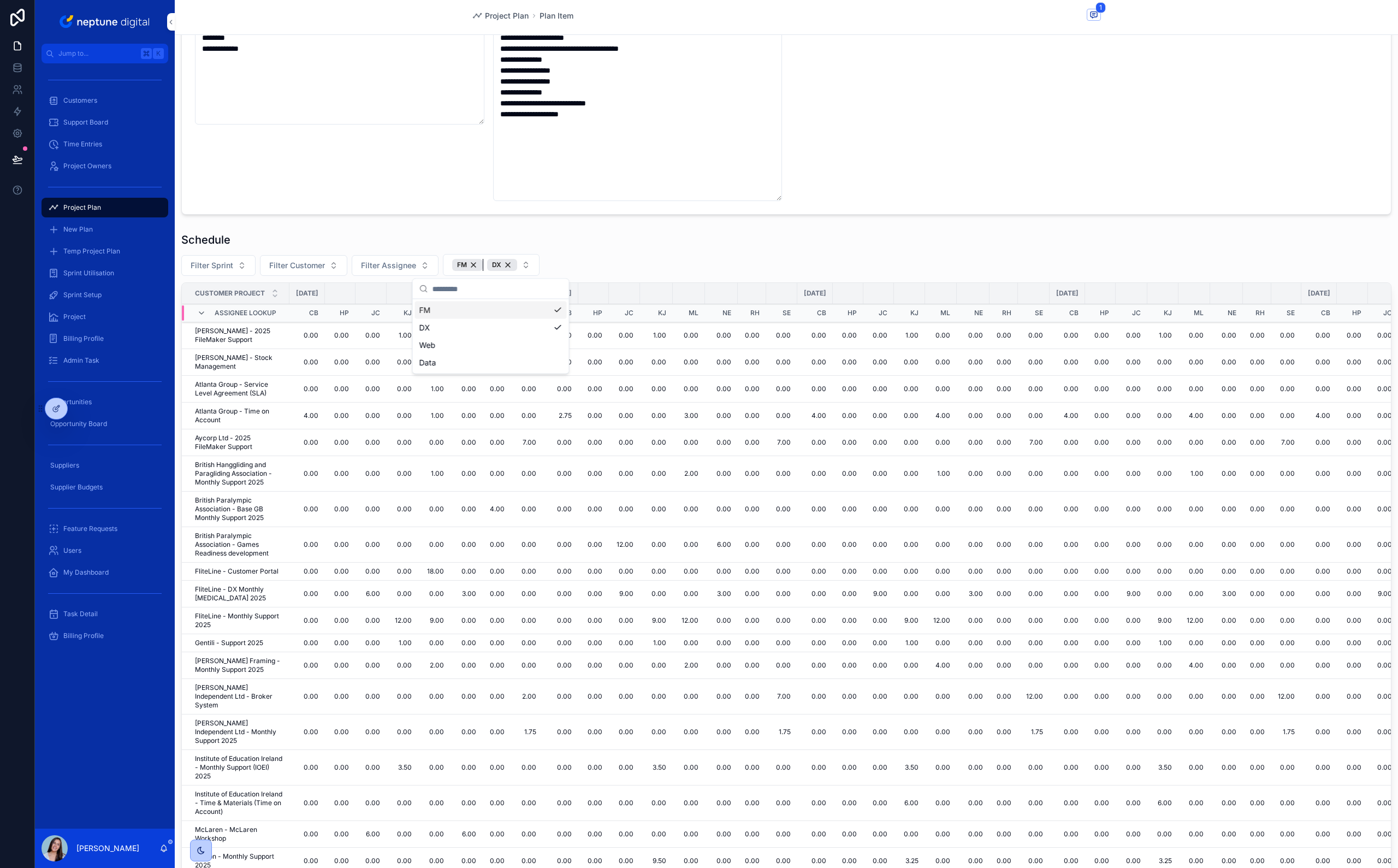
click at [472, 265] on div "FM" at bounding box center [467, 265] width 30 height 12
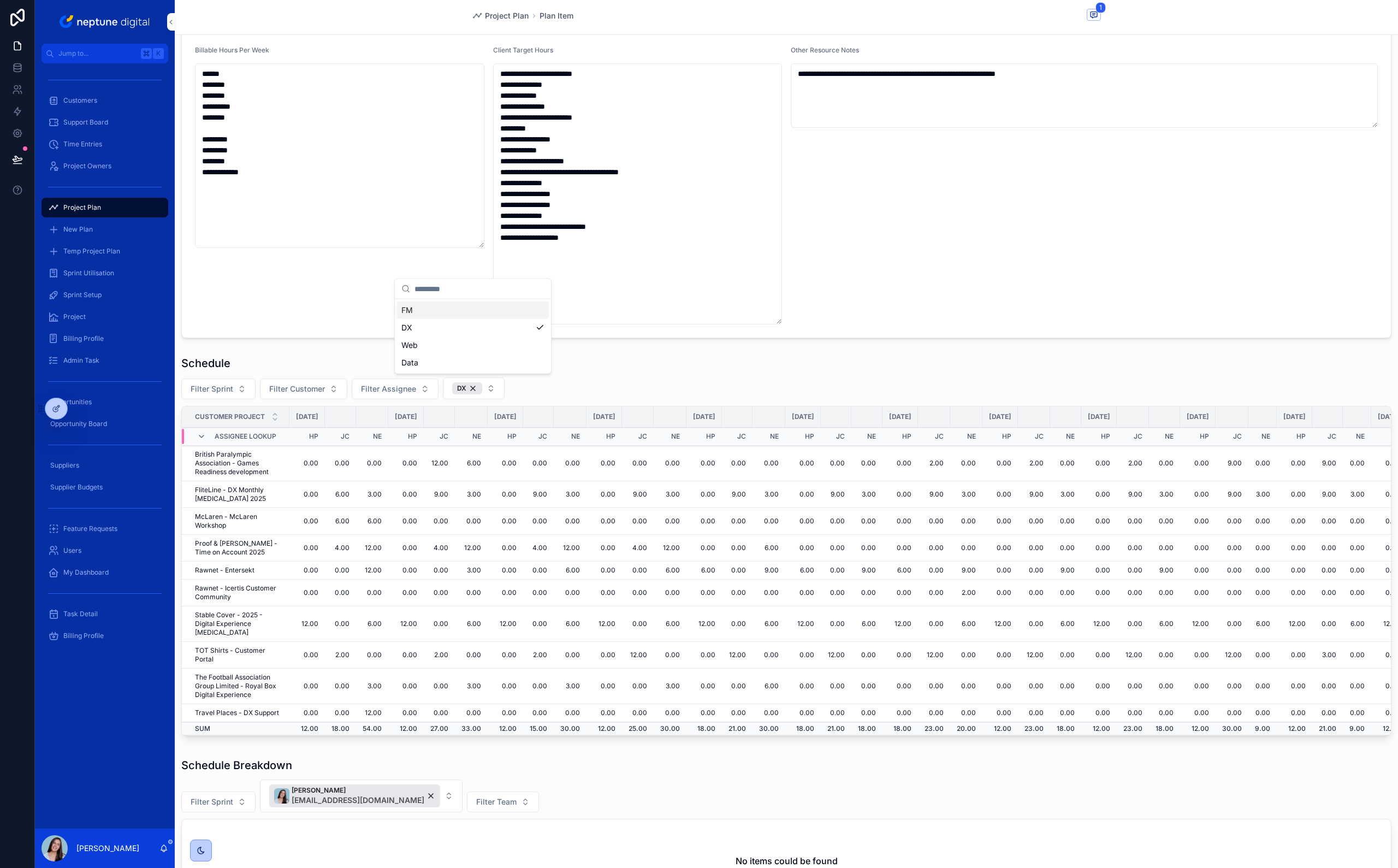
scroll to position [188, 0]
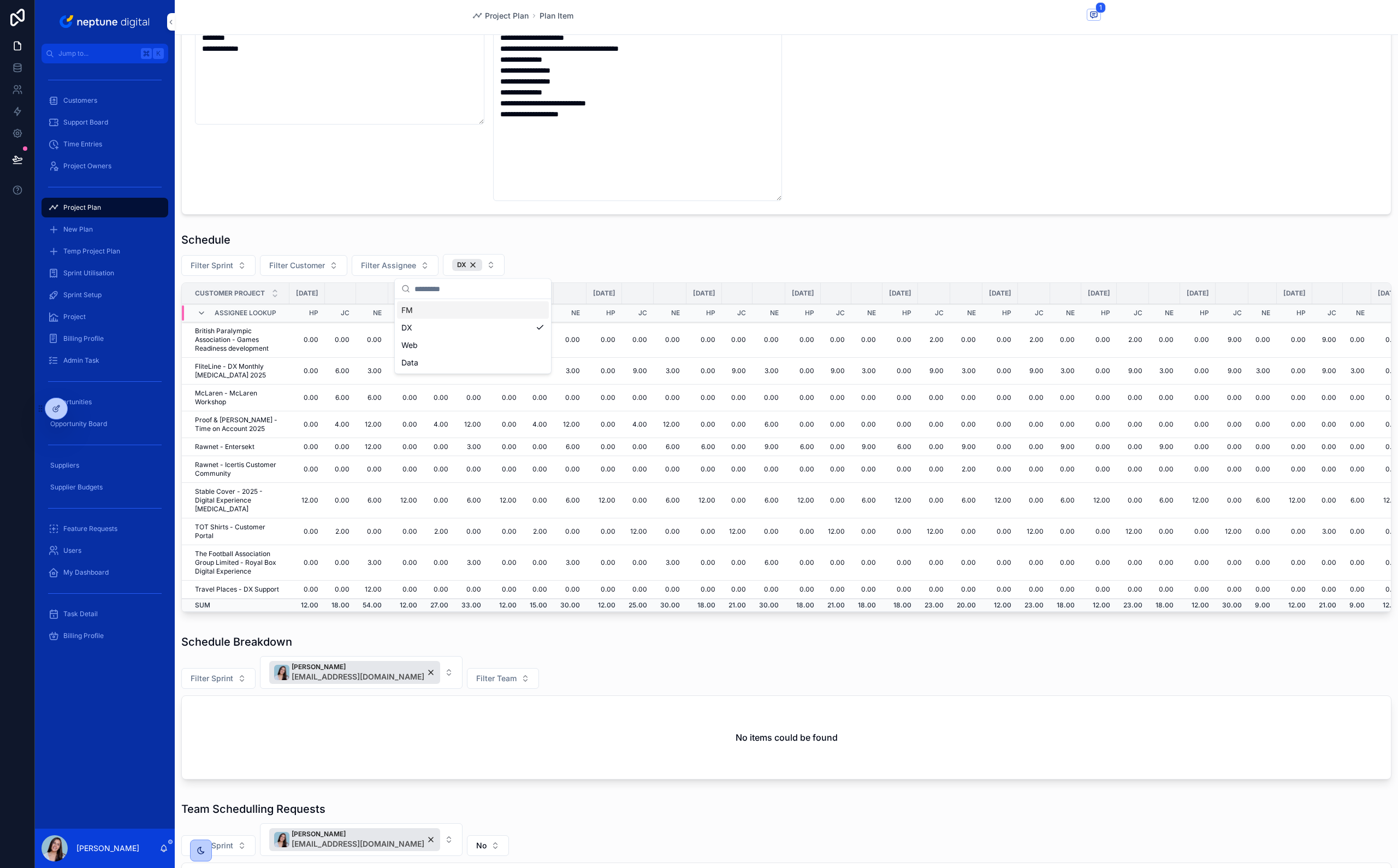
click at [472, 235] on div "Schedule" at bounding box center [786, 240] width 1210 height 15
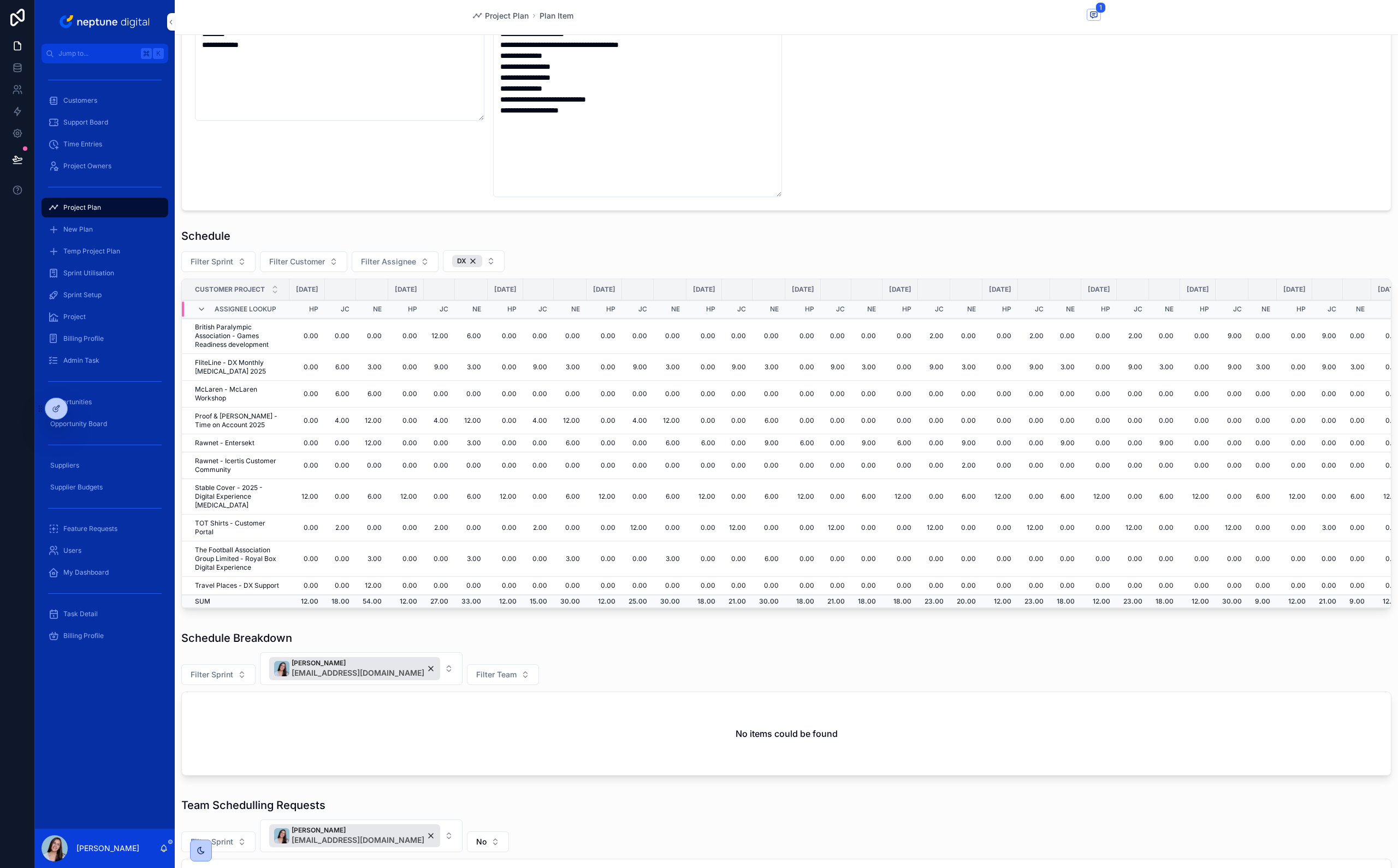
scroll to position [193, 0]
click at [722, 444] on td "6.00" at bounding box center [704, 441] width 35 height 18
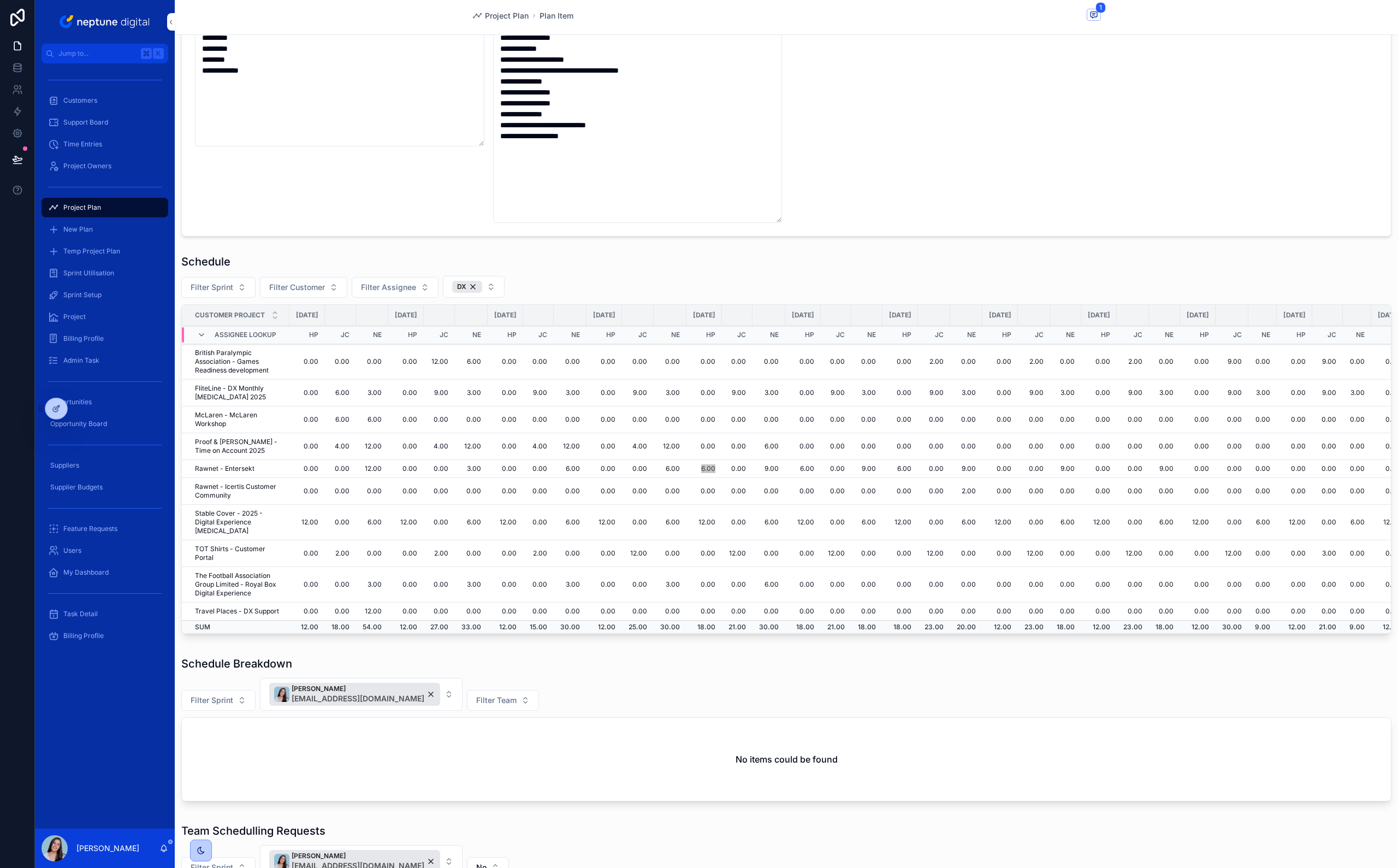
scroll to position [164, 0]
click at [424, 522] on td "12.00" at bounding box center [406, 524] width 35 height 35
click at [523, 519] on td "12.00" at bounding box center [505, 524] width 35 height 35
click at [622, 517] on td "12.00" at bounding box center [604, 524] width 35 height 35
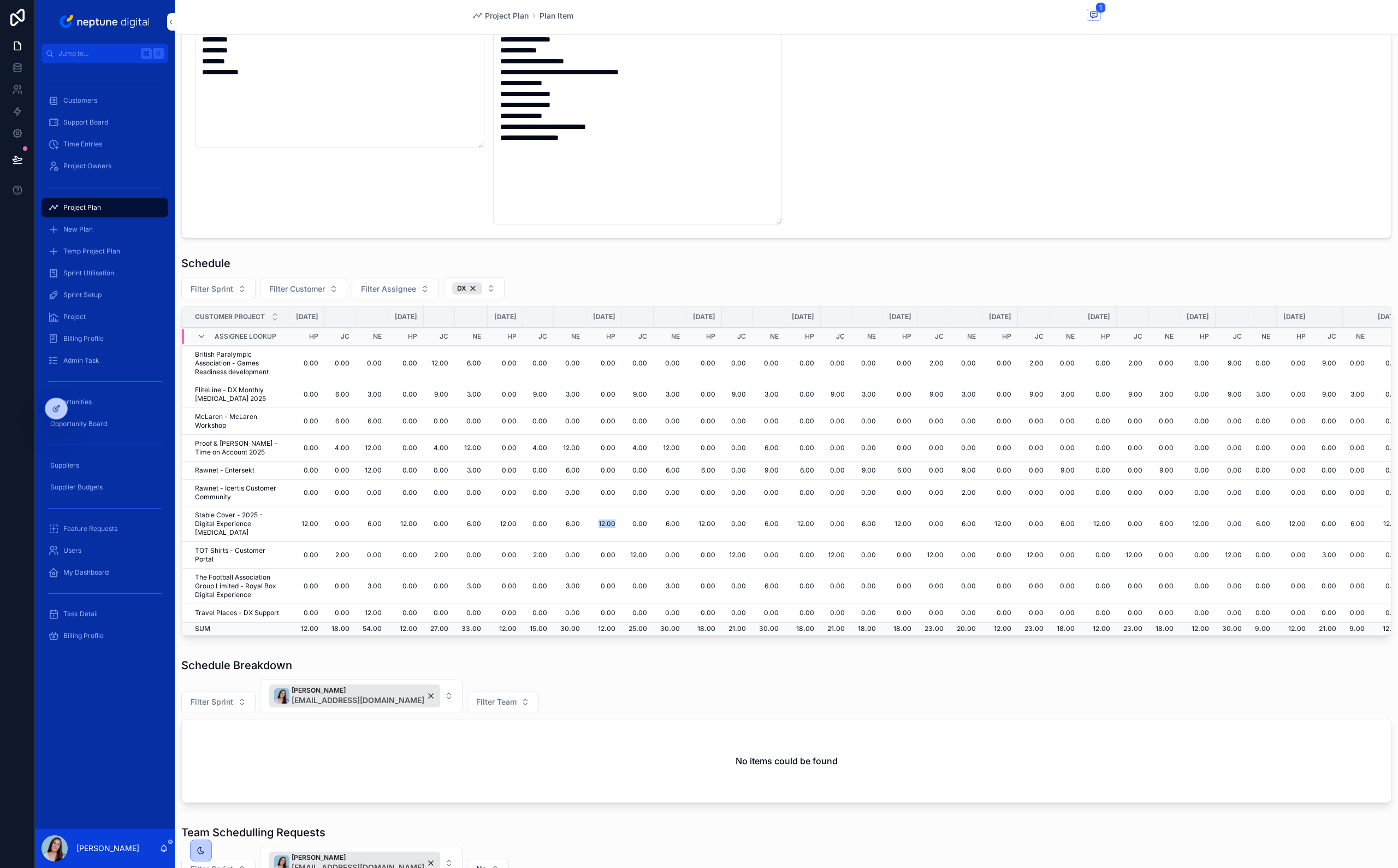
click at [622, 517] on td "12.00" at bounding box center [604, 524] width 35 height 35
click at [622, 518] on td "12.00" at bounding box center [604, 524] width 35 height 35
click at [722, 470] on td "6.00" at bounding box center [704, 470] width 35 height 18
click at [722, 518] on td "12.00" at bounding box center [704, 524] width 35 height 35
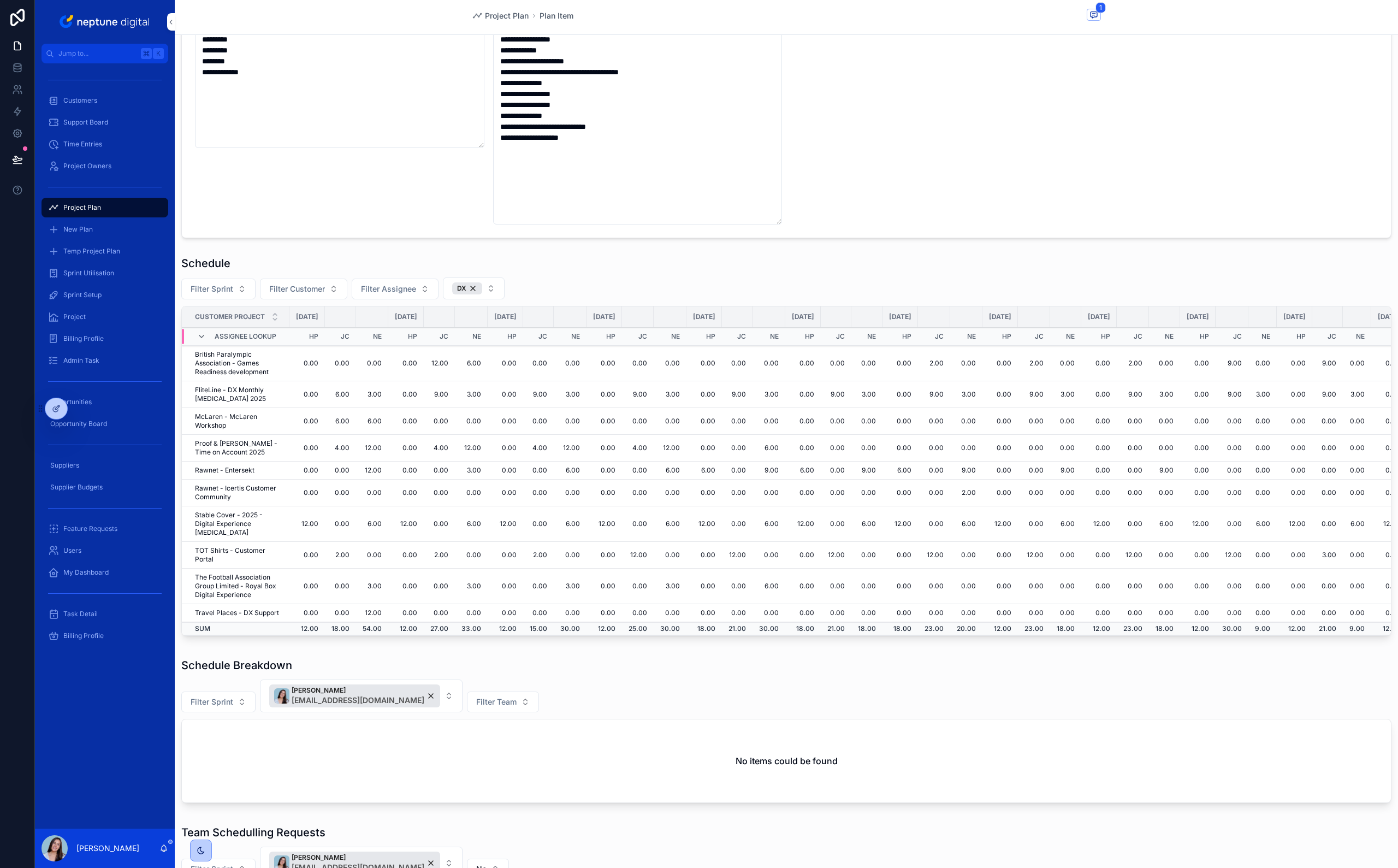
click at [722, 465] on td "6.00" at bounding box center [704, 470] width 35 height 18
click at [722, 470] on td "6.00" at bounding box center [704, 470] width 35 height 18
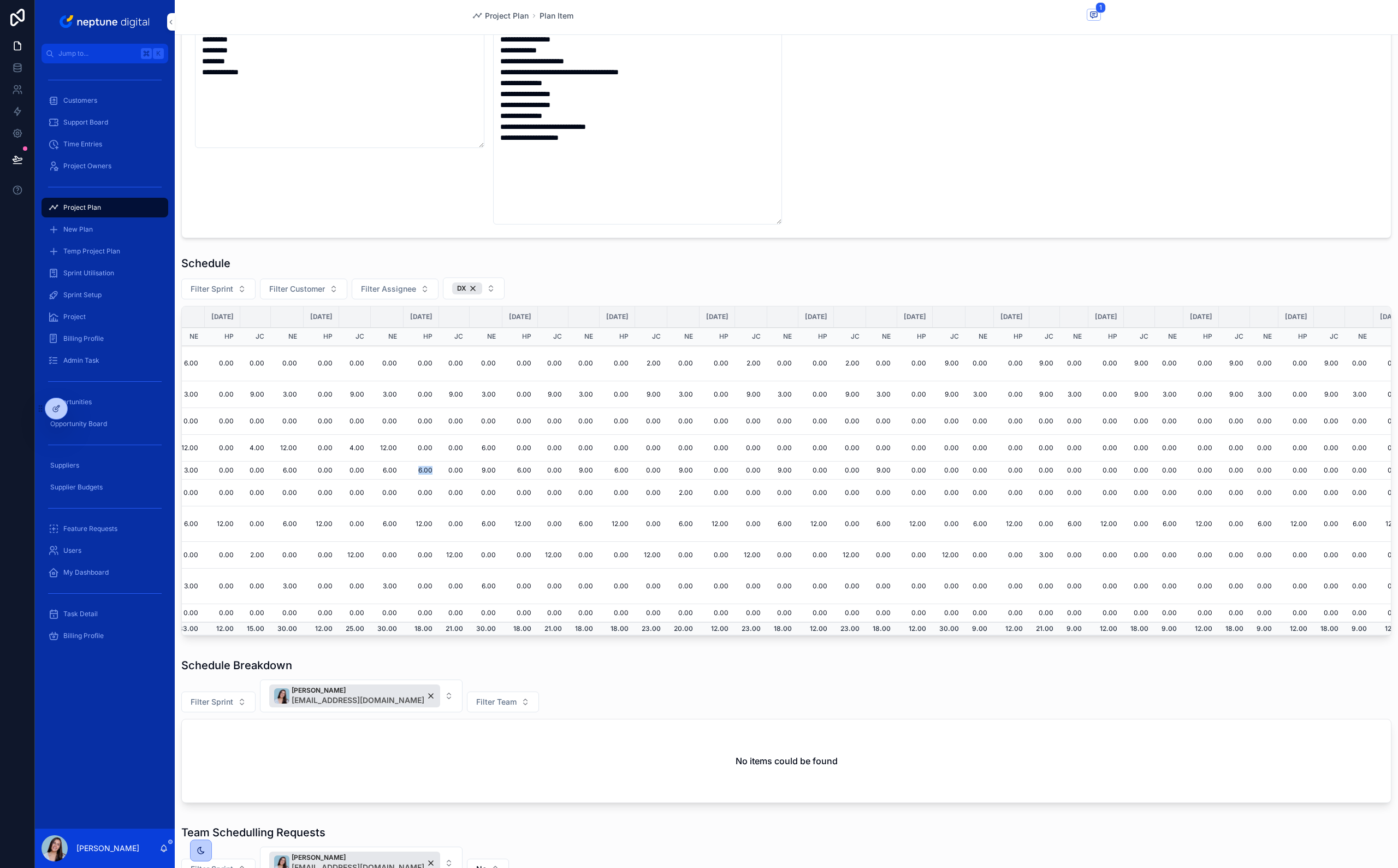
scroll to position [0, 0]
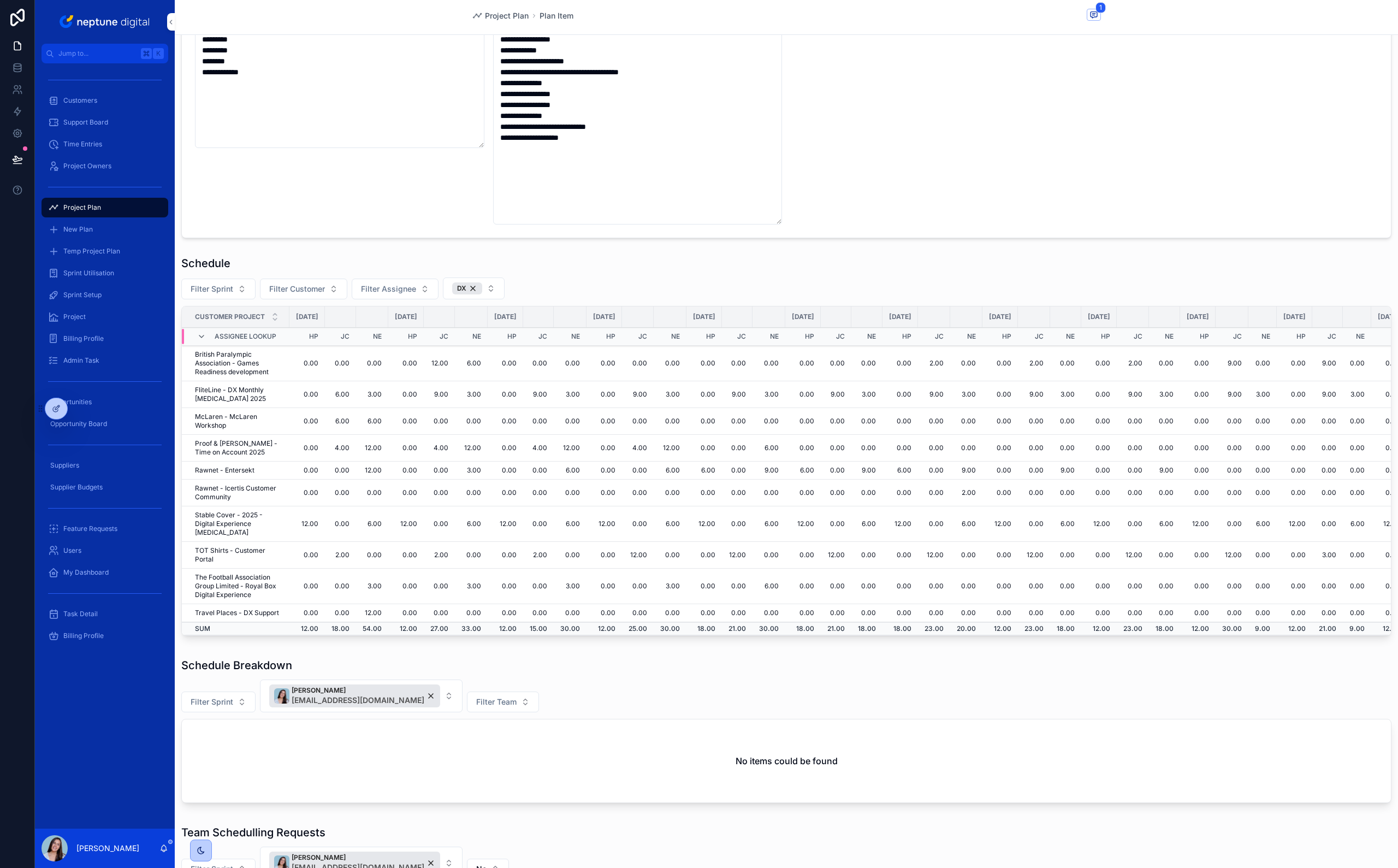
click at [605, 273] on div "Schedule Filter Sprint Filter Customer Filter Assignee DX Customer Project [DAT…" at bounding box center [786, 445] width 1210 height 380
click at [472, 290] on div "DX" at bounding box center [467, 288] width 30 height 12
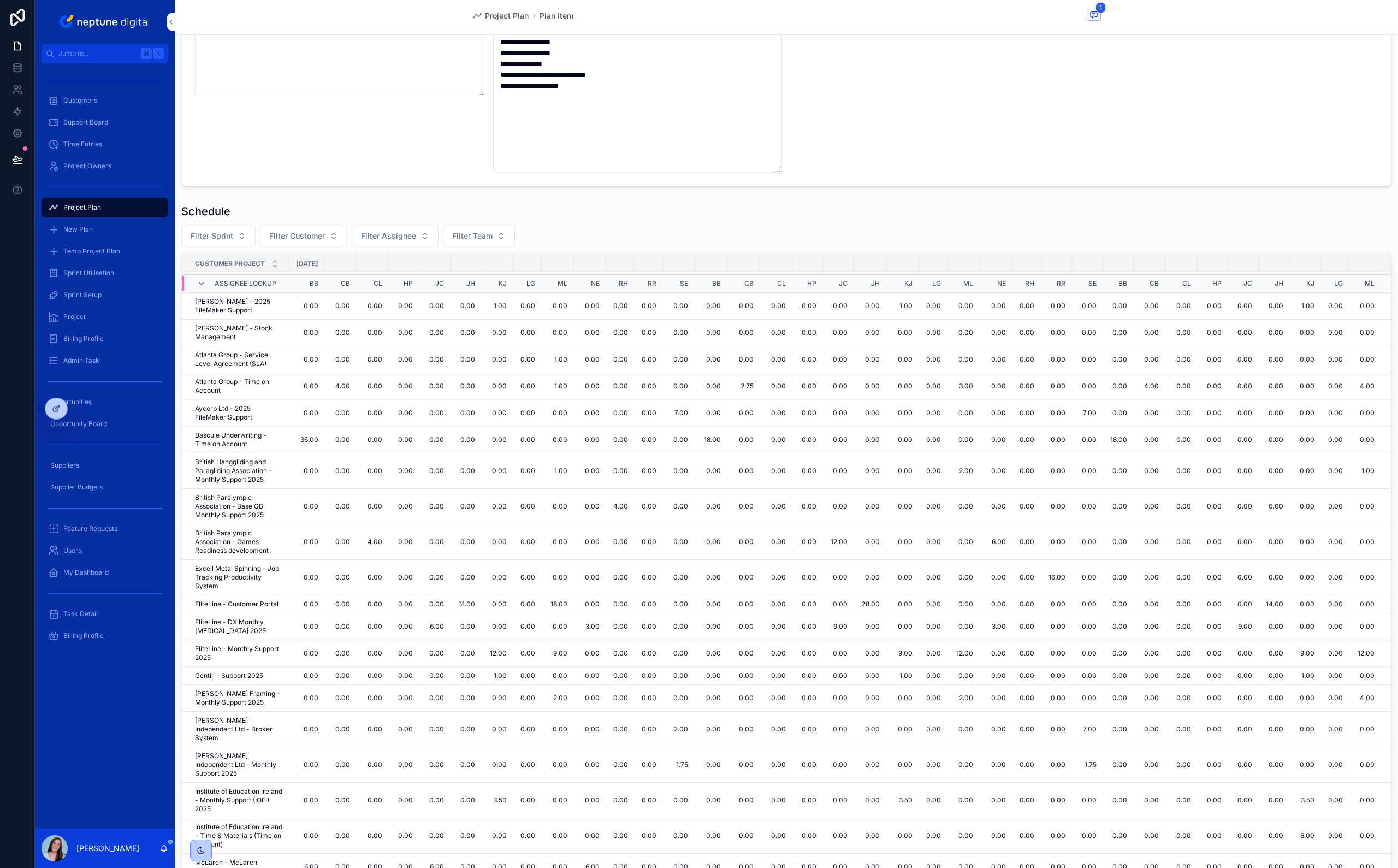
scroll to position [223, 0]
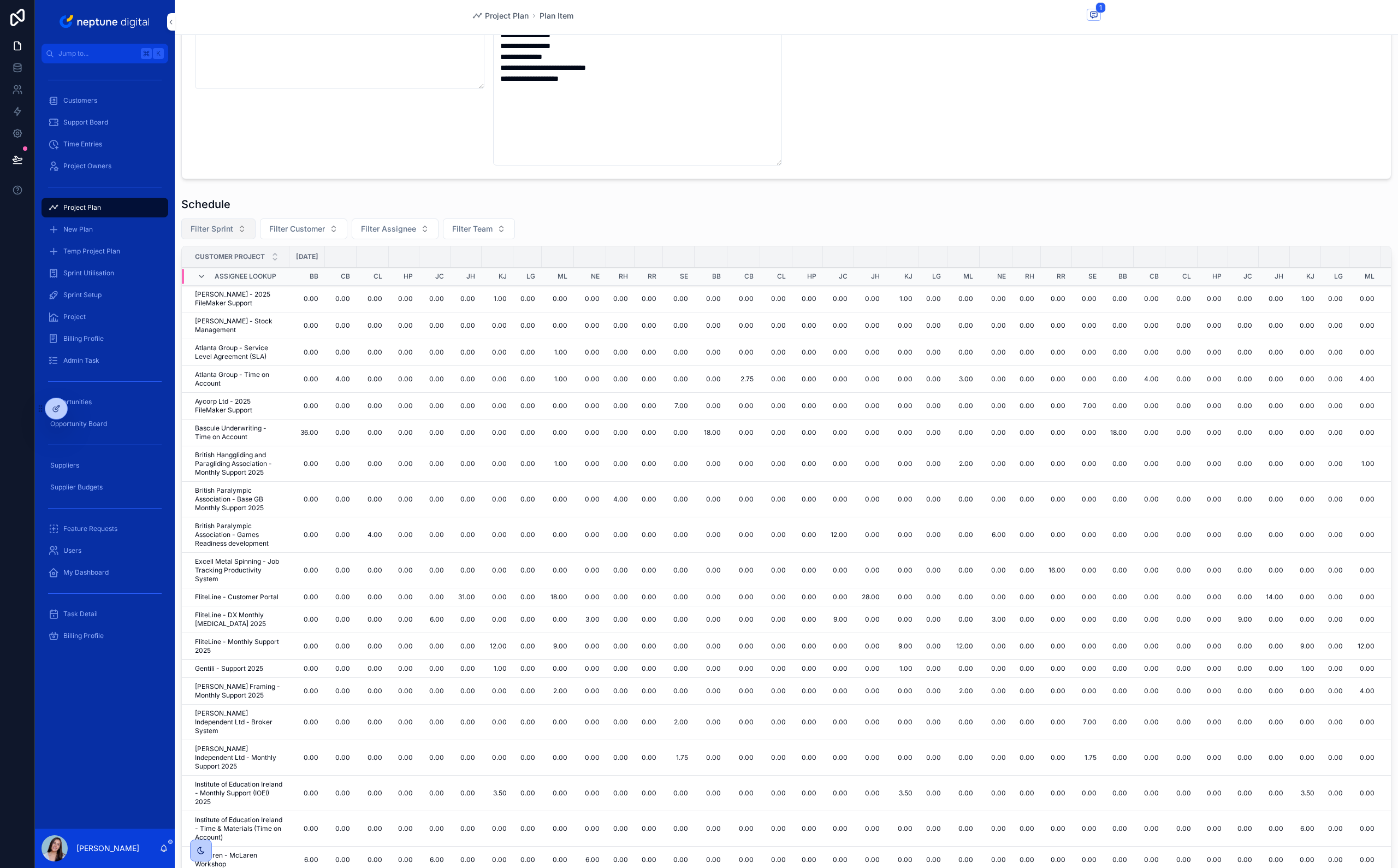
click at [236, 226] on button "Filter Sprint" at bounding box center [218, 228] width 75 height 21
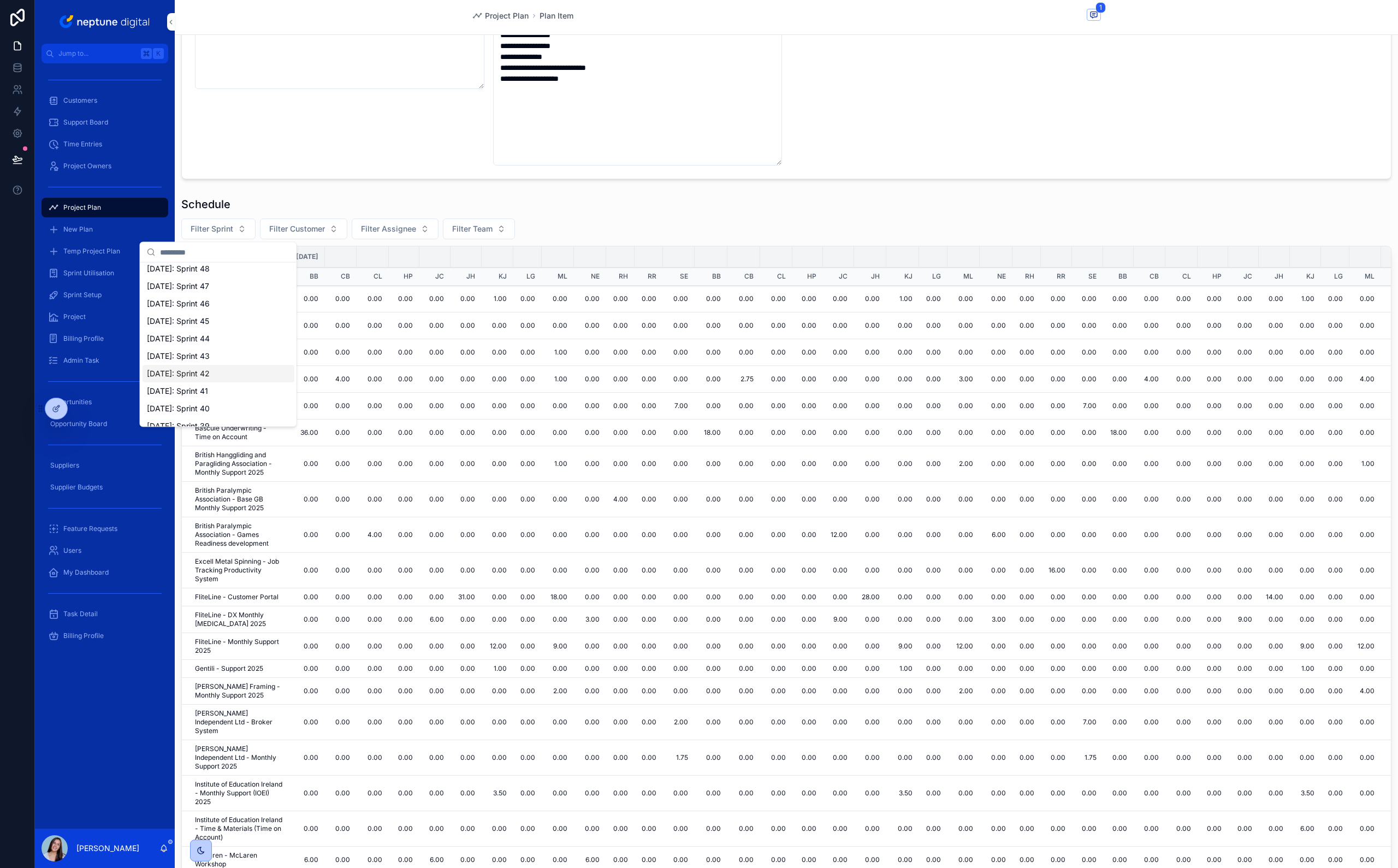
scroll to position [216, 0]
drag, startPoint x: 217, startPoint y: 391, endPoint x: 583, endPoint y: 209, distance: 408.8
click at [216, 391] on div "[DATE]: Sprint 41" at bounding box center [218, 389] width 152 height 18
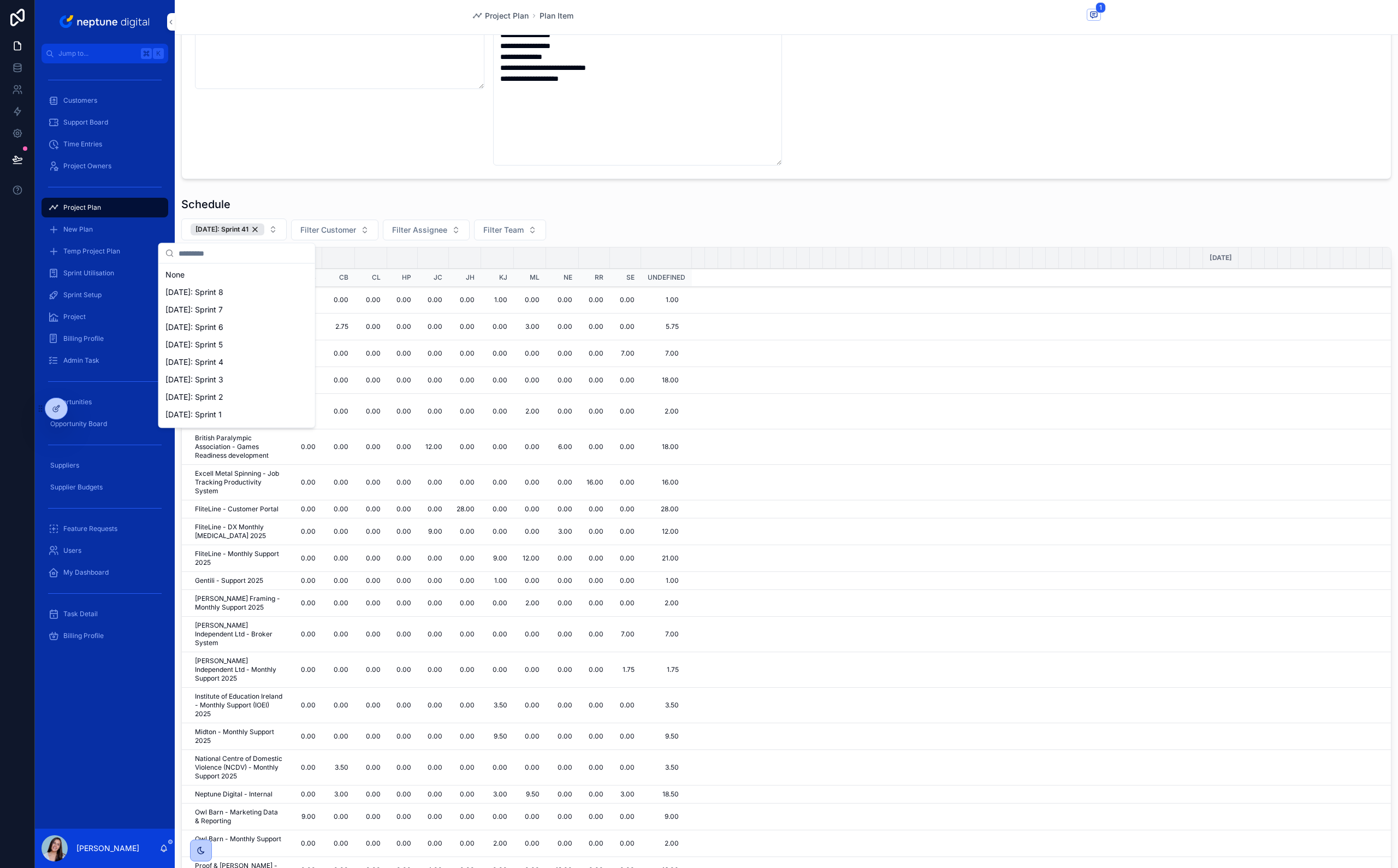
click at [600, 207] on div "Schedule" at bounding box center [786, 204] width 1210 height 15
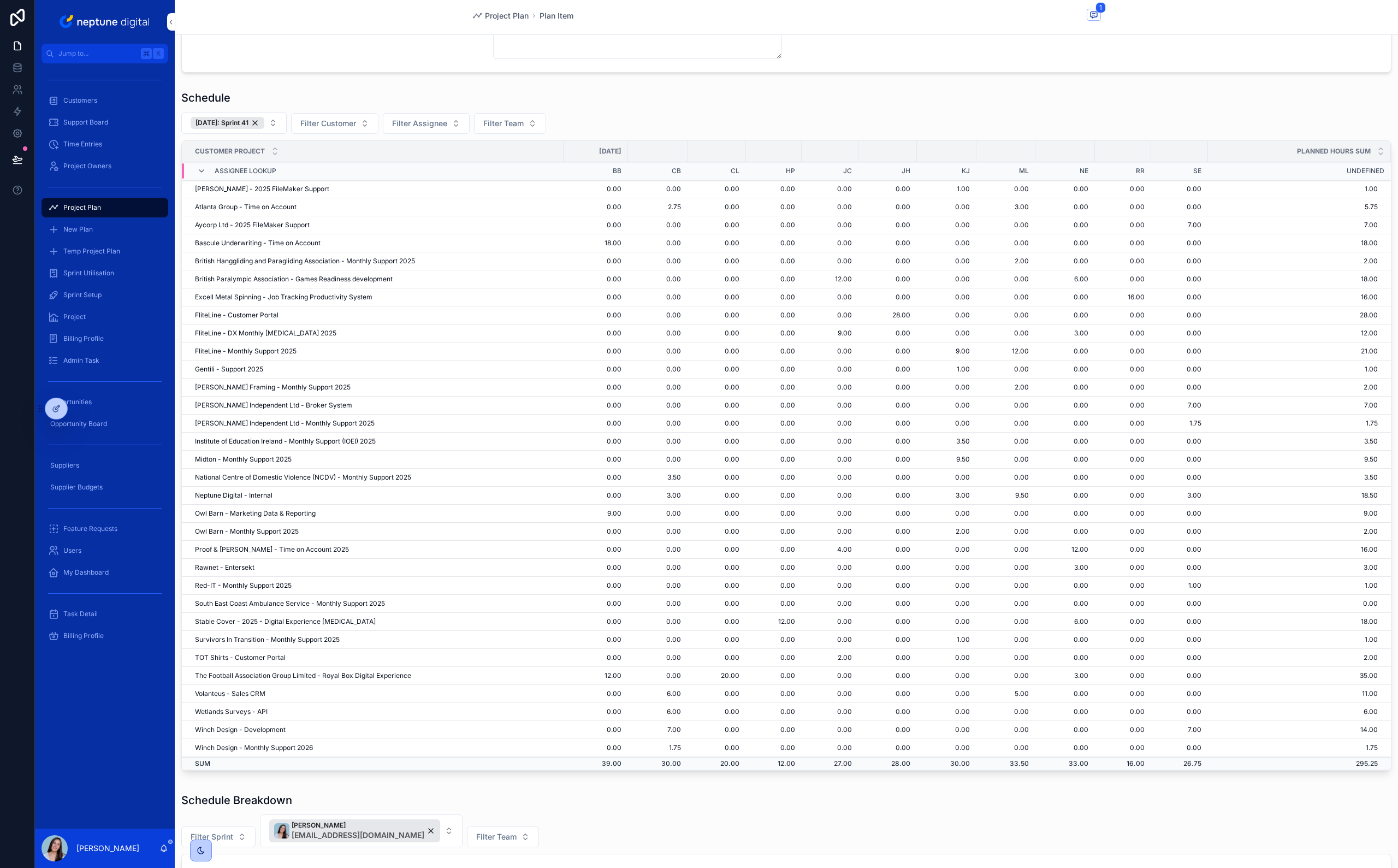
scroll to position [340, 0]
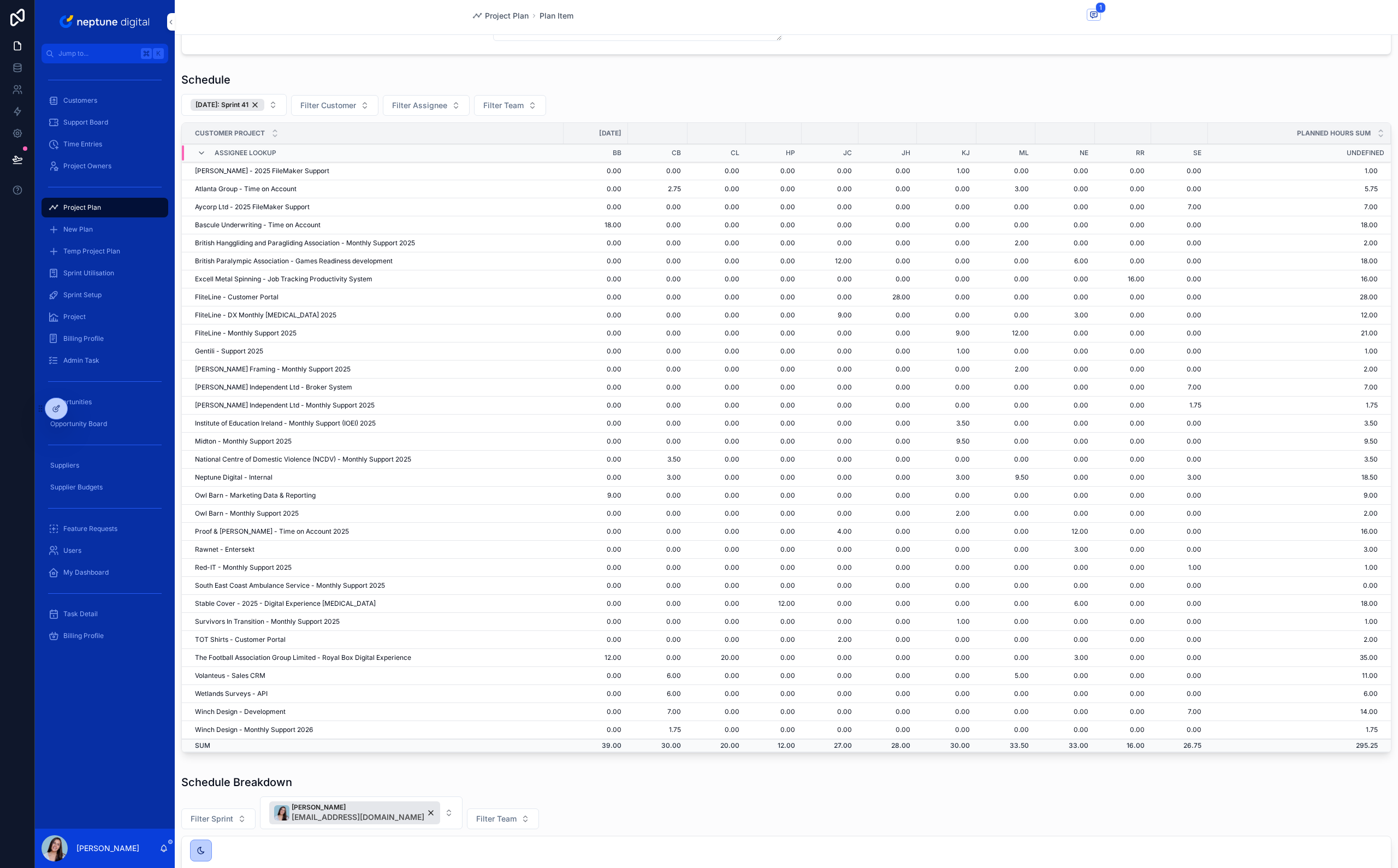
click at [702, 101] on div "[DATE]: Sprint 41 Filter Customer Filter Assignee Filter Team" at bounding box center [786, 105] width 1210 height 22
